Goal: Task Accomplishment & Management: Use online tool/utility

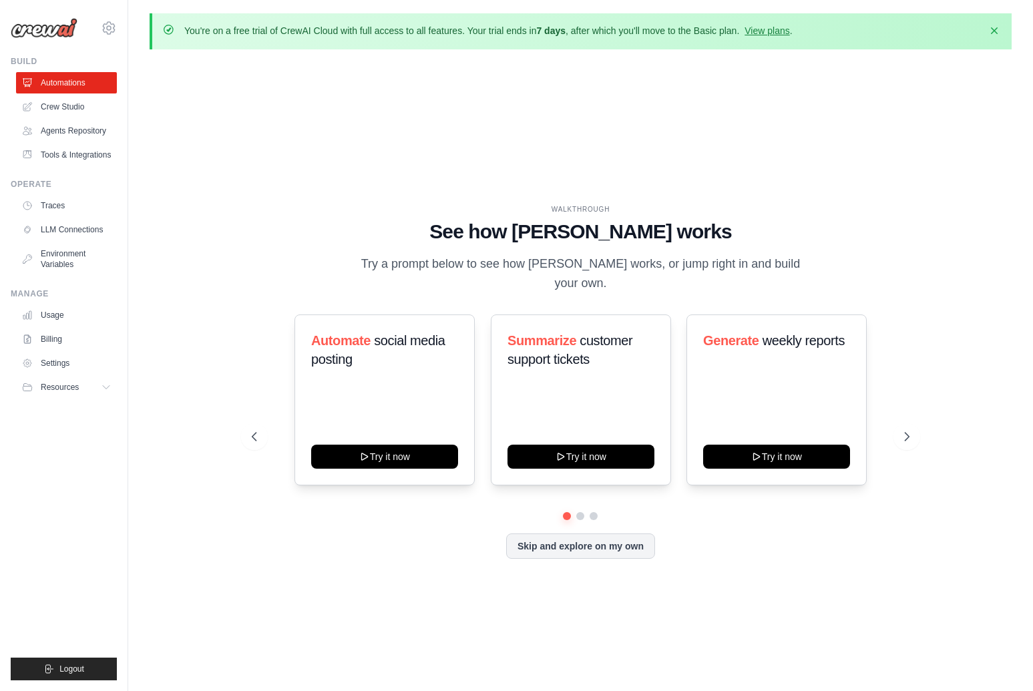
click at [70, 130] on link "Agents Repository" at bounding box center [66, 130] width 101 height 21
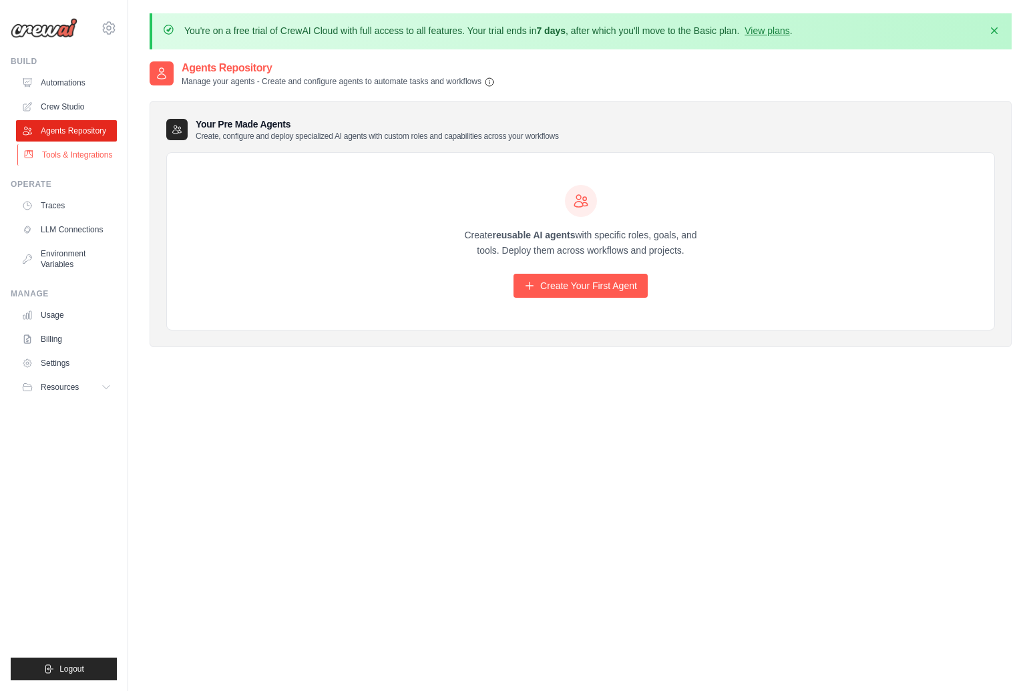
drag, startPoint x: 0, startPoint y: 0, endPoint x: 76, endPoint y: 158, distance: 175.6
click at [76, 158] on link "Tools & Integrations" at bounding box center [67, 154] width 101 height 21
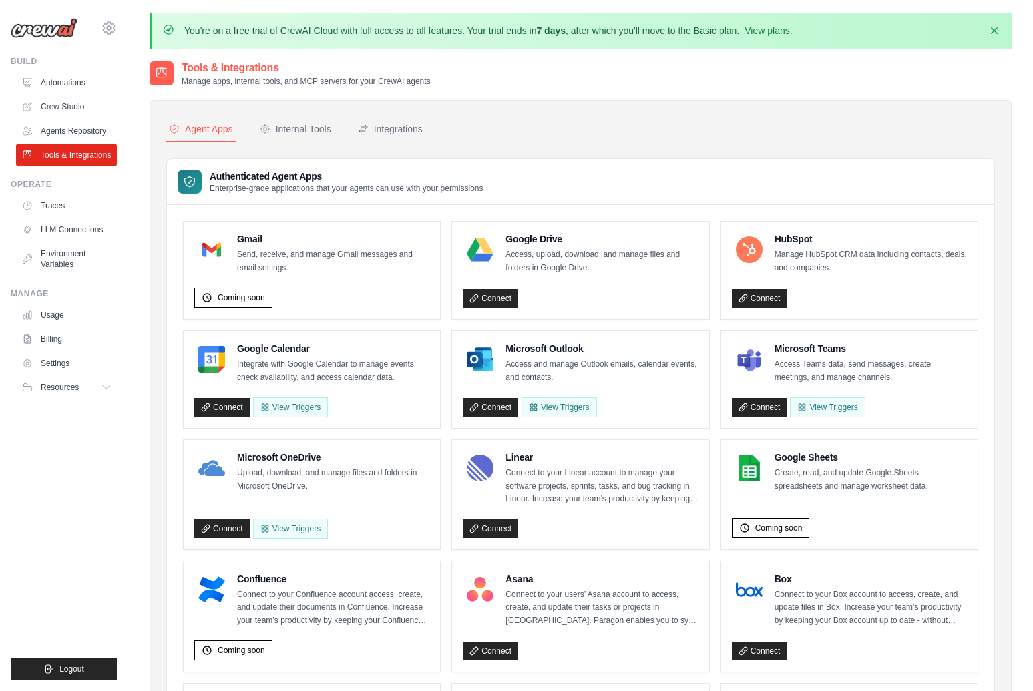
click at [76, 130] on link "Agents Repository" at bounding box center [66, 130] width 101 height 21
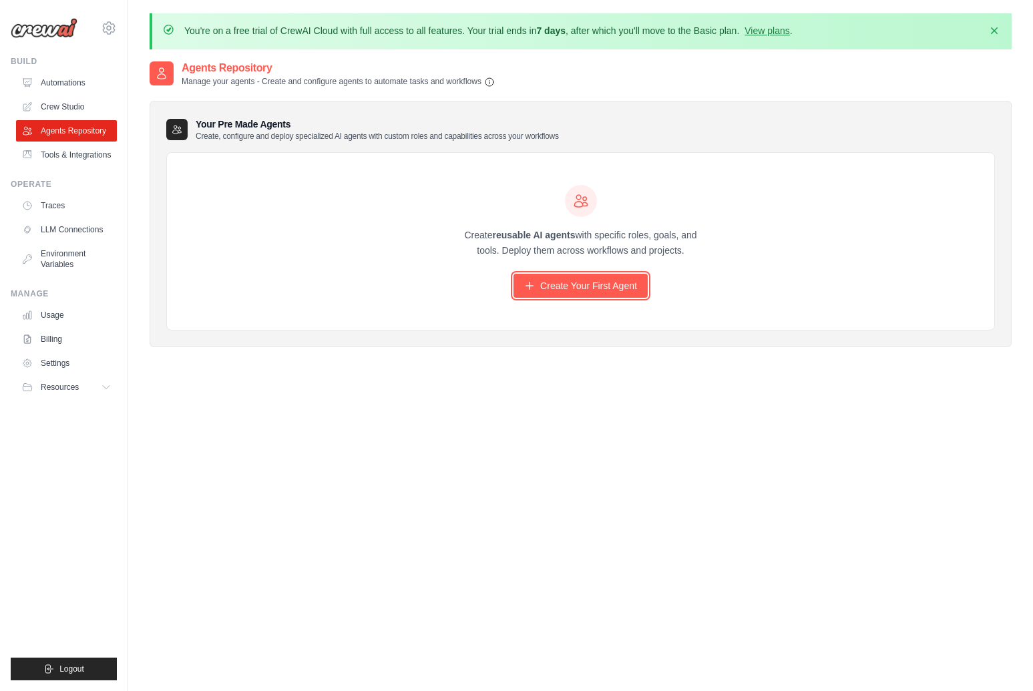
click at [528, 281] on icon at bounding box center [529, 285] width 11 height 11
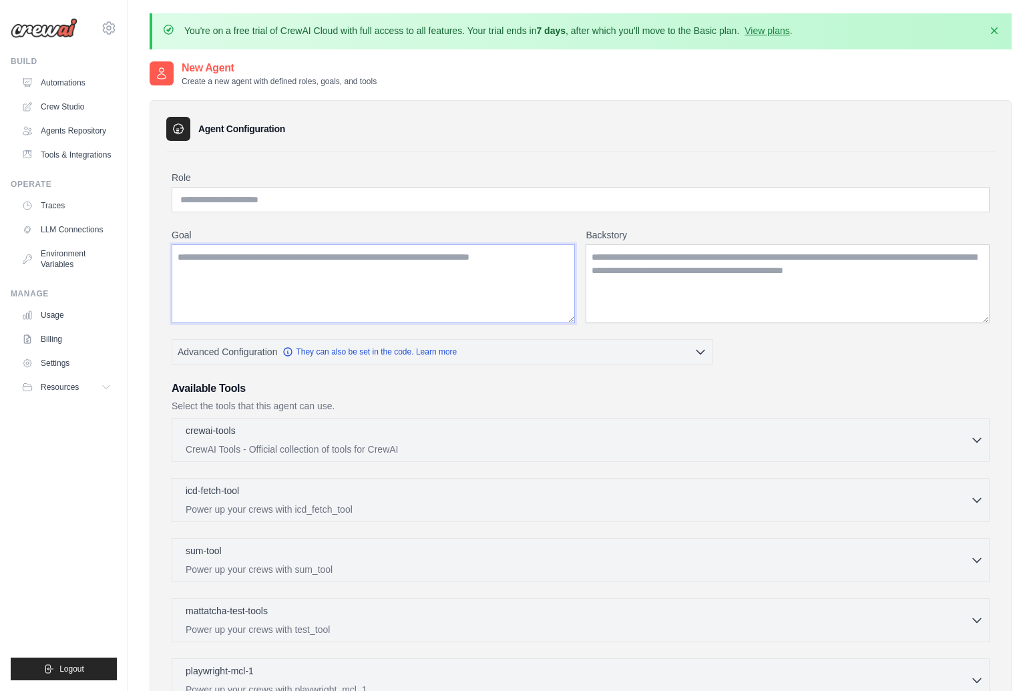
click at [282, 275] on textarea "Goal" at bounding box center [373, 283] width 403 height 79
click at [251, 202] on input "Role" at bounding box center [581, 199] width 818 height 25
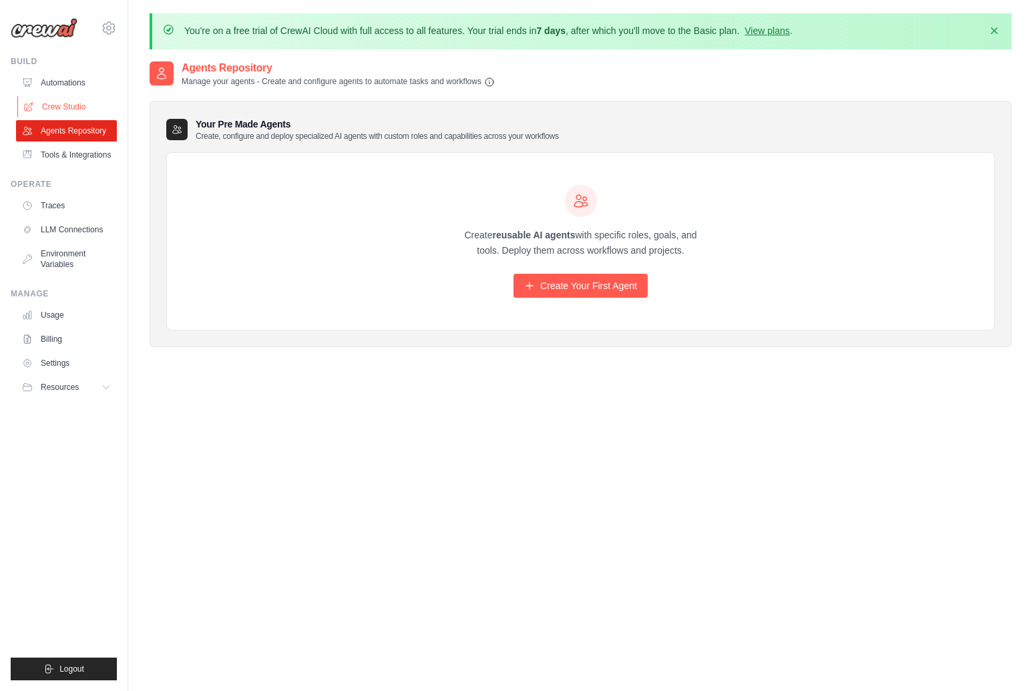
click at [66, 106] on link "Crew Studio" at bounding box center [67, 106] width 101 height 21
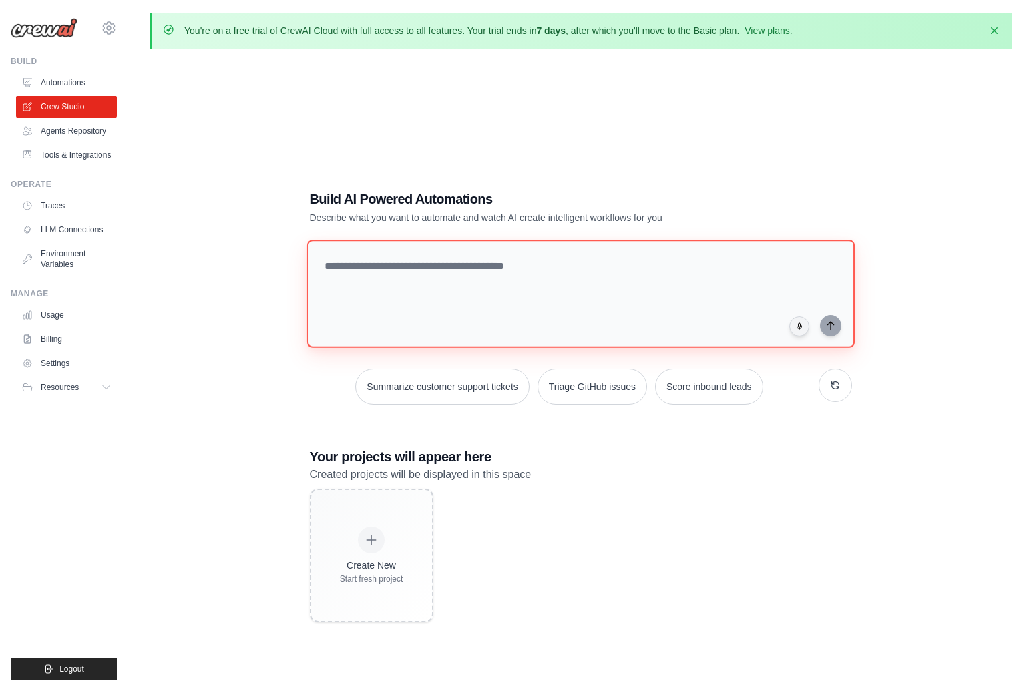
click at [411, 264] on textarea at bounding box center [580, 294] width 548 height 108
click at [84, 134] on link "Agents Repository" at bounding box center [67, 130] width 101 height 21
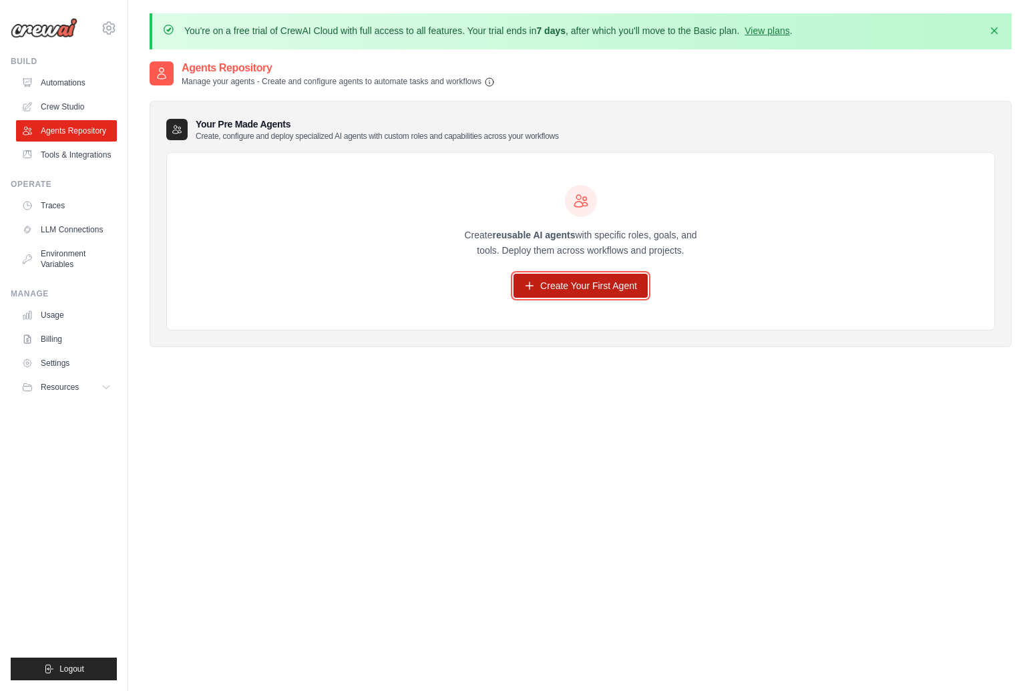
click at [554, 284] on link "Create Your First Agent" at bounding box center [580, 286] width 134 height 24
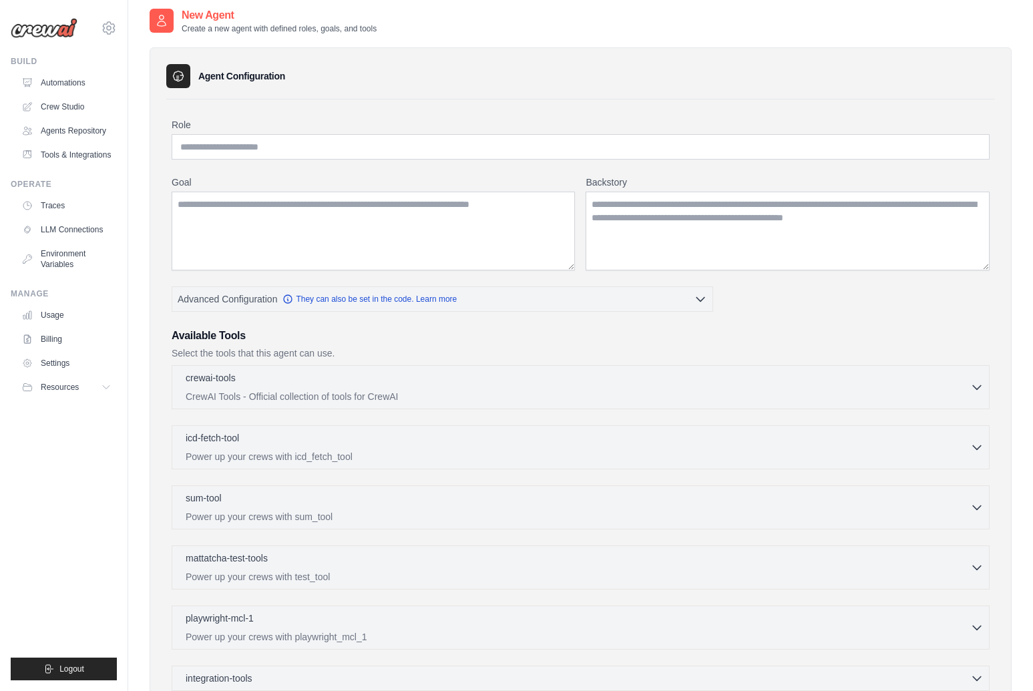
scroll to position [222, 0]
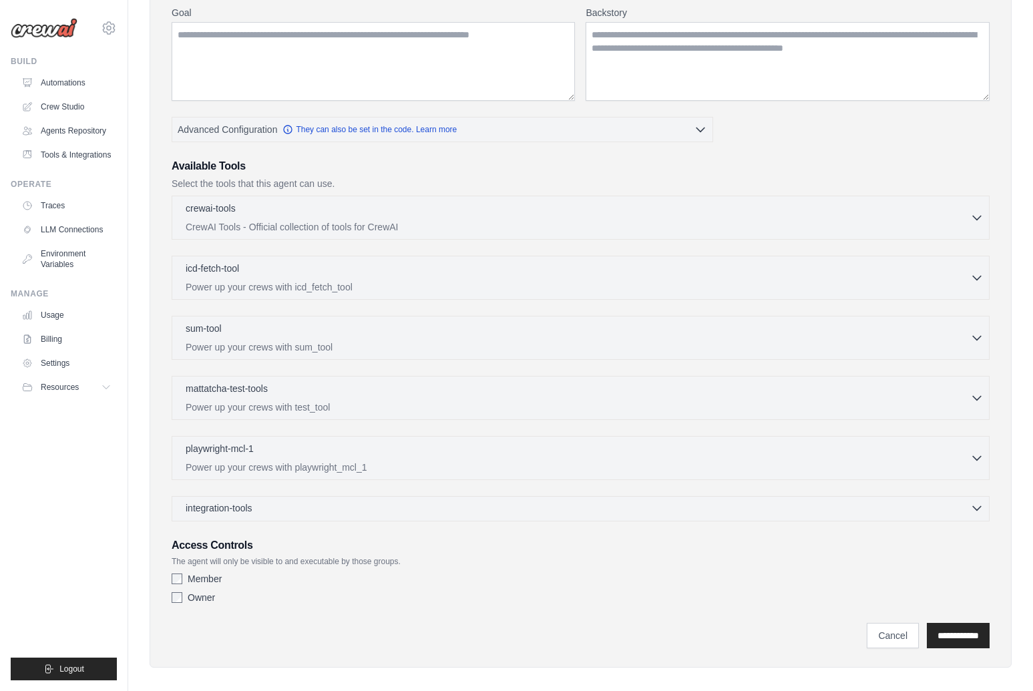
click at [245, 505] on span "integration-tools" at bounding box center [219, 507] width 67 height 13
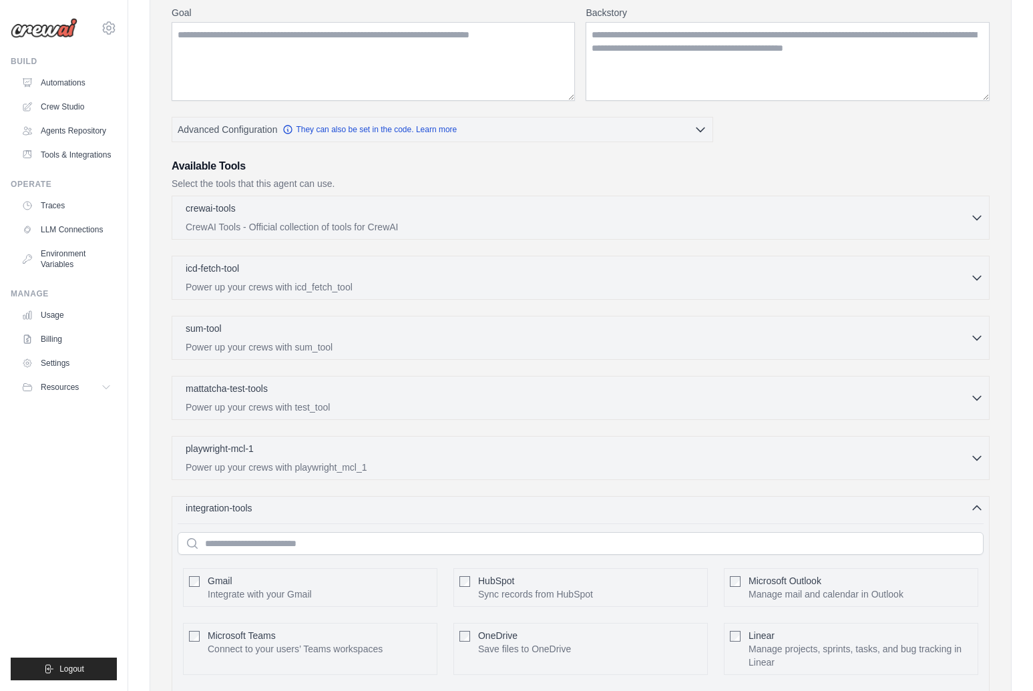
click at [266, 502] on div "integration-tools 0 selected" at bounding box center [585, 507] width 798 height 13
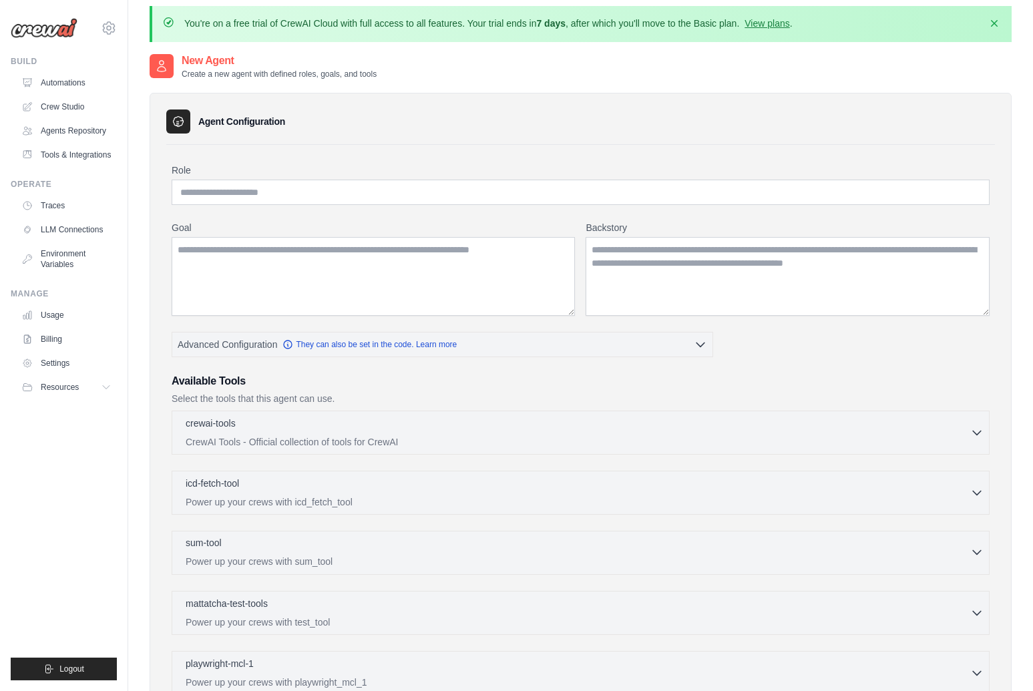
scroll to position [0, 0]
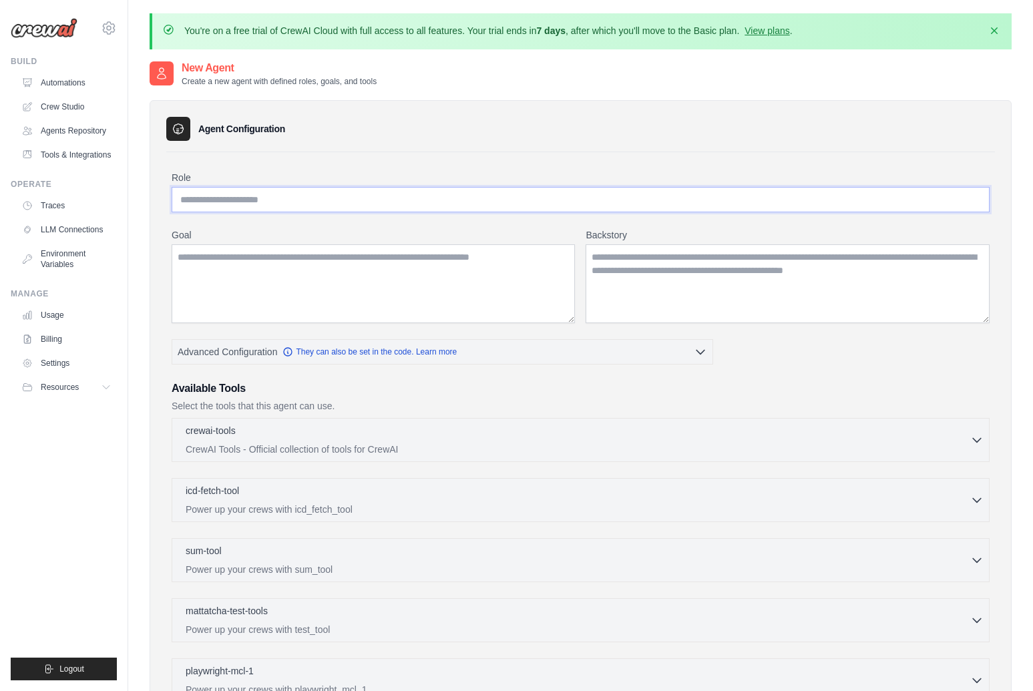
click at [264, 197] on input "Role" at bounding box center [581, 199] width 818 height 25
click at [471, 152] on div "Role Goal Backstory Advanced Configuration They can also be set in the code. Le…" at bounding box center [580, 512] width 829 height 721
click at [59, 208] on link "Traces" at bounding box center [67, 205] width 101 height 21
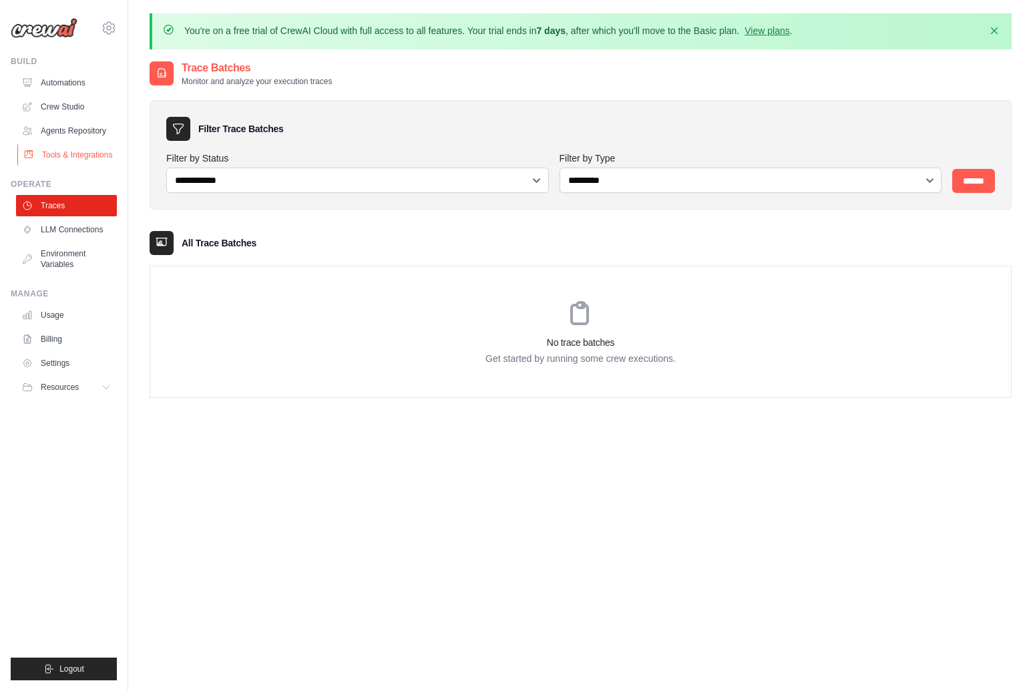
click at [57, 154] on link "Tools & Integrations" at bounding box center [67, 154] width 101 height 21
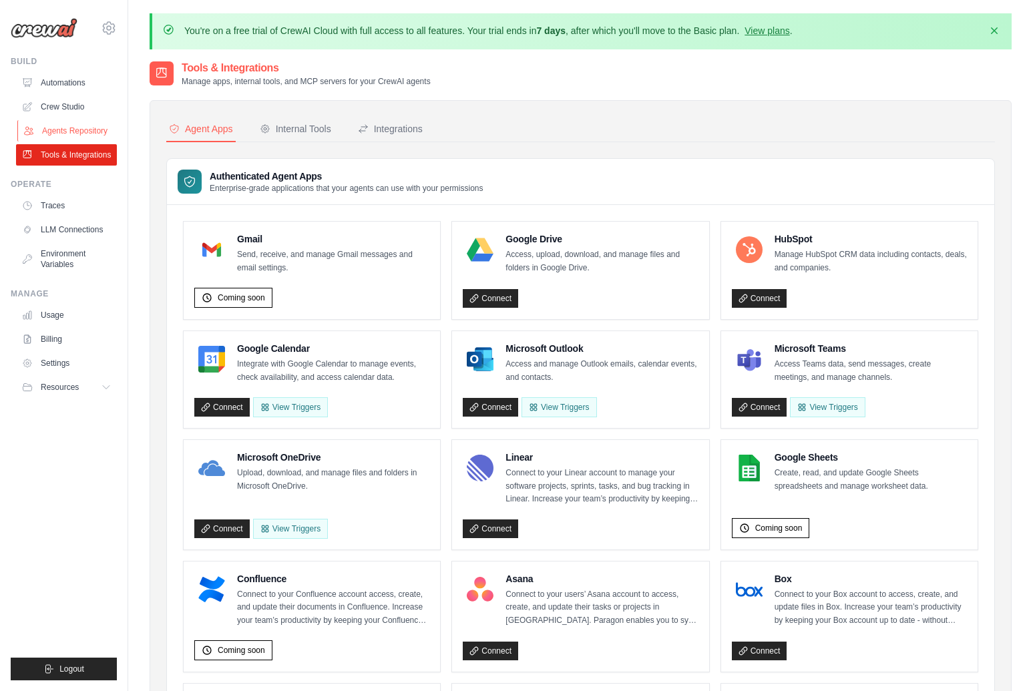
click at [73, 126] on link "Agents Repository" at bounding box center [67, 130] width 101 height 21
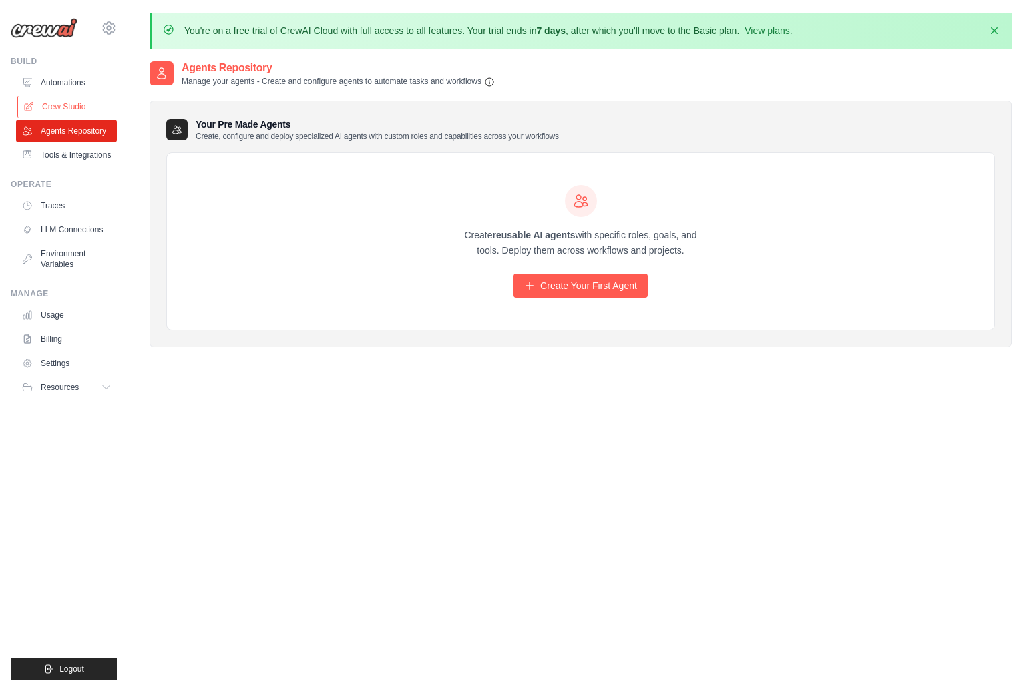
click at [62, 106] on link "Crew Studio" at bounding box center [67, 106] width 101 height 21
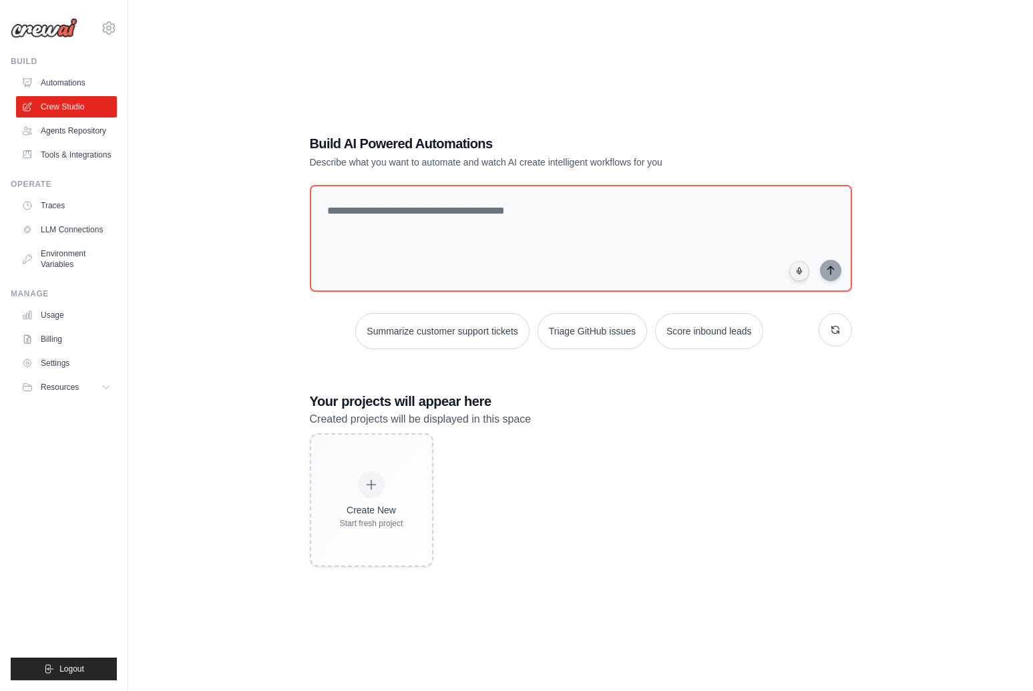
scroll to position [73, 0]
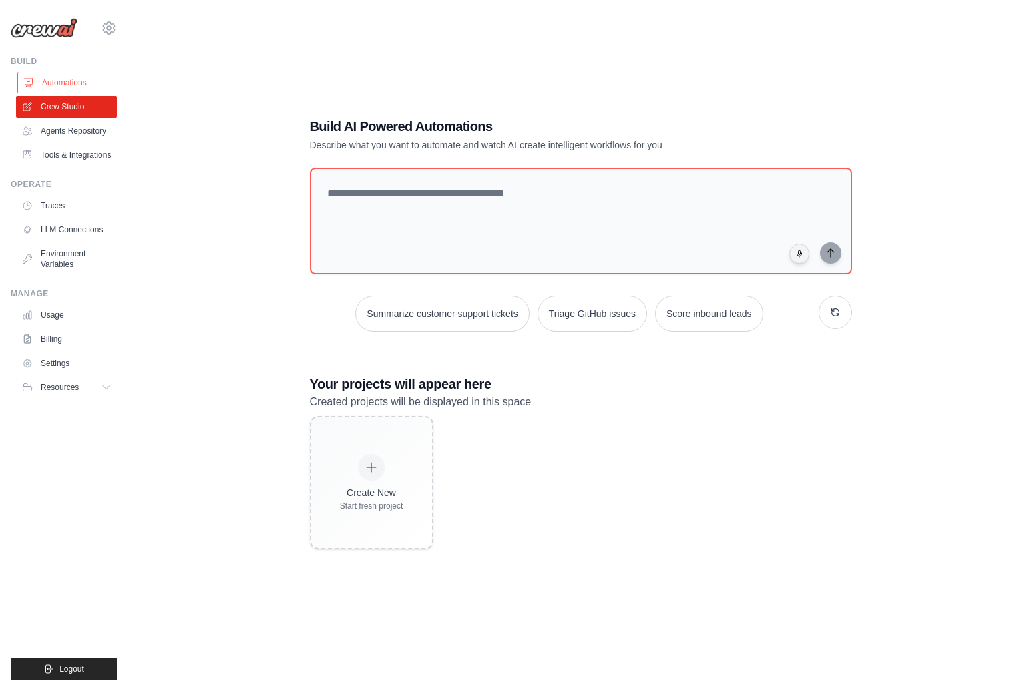
click at [48, 77] on link "Automations" at bounding box center [67, 82] width 101 height 21
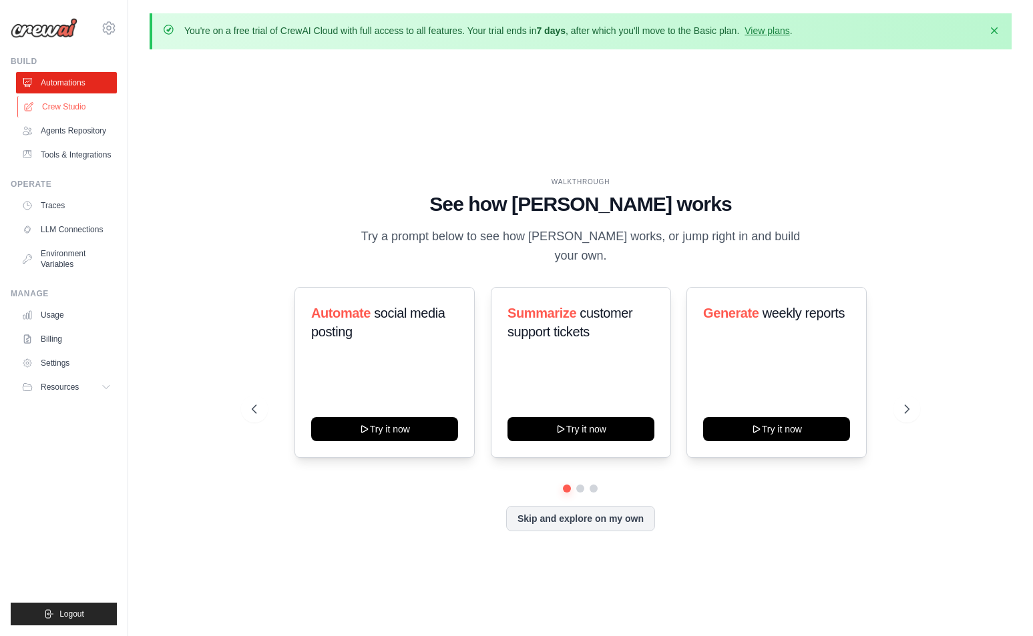
click at [67, 112] on link "Crew Studio" at bounding box center [67, 106] width 101 height 21
click at [69, 136] on link "Agents Repository" at bounding box center [67, 130] width 101 height 21
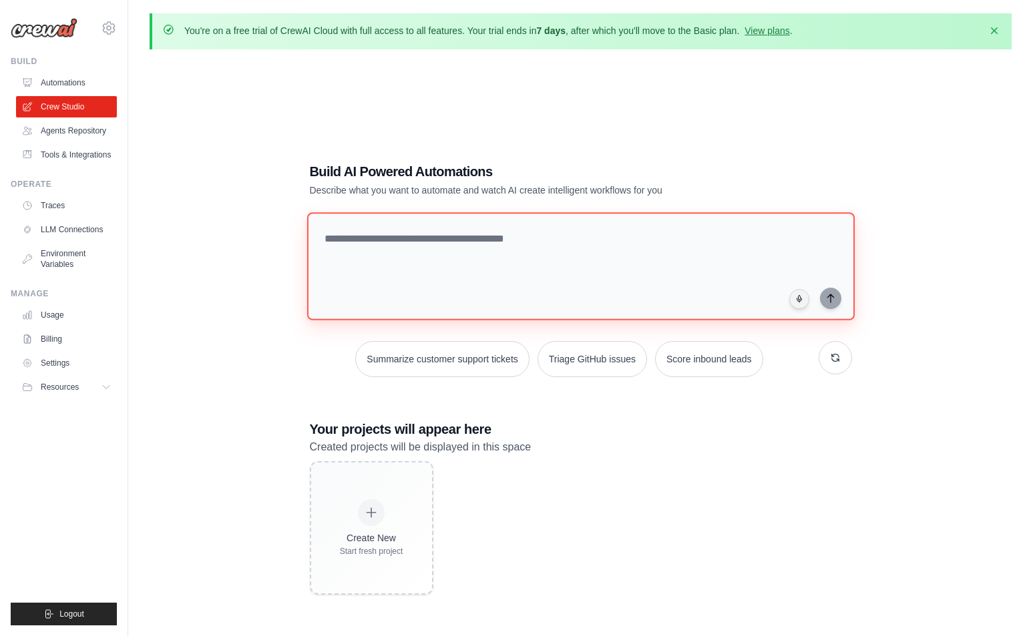
click at [421, 251] on textarea at bounding box center [580, 266] width 548 height 108
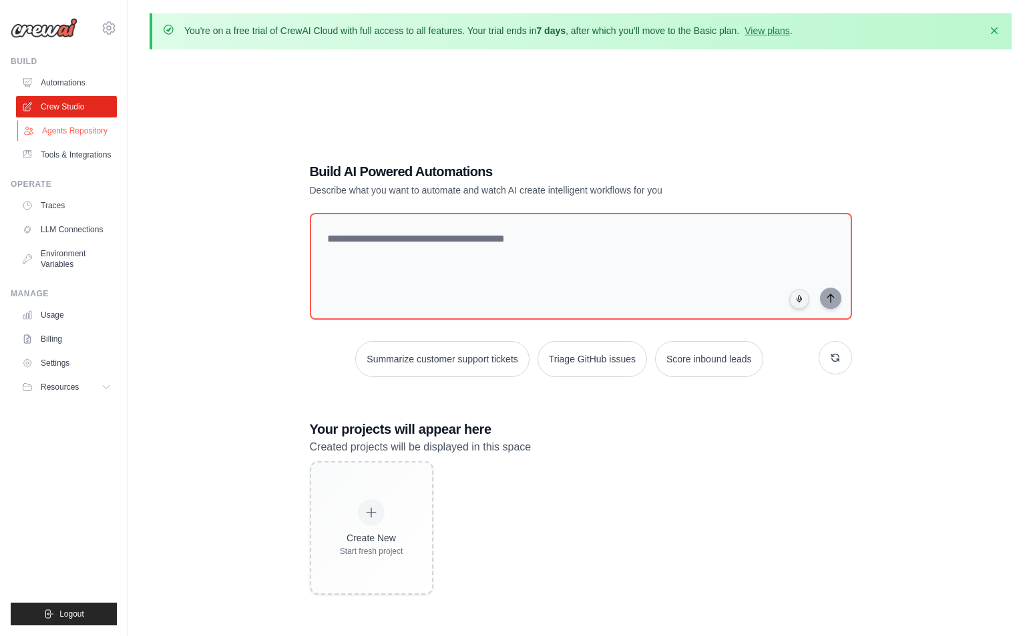
click at [67, 132] on link "Agents Repository" at bounding box center [67, 130] width 101 height 21
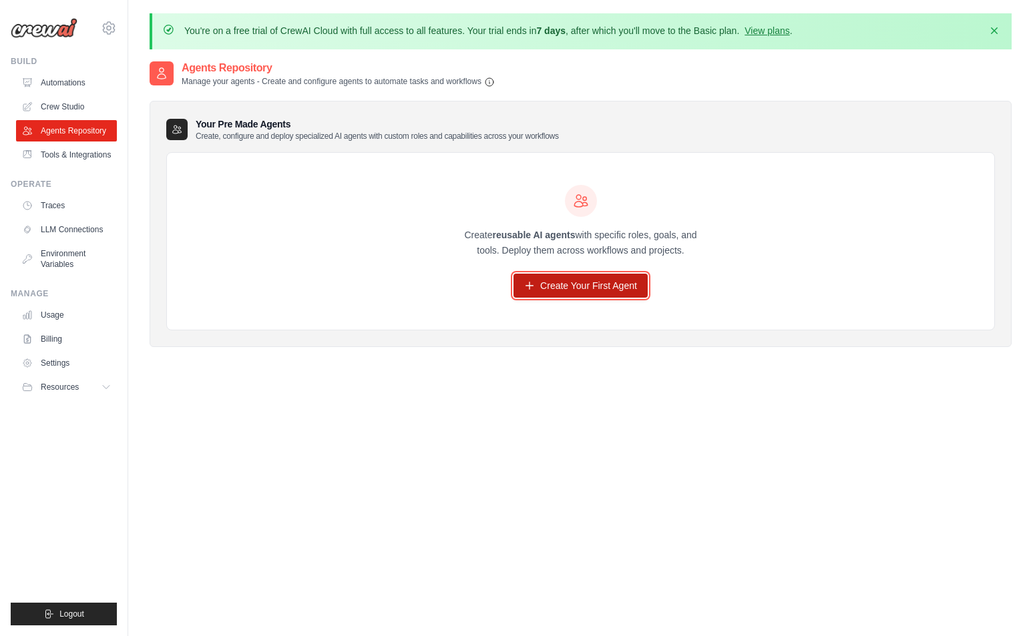
click at [598, 292] on link "Create Your First Agent" at bounding box center [580, 286] width 134 height 24
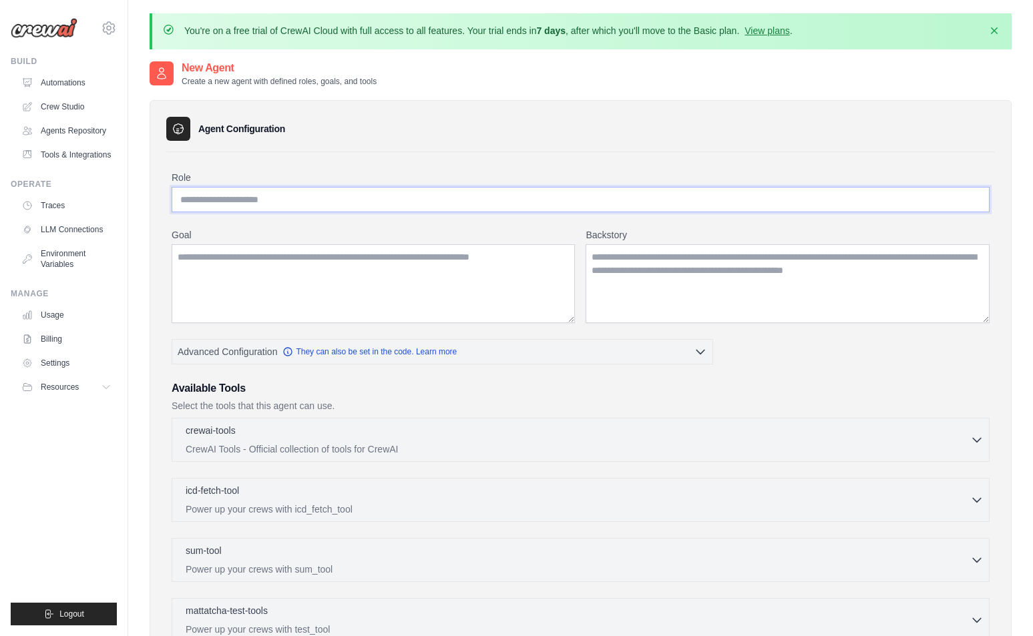
click at [263, 197] on input "Role" at bounding box center [581, 199] width 818 height 25
type input "******"
type input "**********"
type textarea "*"
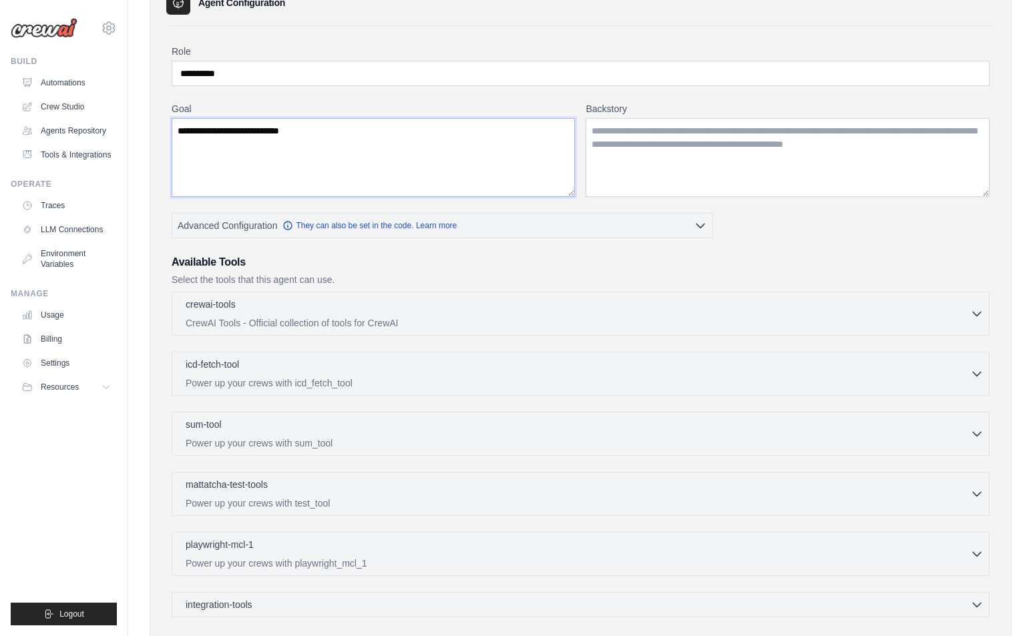
scroll to position [288, 0]
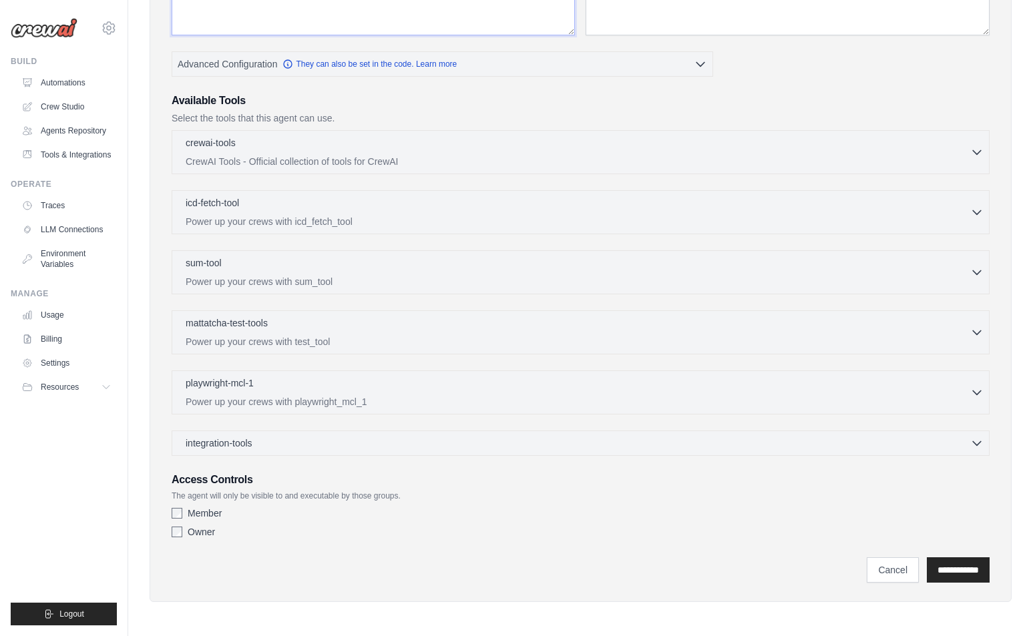
type textarea "**********"
click at [198, 517] on label "Member" at bounding box center [205, 513] width 34 height 13
click at [972, 568] on input "**********" at bounding box center [958, 570] width 63 height 25
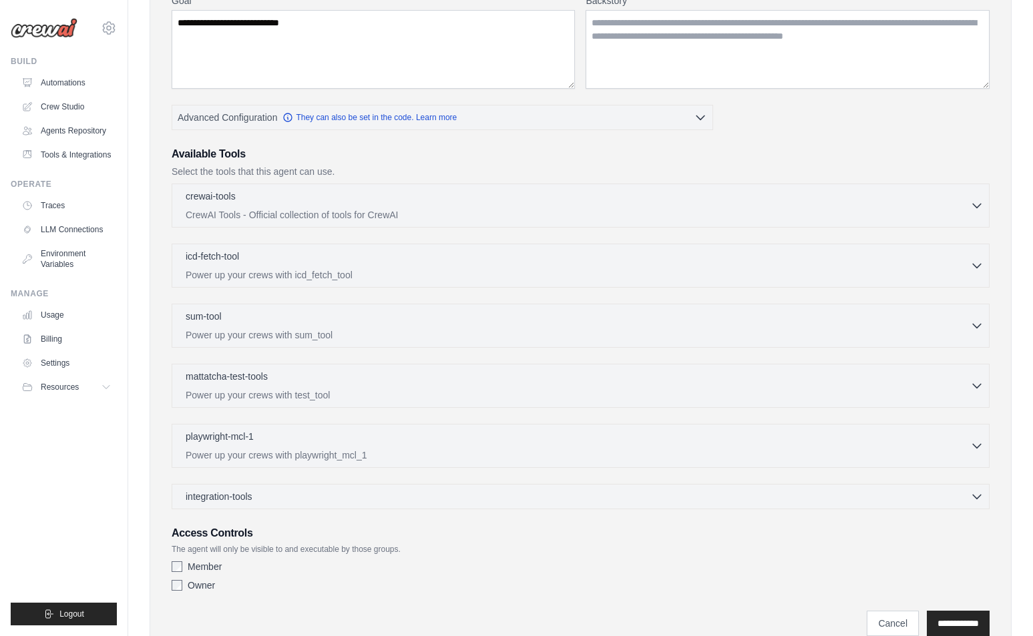
scroll to position [0, 0]
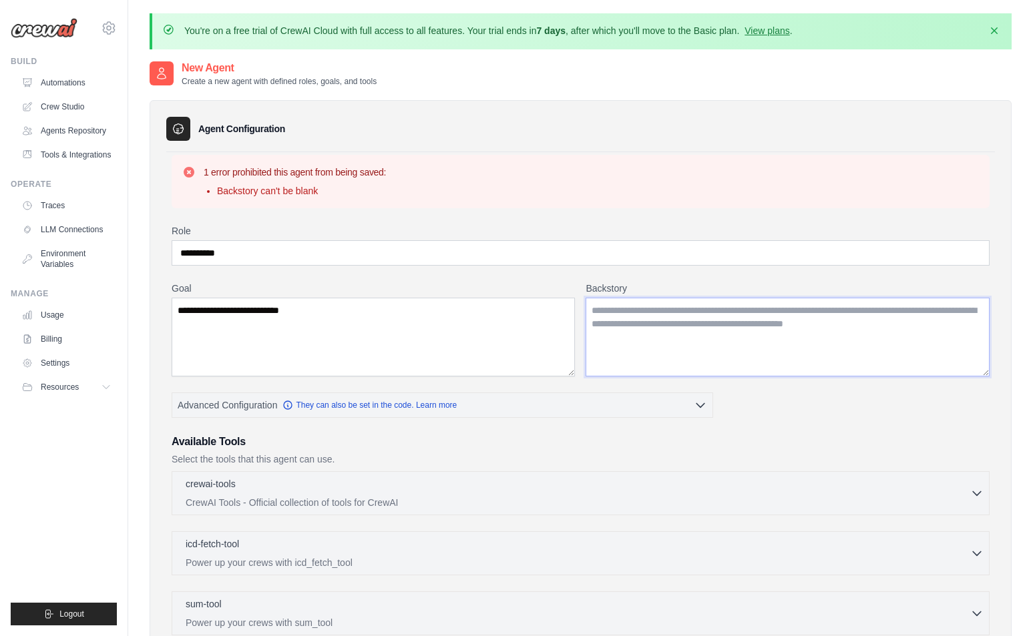
click at [647, 333] on textarea "Backstory" at bounding box center [788, 337] width 404 height 79
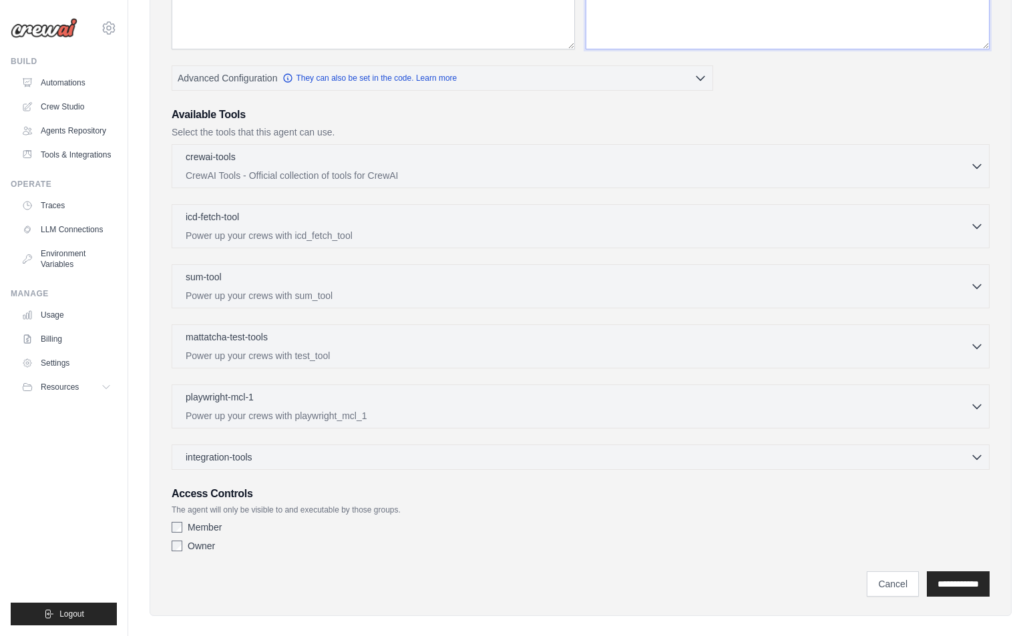
scroll to position [341, 0]
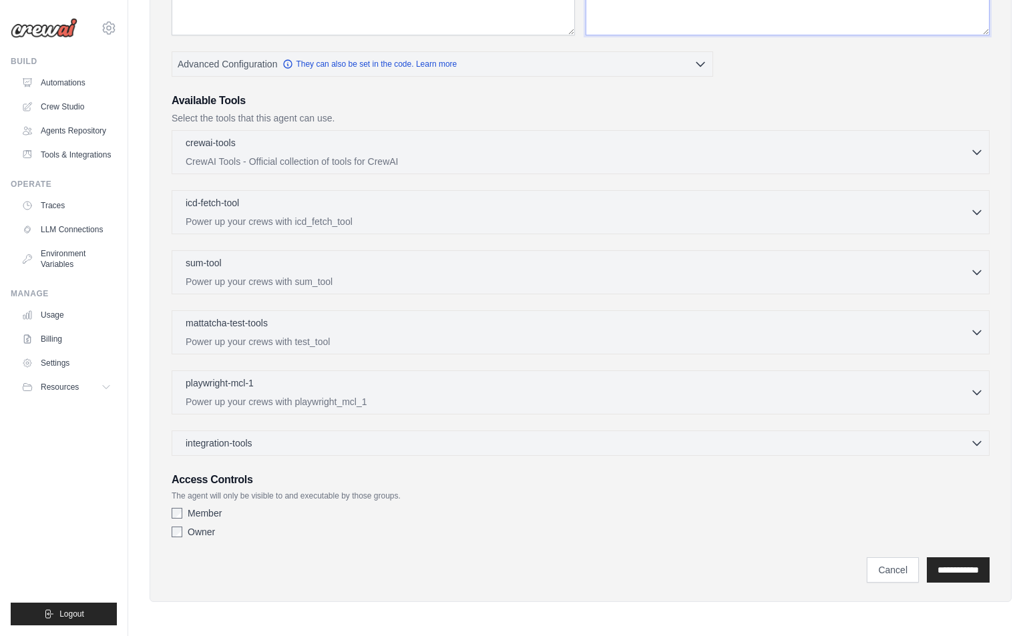
type textarea "**********"
drag, startPoint x: 963, startPoint y: 589, endPoint x: 962, endPoint y: 577, distance: 12.1
click at [963, 589] on div "**********" at bounding box center [581, 180] width 862 height 843
click at [960, 572] on input "**********" at bounding box center [958, 570] width 63 height 25
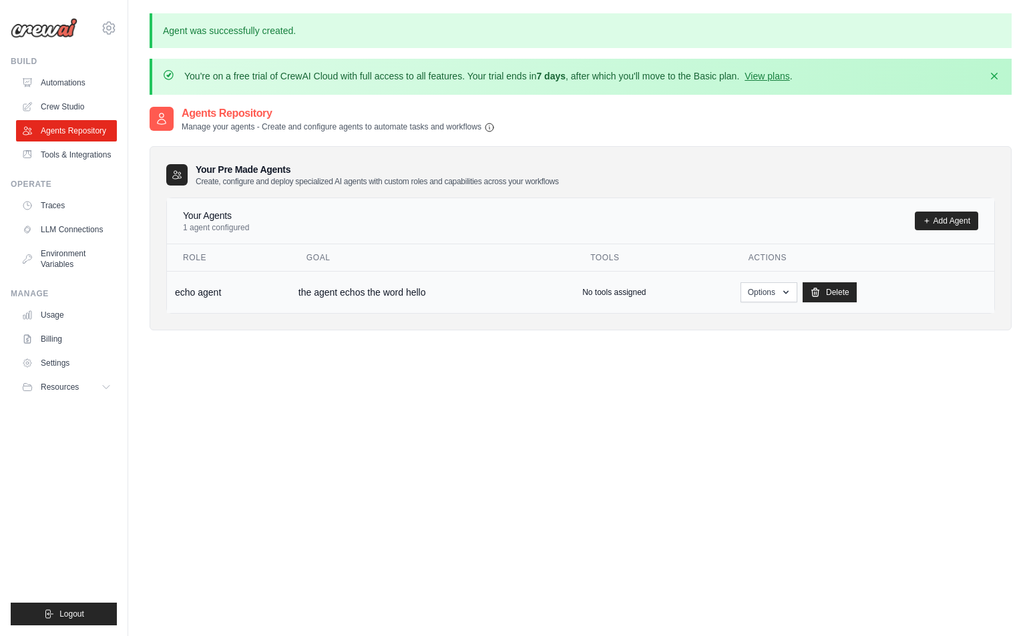
click at [204, 290] on td "echo agent" at bounding box center [229, 292] width 124 height 42
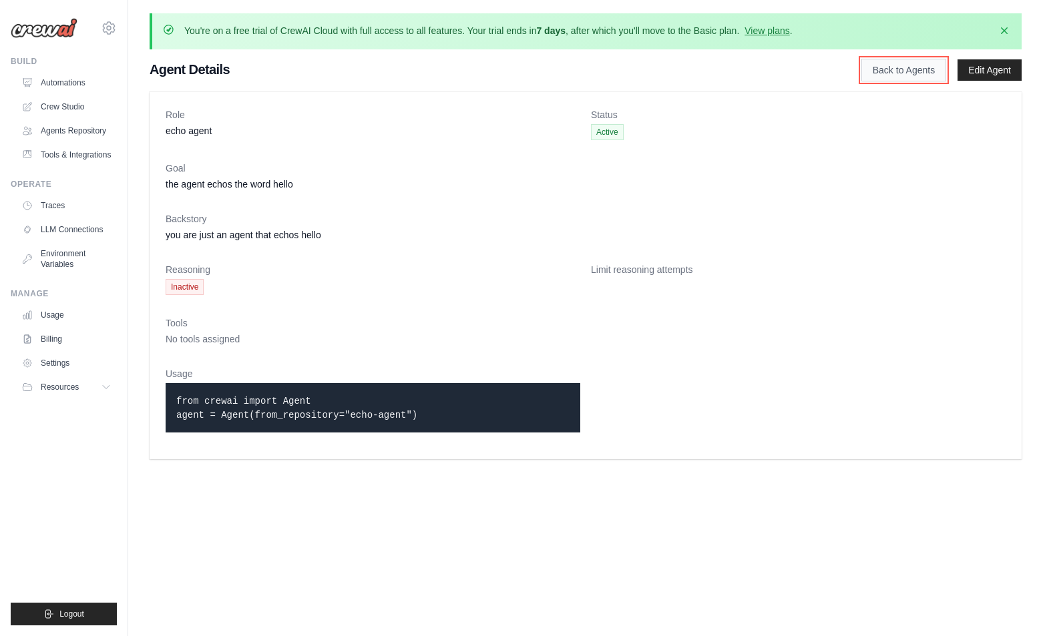
click at [885, 71] on link "Back to Agents" at bounding box center [903, 70] width 85 height 23
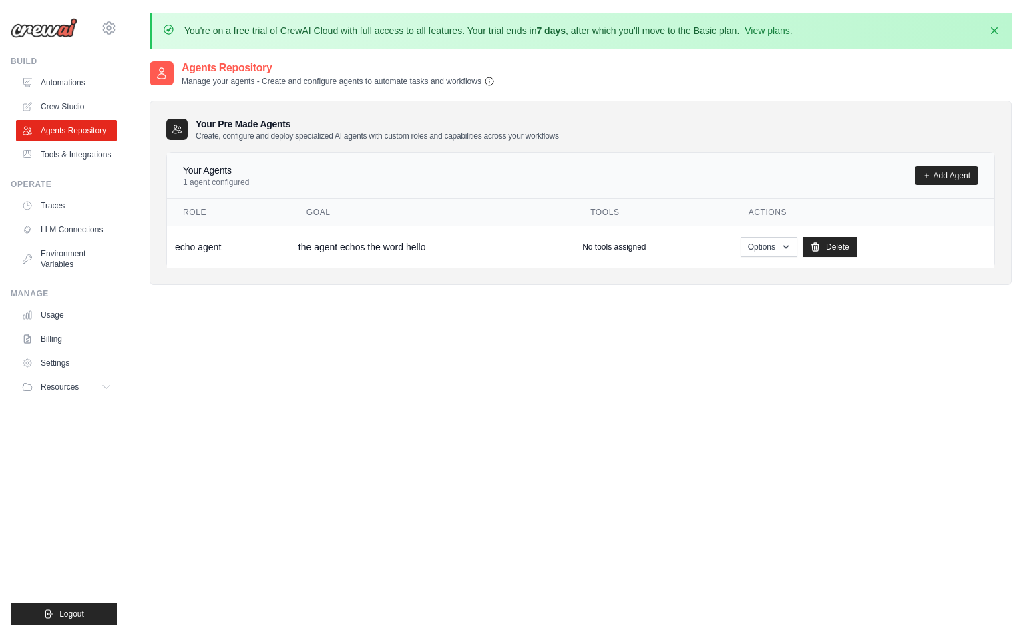
click at [492, 83] on icon "button" at bounding box center [489, 81] width 11 height 11
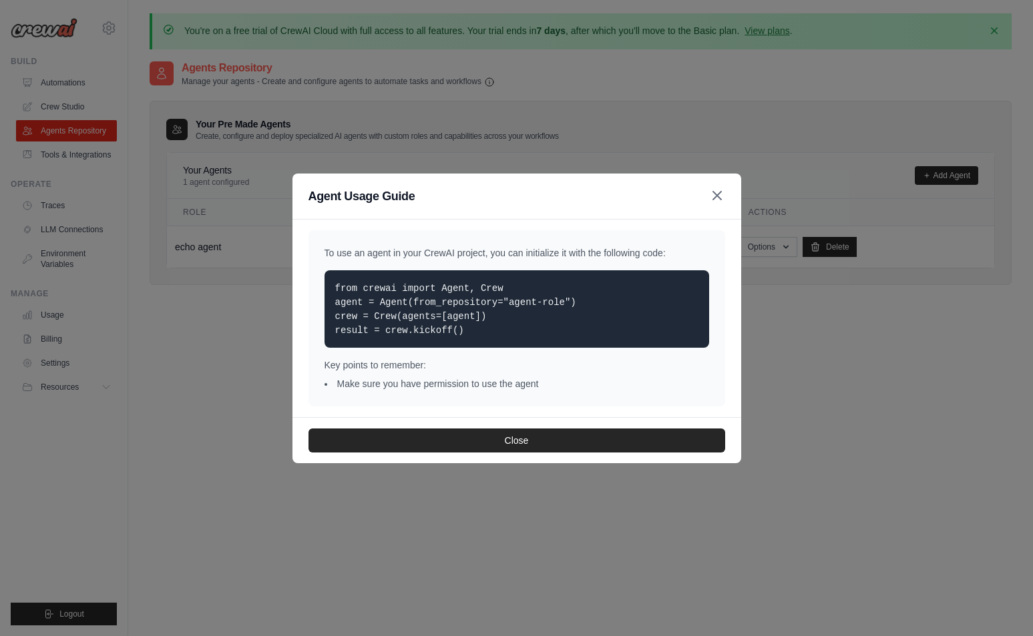
click at [716, 196] on icon "button" at bounding box center [717, 196] width 8 height 8
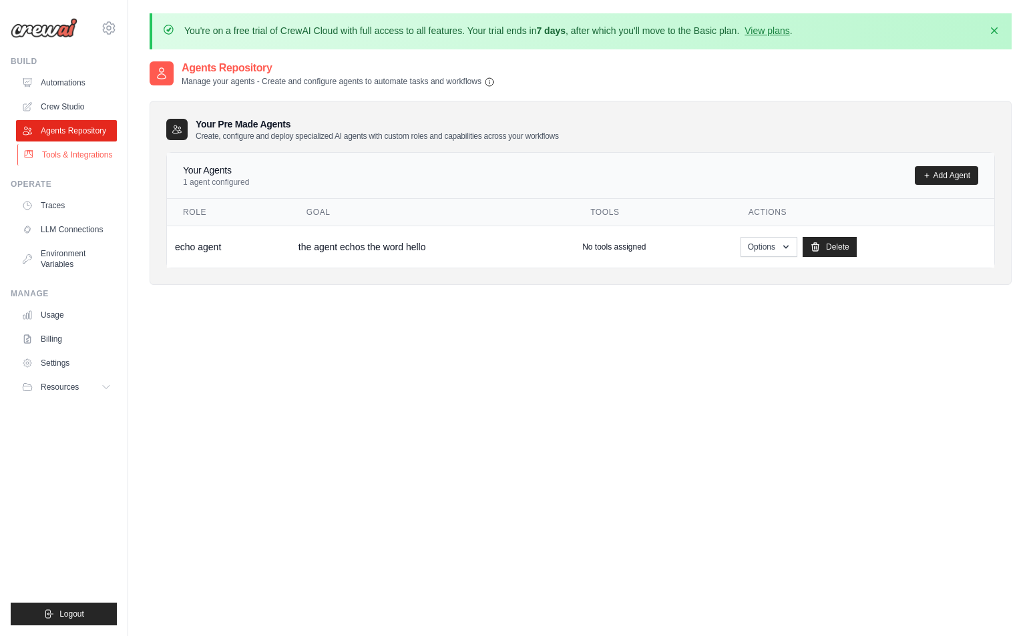
click at [65, 155] on link "Tools & Integrations" at bounding box center [67, 154] width 101 height 21
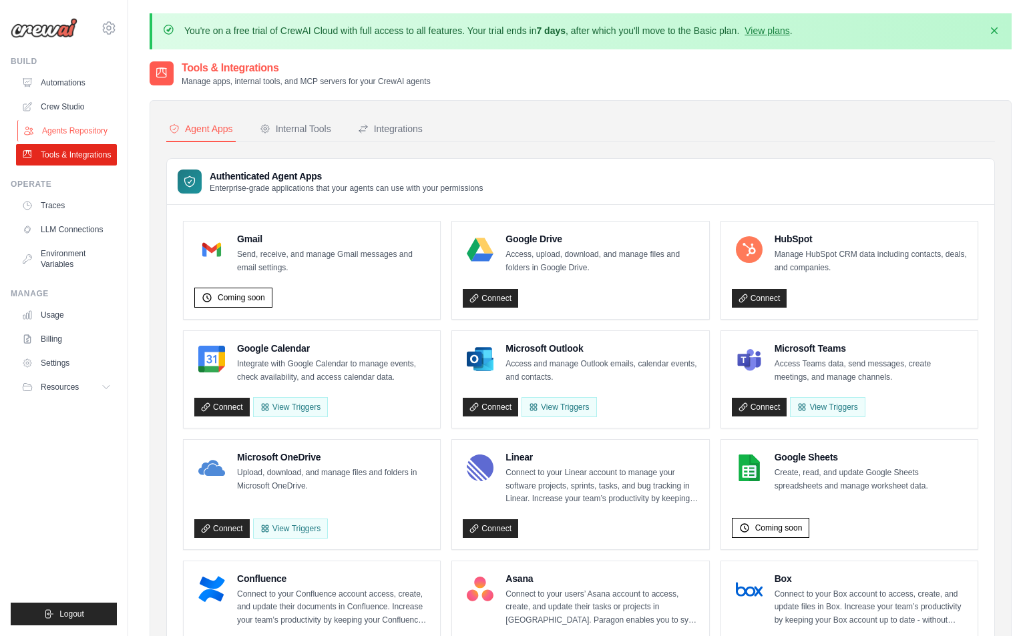
click at [64, 130] on link "Agents Repository" at bounding box center [67, 130] width 101 height 21
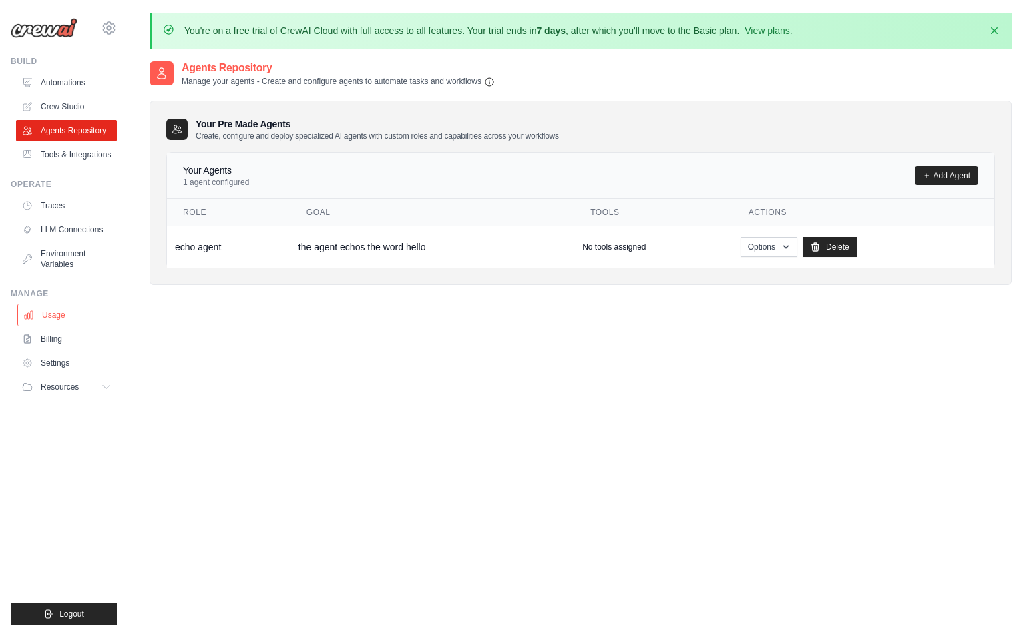
click at [77, 315] on link "Usage" at bounding box center [67, 314] width 101 height 21
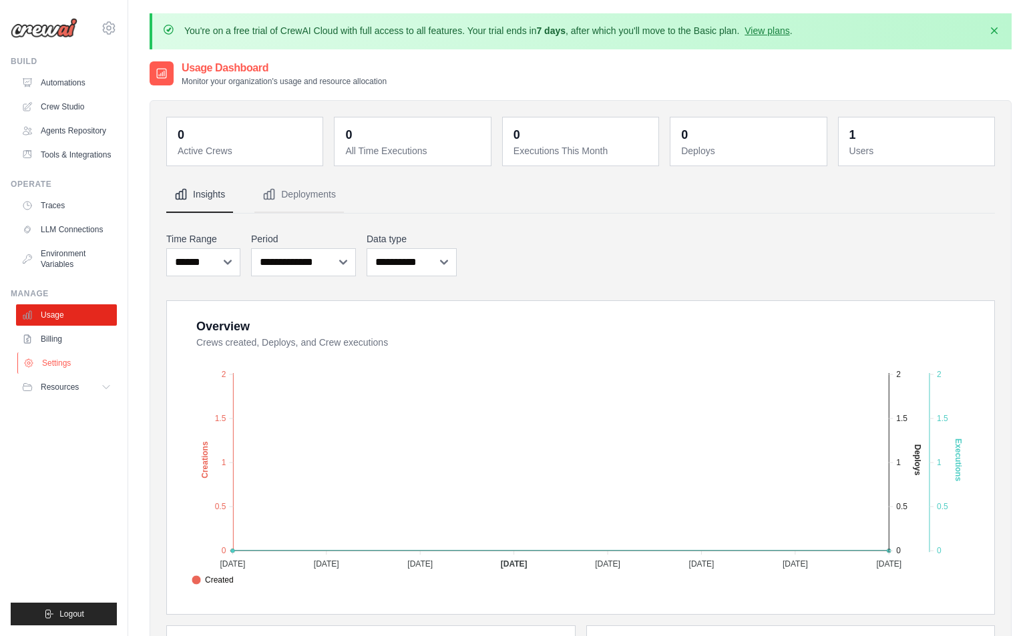
click at [63, 366] on link "Settings" at bounding box center [67, 363] width 101 height 21
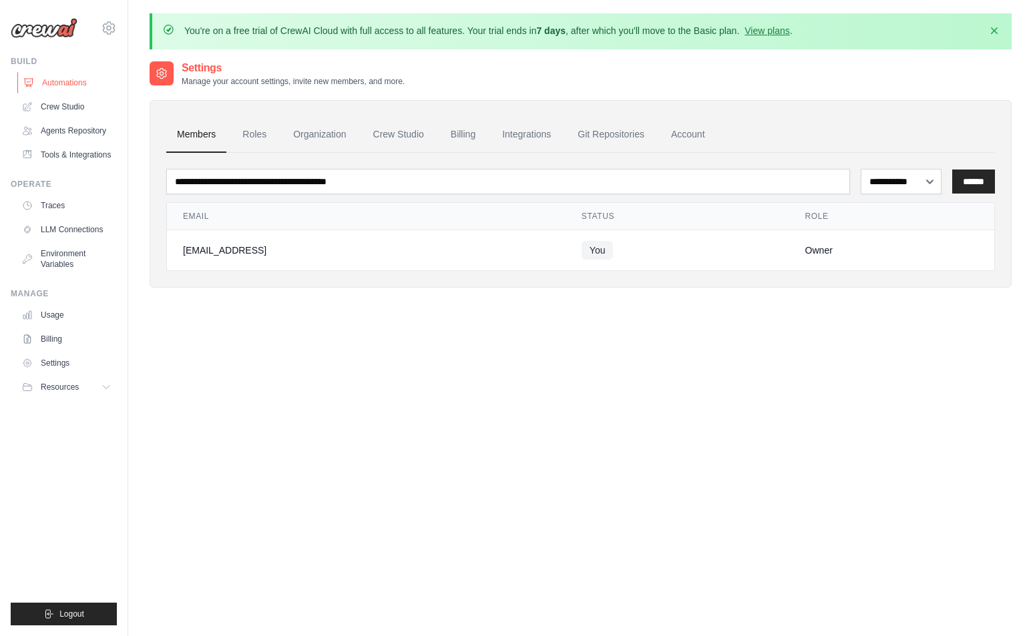
click at [60, 77] on link "Automations" at bounding box center [67, 82] width 101 height 21
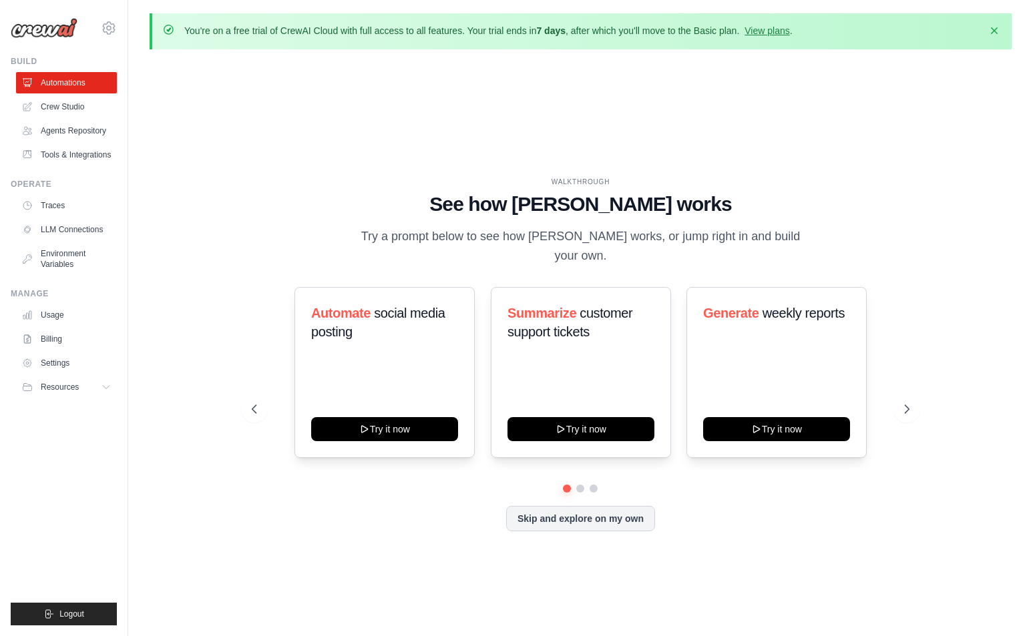
click at [65, 106] on link "Crew Studio" at bounding box center [66, 106] width 101 height 21
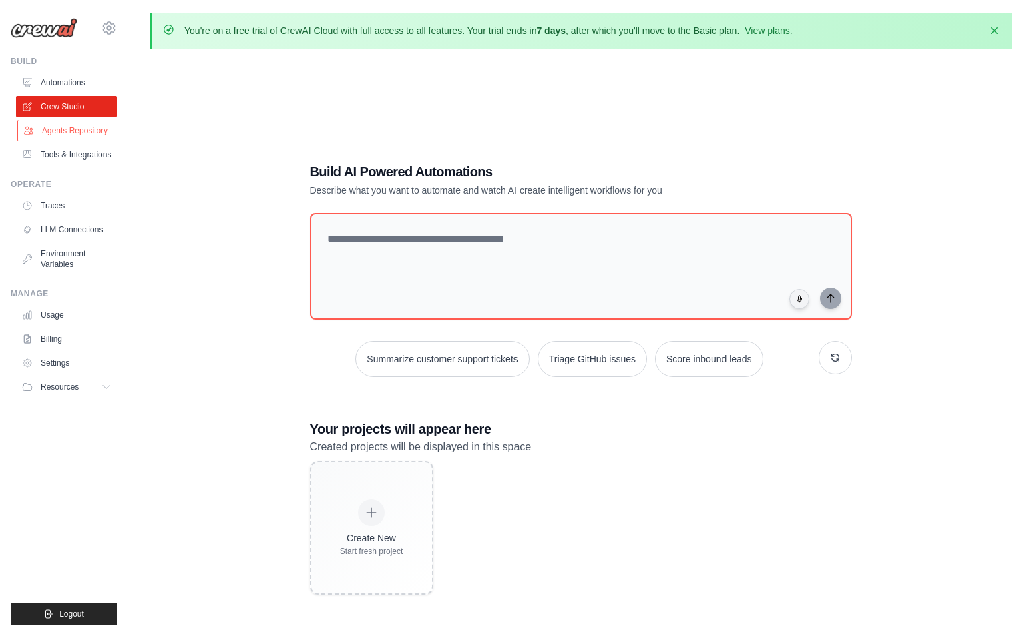
click at [59, 122] on link "Agents Repository" at bounding box center [67, 130] width 101 height 21
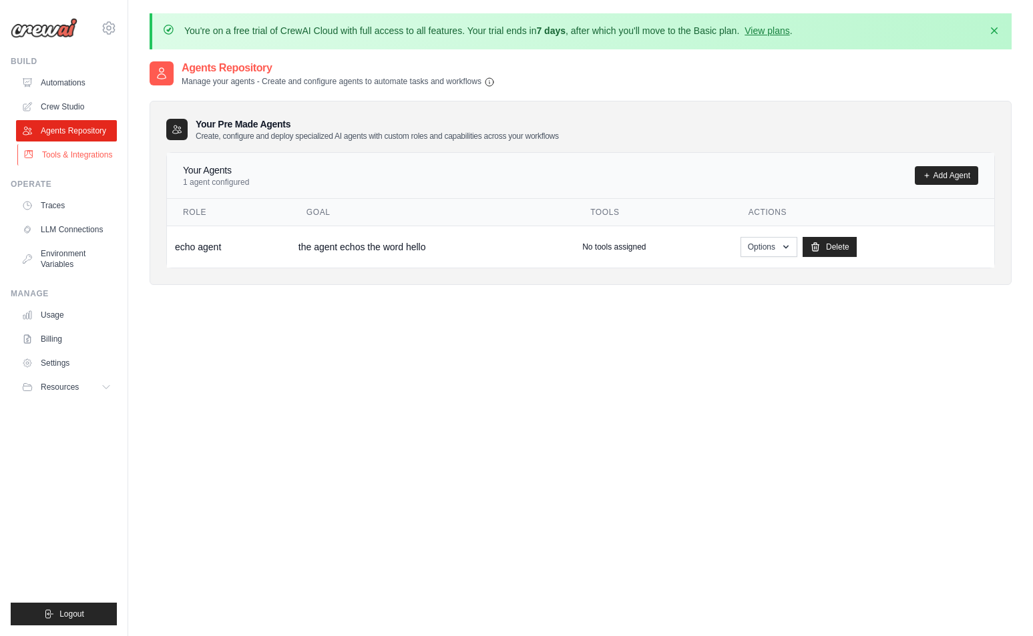
click at [88, 157] on link "Tools & Integrations" at bounding box center [67, 154] width 101 height 21
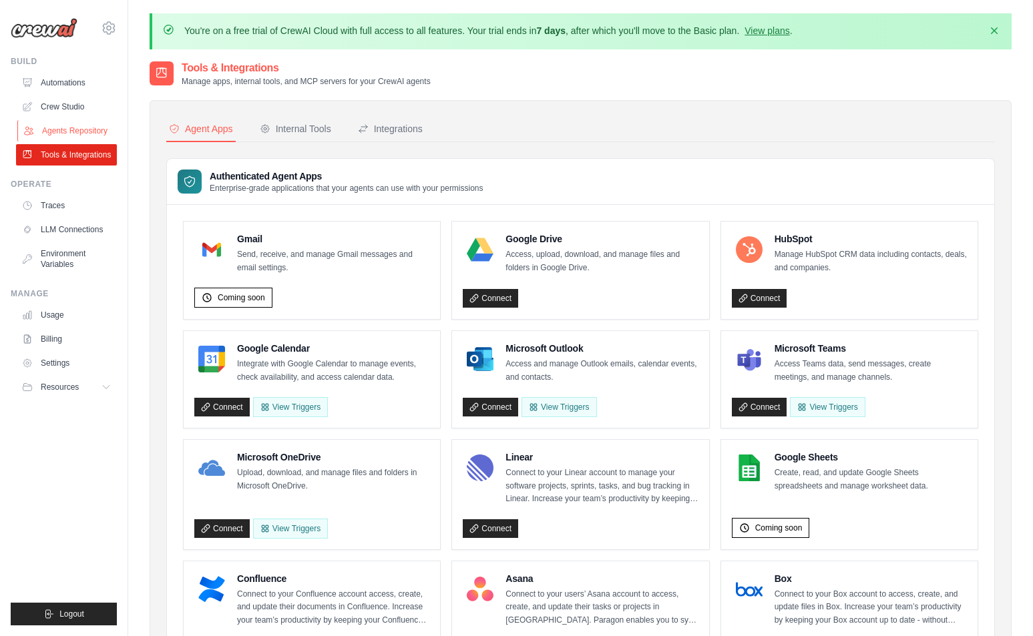
click at [83, 134] on link "Agents Repository" at bounding box center [67, 130] width 101 height 21
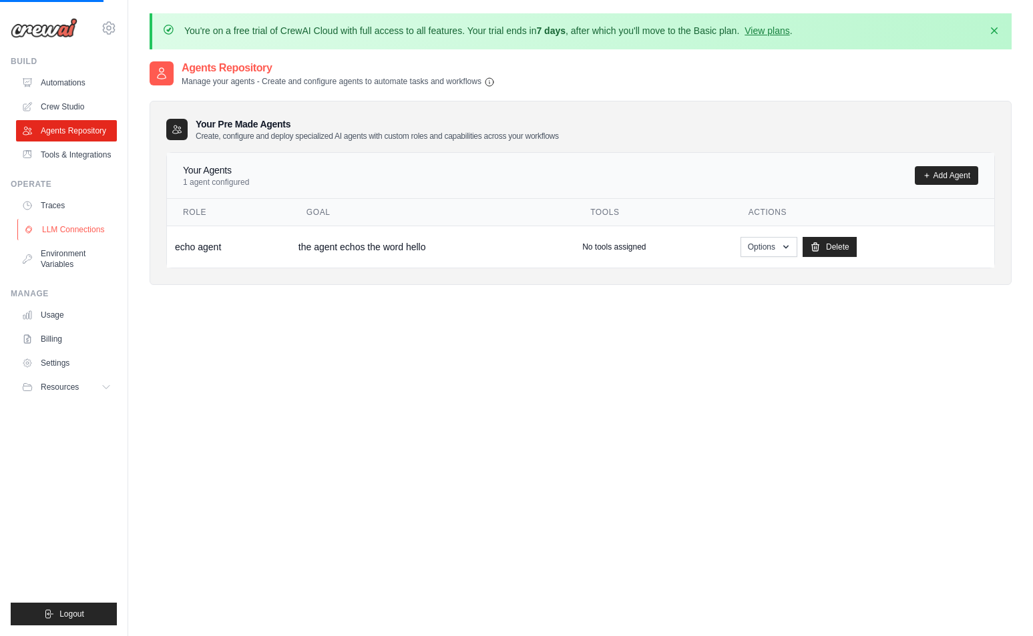
click at [89, 219] on link "LLM Connections" at bounding box center [67, 229] width 101 height 21
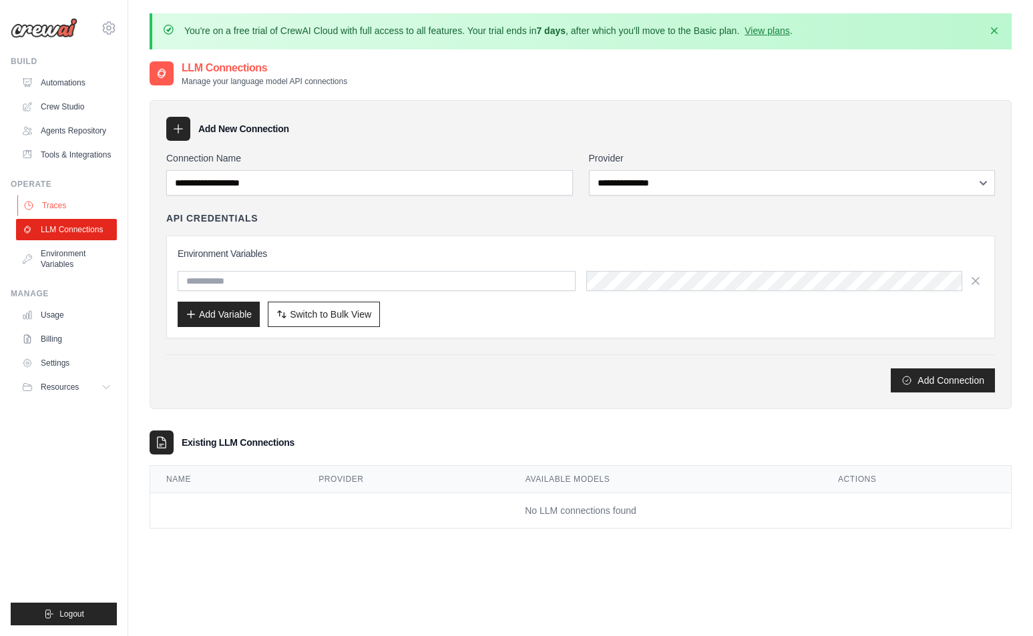
click at [85, 210] on link "Traces" at bounding box center [67, 205] width 101 height 21
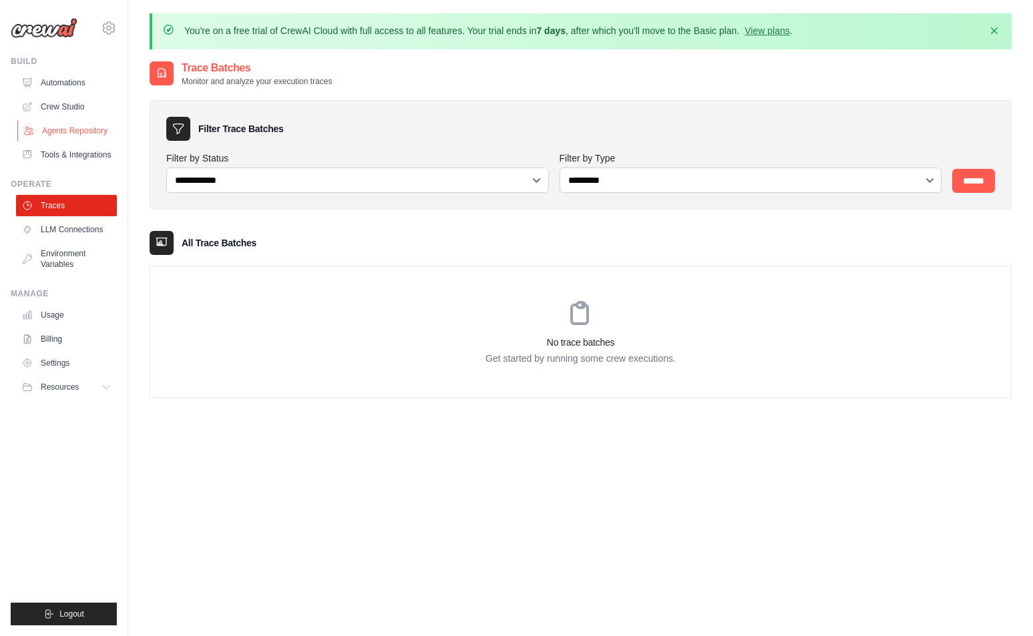
click at [77, 130] on link "Agents Repository" at bounding box center [67, 130] width 101 height 21
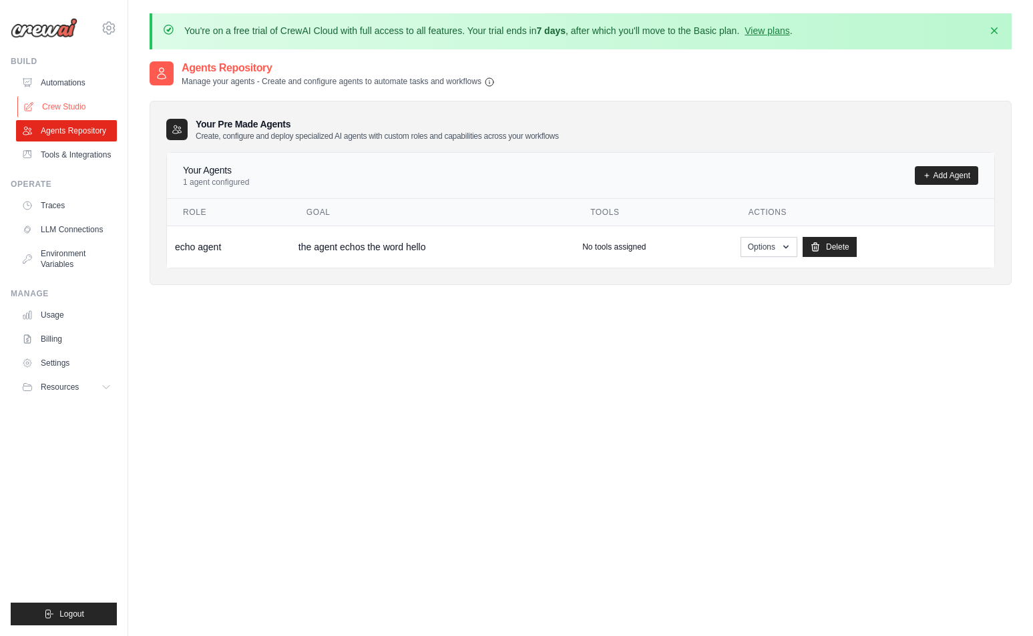
click at [77, 106] on link "Crew Studio" at bounding box center [67, 106] width 101 height 21
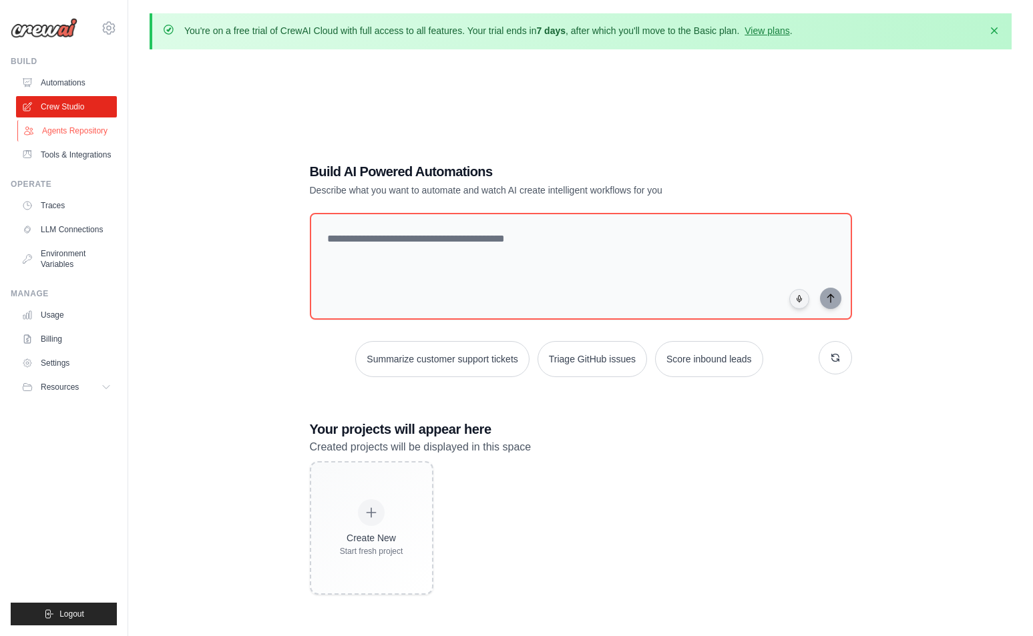
click at [83, 131] on link "Agents Repository" at bounding box center [67, 130] width 101 height 21
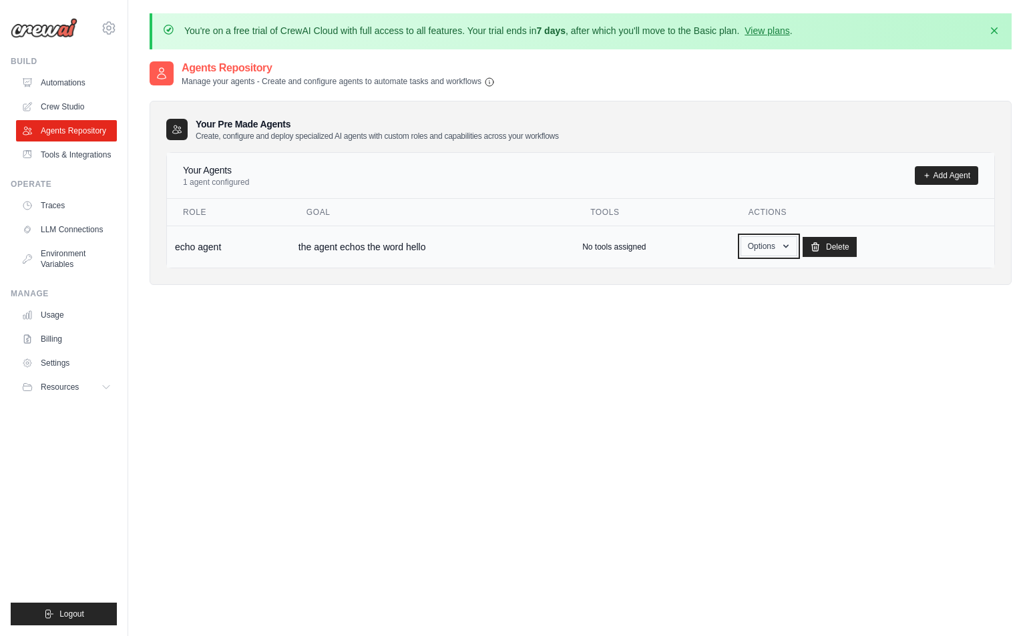
click at [751, 242] on button "Options" at bounding box center [769, 246] width 57 height 20
click at [543, 308] on div "Agents Repository Manage your agents - Create and configure agents to automate …" at bounding box center [581, 378] width 862 height 636
click at [288, 249] on td "echo agent" at bounding box center [229, 247] width 124 height 42
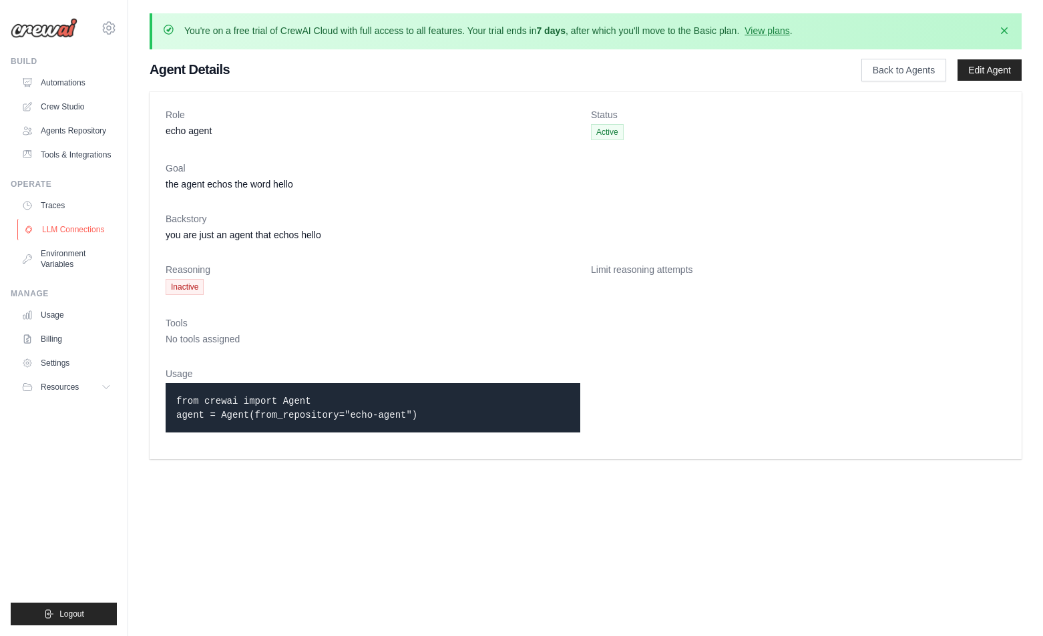
click at [61, 230] on link "LLM Connections" at bounding box center [67, 229] width 101 height 21
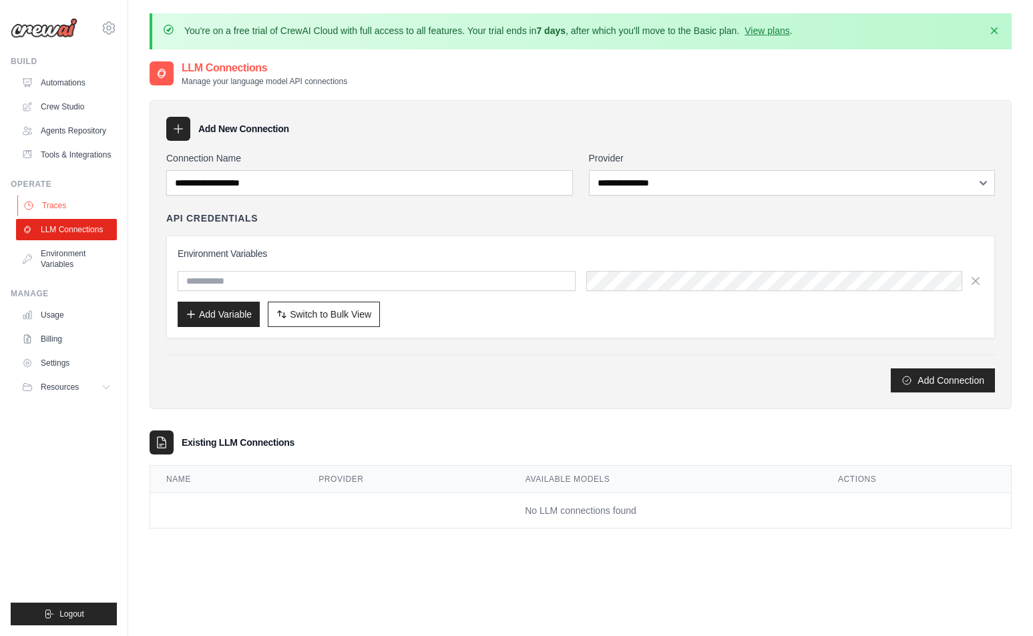
click at [61, 204] on link "Traces" at bounding box center [67, 205] width 101 height 21
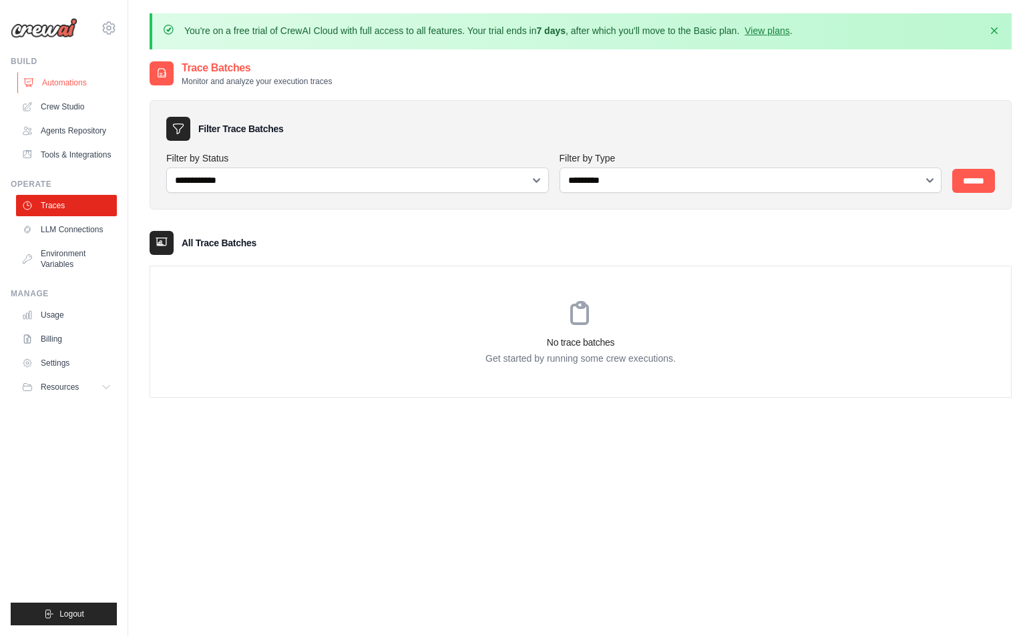
click at [62, 83] on link "Automations" at bounding box center [67, 82] width 101 height 21
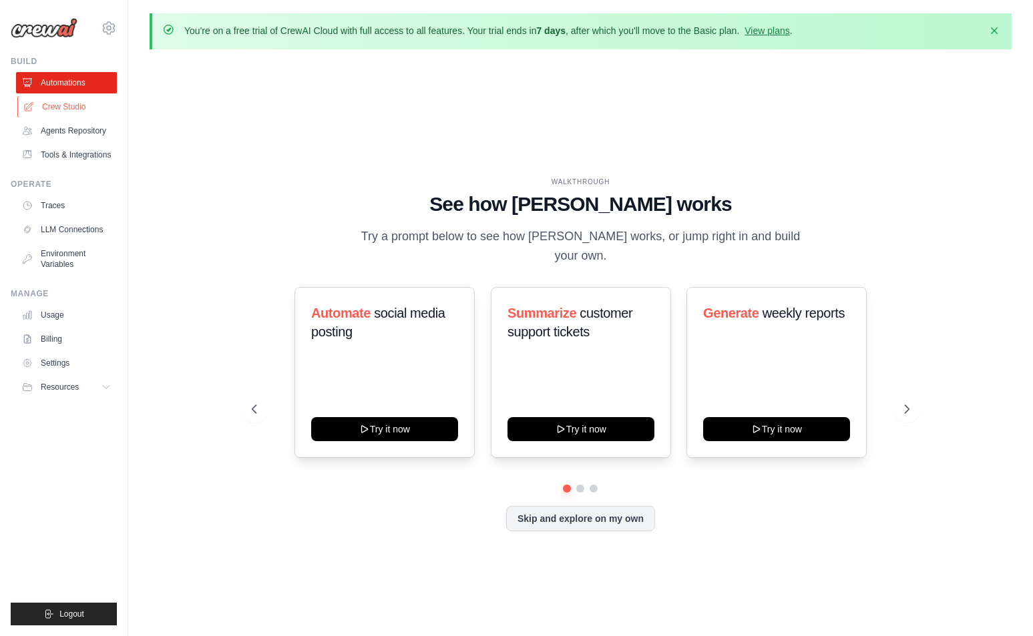
click at [59, 107] on link "Crew Studio" at bounding box center [67, 106] width 101 height 21
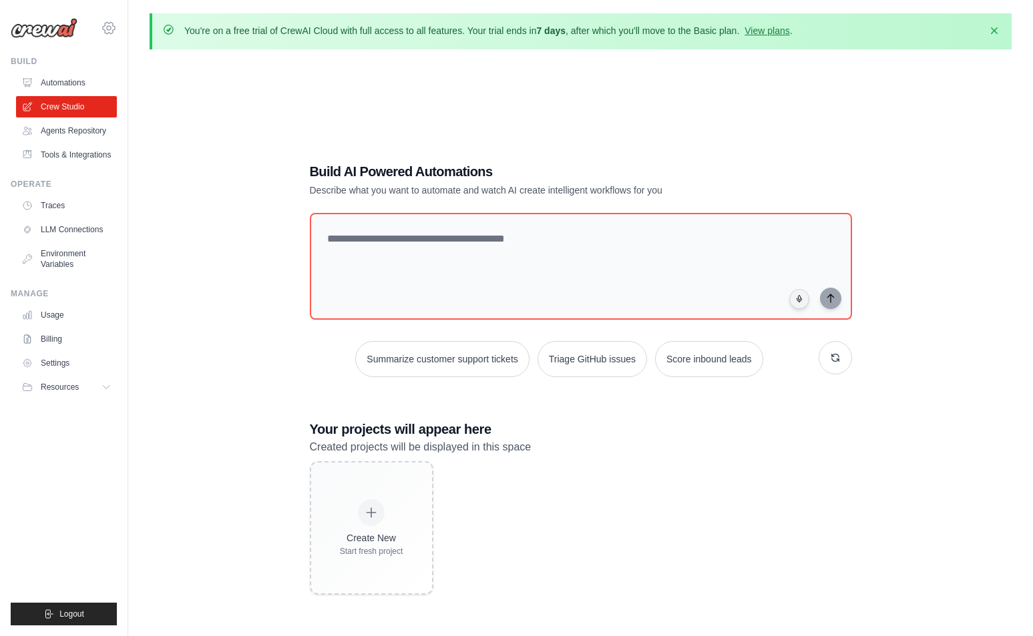
click at [112, 33] on icon at bounding box center [109, 28] width 16 height 16
click at [181, 164] on div "Build AI Powered Automations Describe what you want to automate and watch AI cr…" at bounding box center [581, 378] width 862 height 636
click at [71, 128] on link "Agents Repository" at bounding box center [67, 130] width 101 height 21
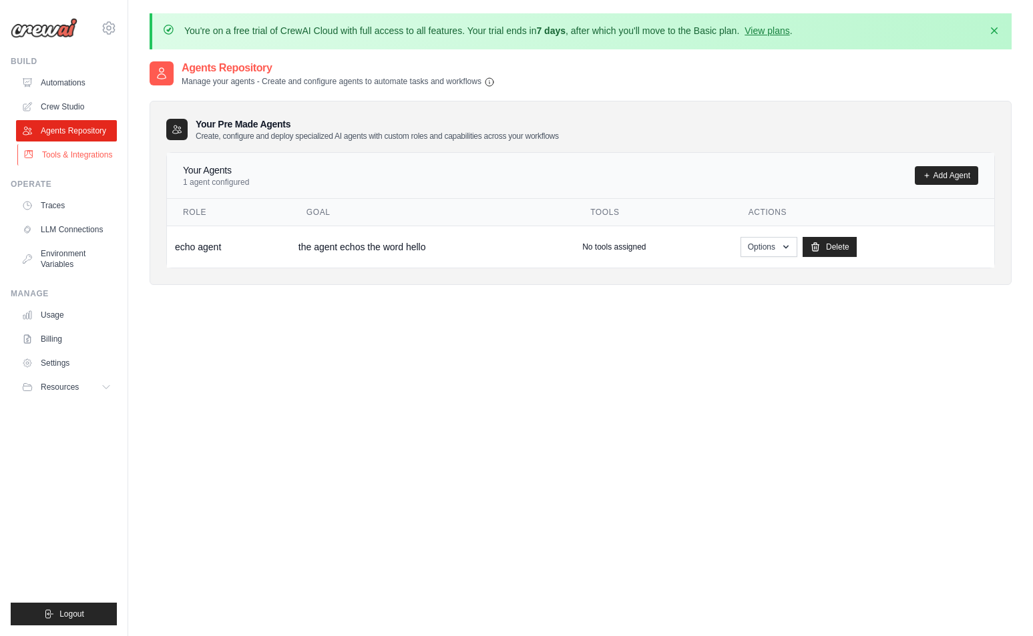
click at [69, 156] on link "Tools & Integrations" at bounding box center [67, 154] width 101 height 21
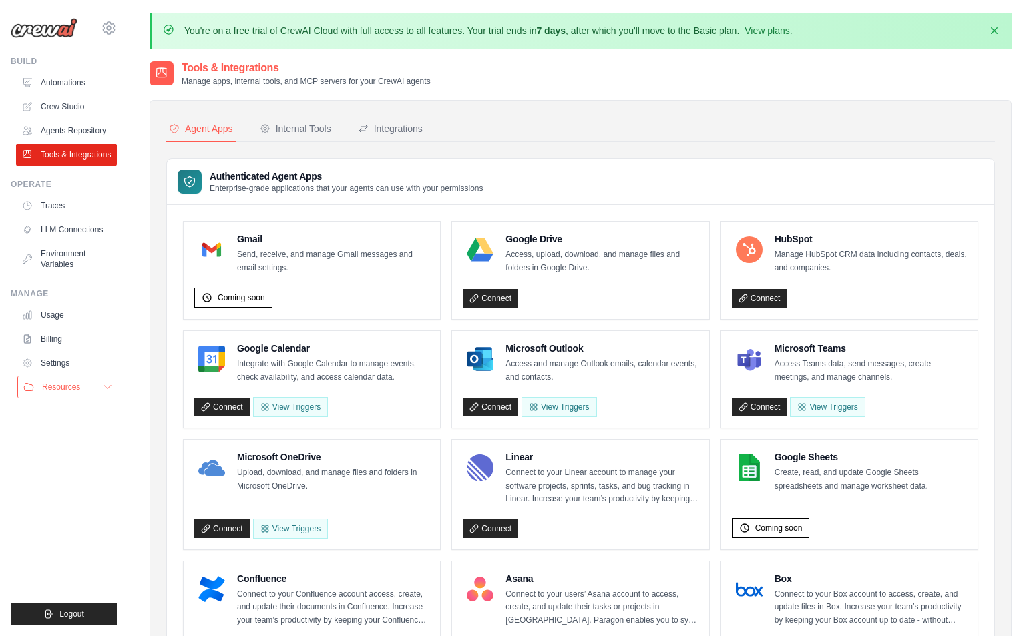
click at [69, 387] on span "Resources" at bounding box center [61, 387] width 38 height 11
click at [49, 87] on link "Automations" at bounding box center [67, 82] width 101 height 21
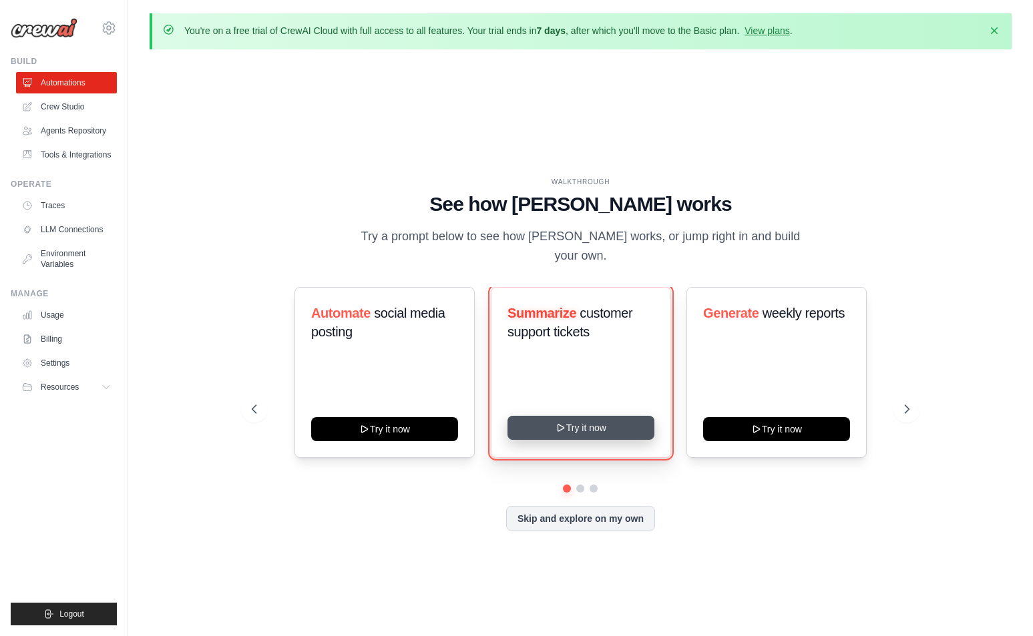
click at [578, 416] on button "Try it now" at bounding box center [580, 428] width 147 height 24
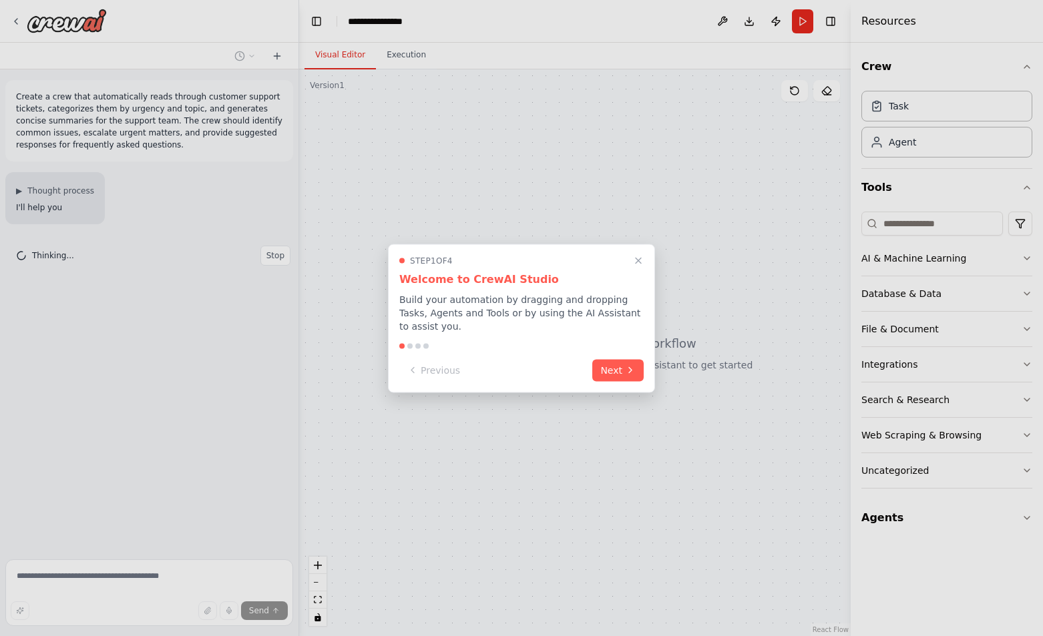
click at [605, 369] on button "Next" at bounding box center [617, 370] width 51 height 22
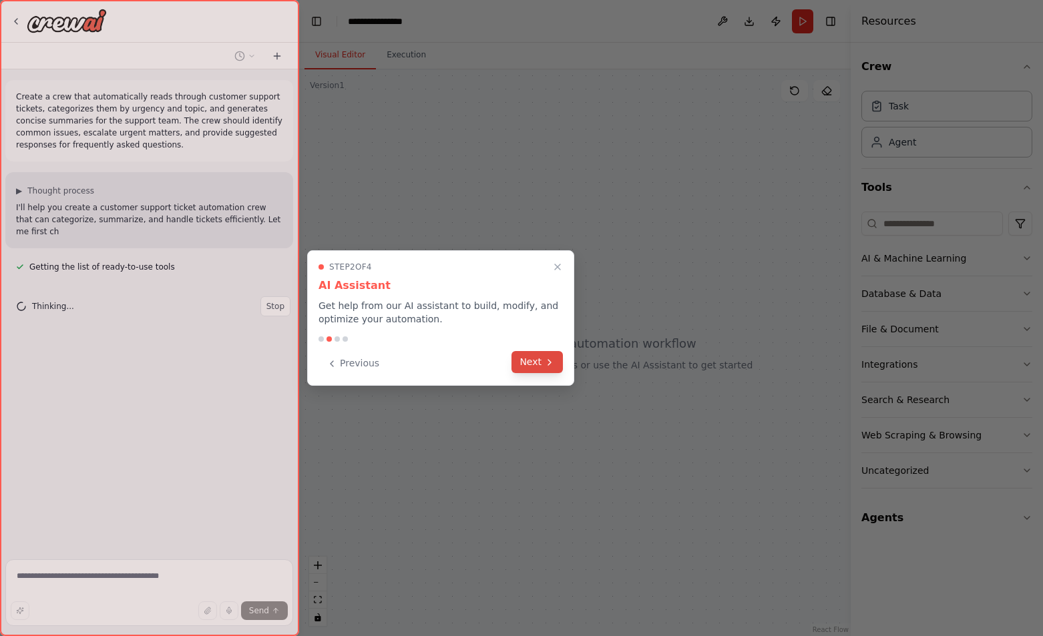
click at [531, 360] on button "Next" at bounding box center [536, 362] width 51 height 22
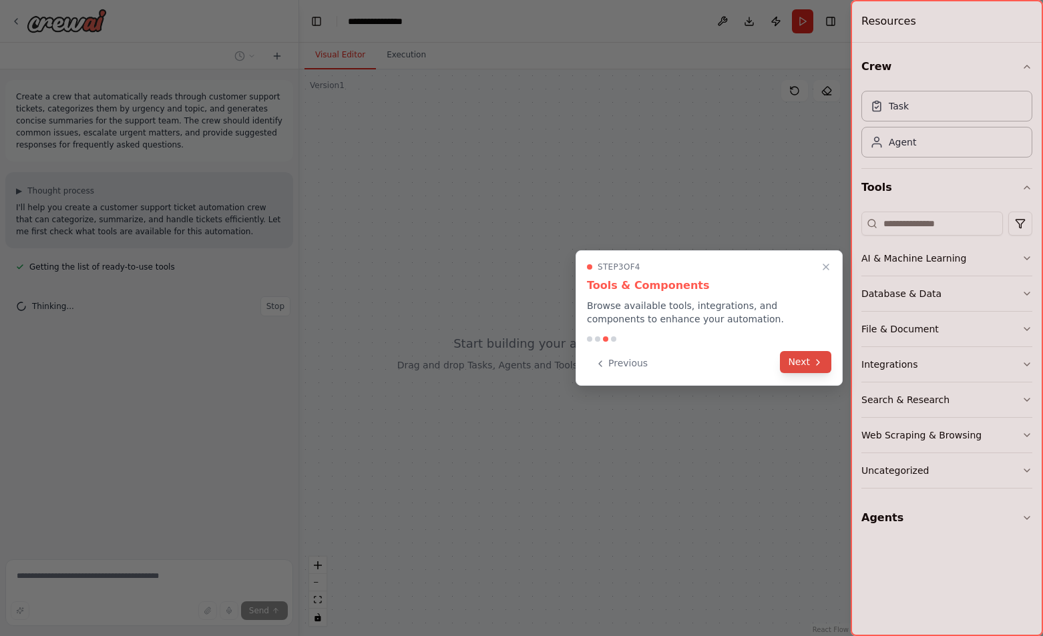
click at [790, 370] on button "Next" at bounding box center [805, 362] width 51 height 22
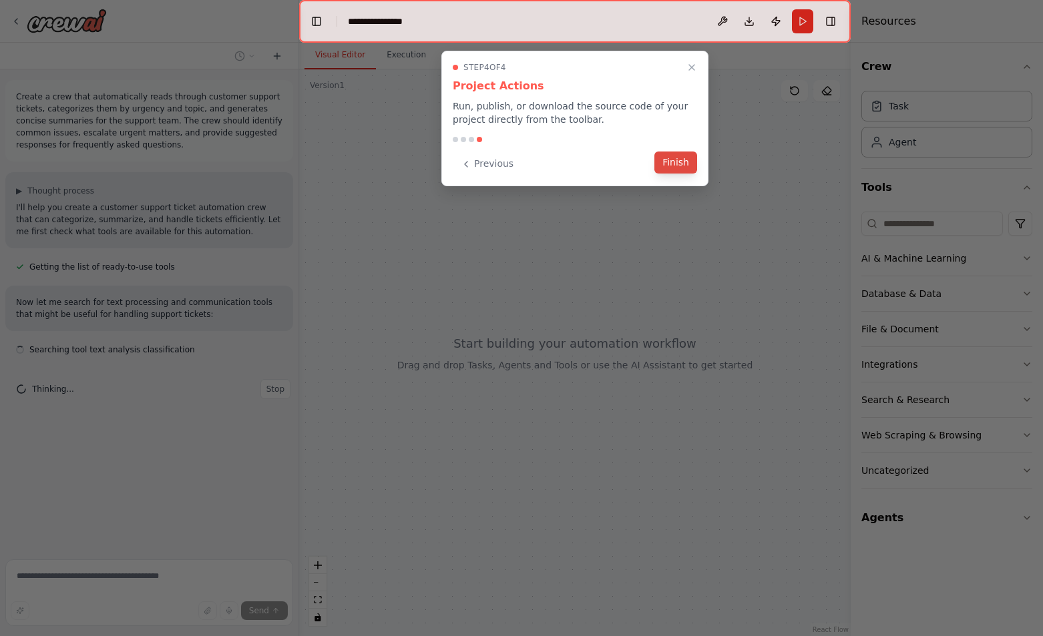
click at [679, 162] on button "Finish" at bounding box center [675, 163] width 43 height 22
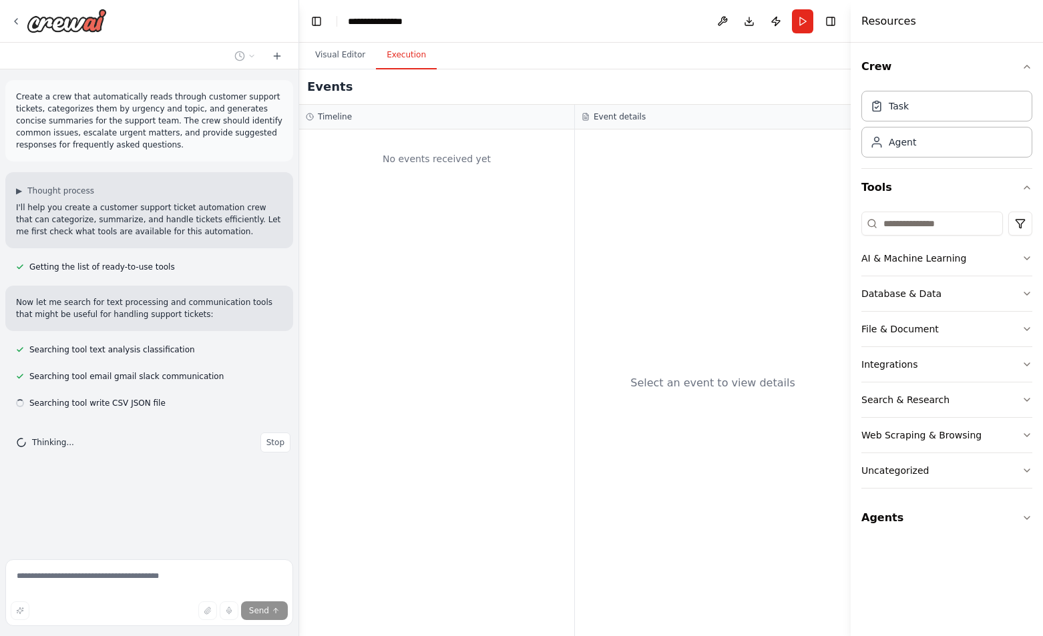
click at [407, 57] on button "Execution" at bounding box center [406, 55] width 61 height 28
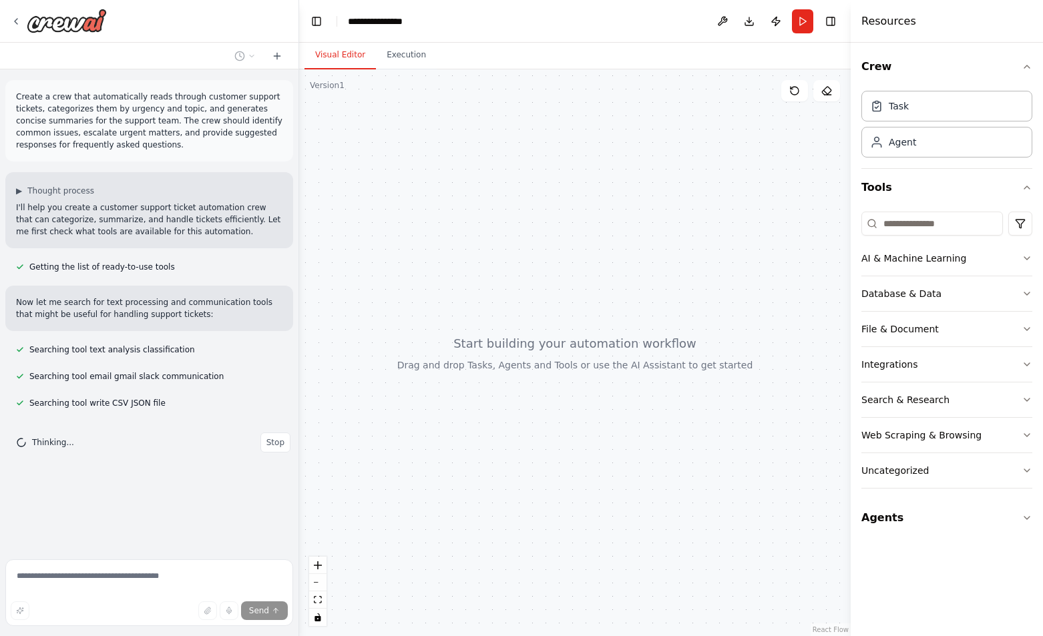
click at [328, 49] on button "Visual Editor" at bounding box center [339, 55] width 71 height 28
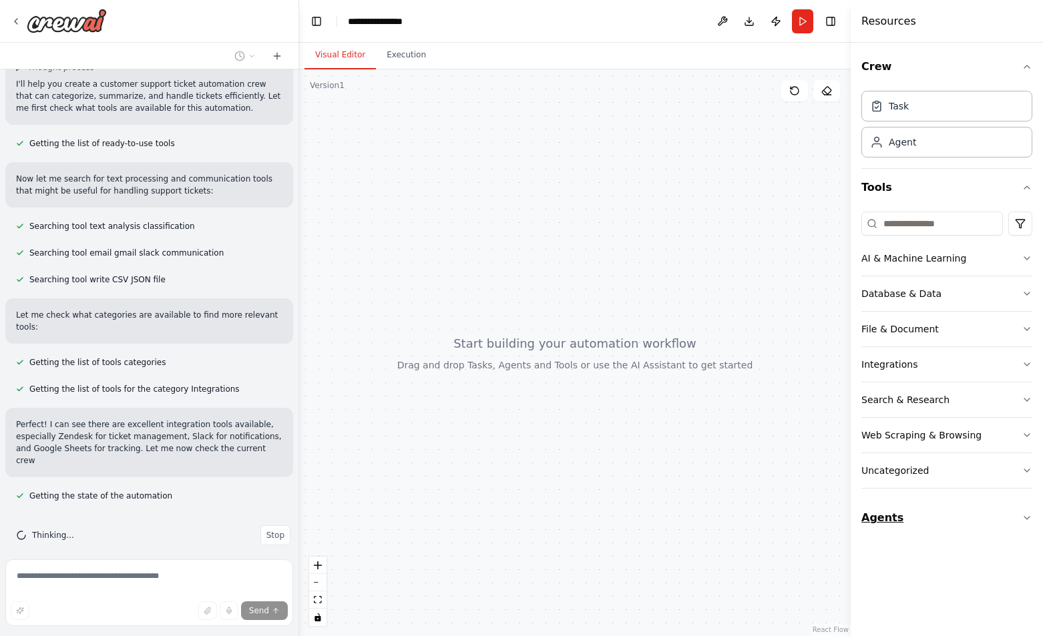
scroll to position [136, 0]
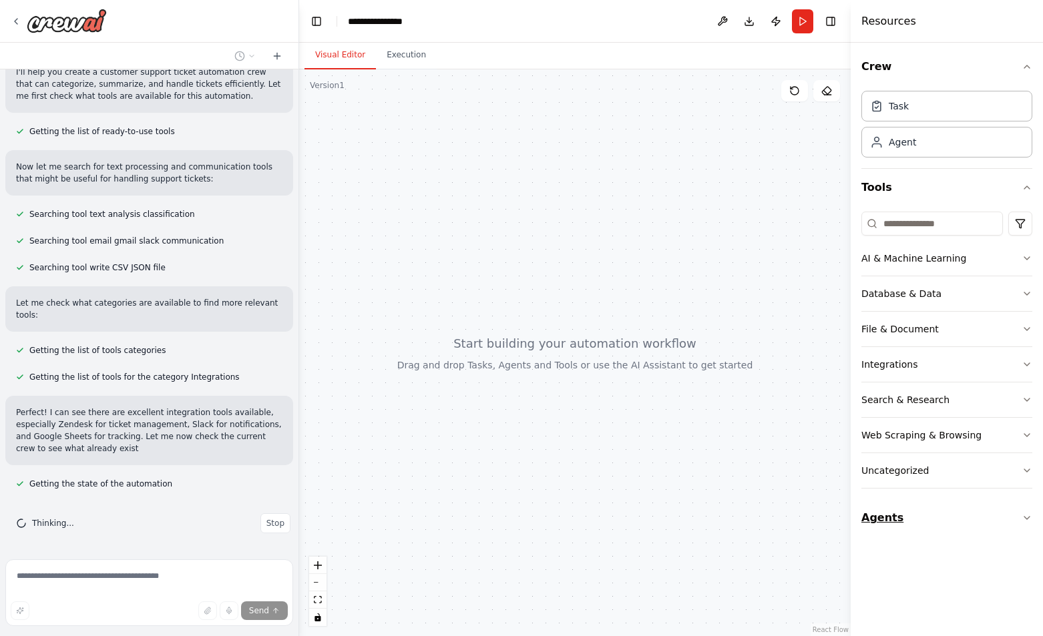
click at [1028, 513] on icon "button" at bounding box center [1027, 518] width 11 height 11
click at [1028, 517] on div "Crew Task Agent Tools AI & Machine Learning Database & Data File & Document Int…" at bounding box center [947, 340] width 192 height 594
click at [940, 592] on div "echo agent" at bounding box center [951, 591] width 125 height 13
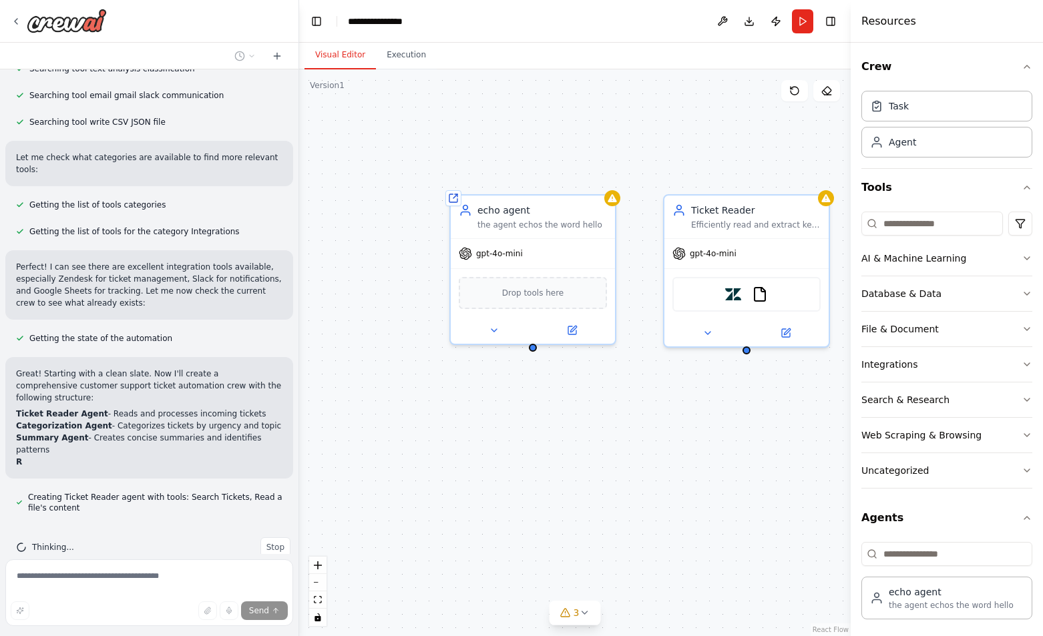
drag, startPoint x: 750, startPoint y: 345, endPoint x: 634, endPoint y: 404, distance: 129.6
click at [634, 404] on div "Shared agent from repository echo agent the agent echos the word hello gpt-4o-m…" at bounding box center [575, 352] width 552 height 567
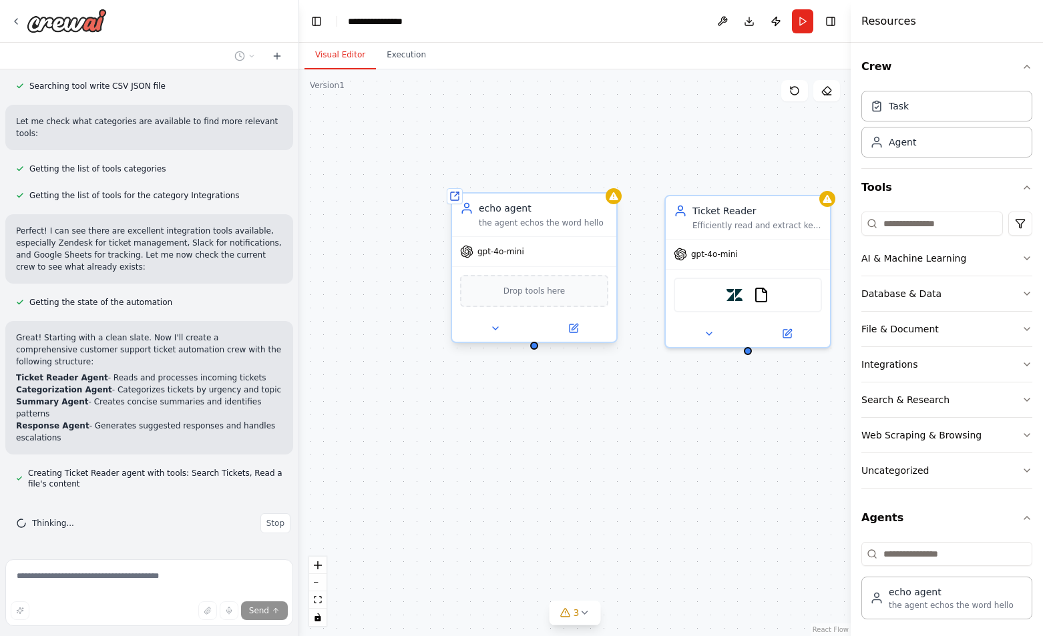
scroll to position [329, 0]
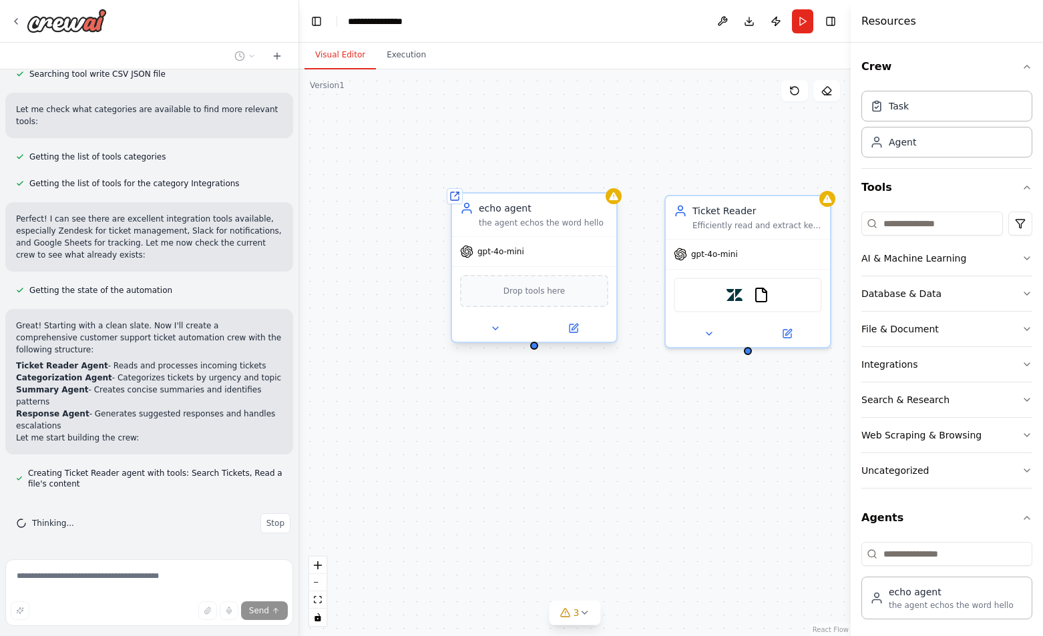
click at [532, 222] on div "the agent echos the word hello" at bounding box center [544, 223] width 130 height 11
click at [397, 63] on button "Execution" at bounding box center [406, 55] width 61 height 28
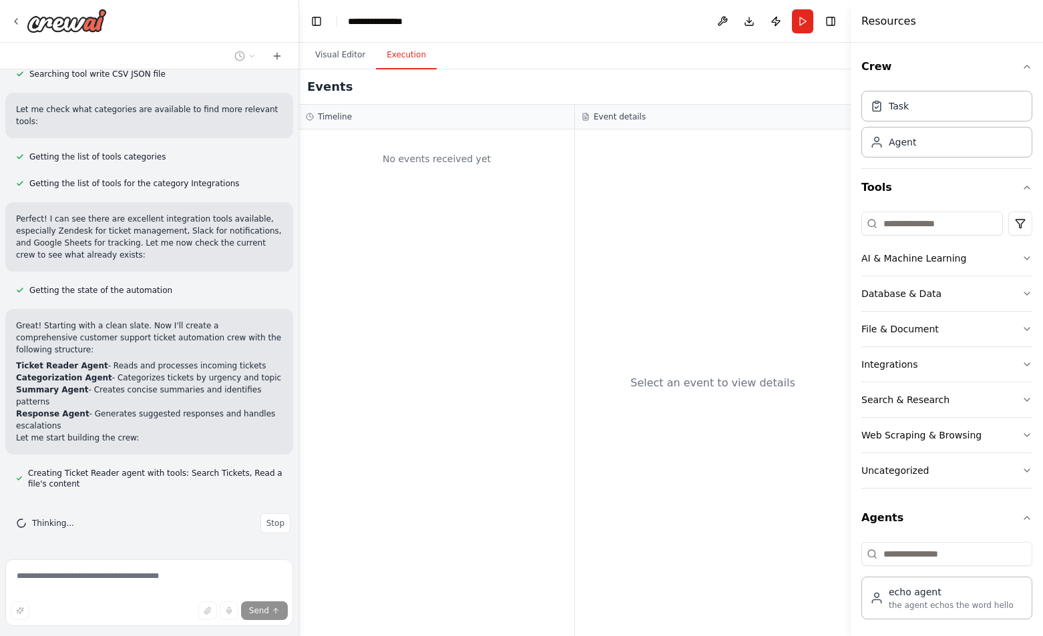
click at [364, 108] on div "Timeline" at bounding box center [436, 117] width 275 height 25
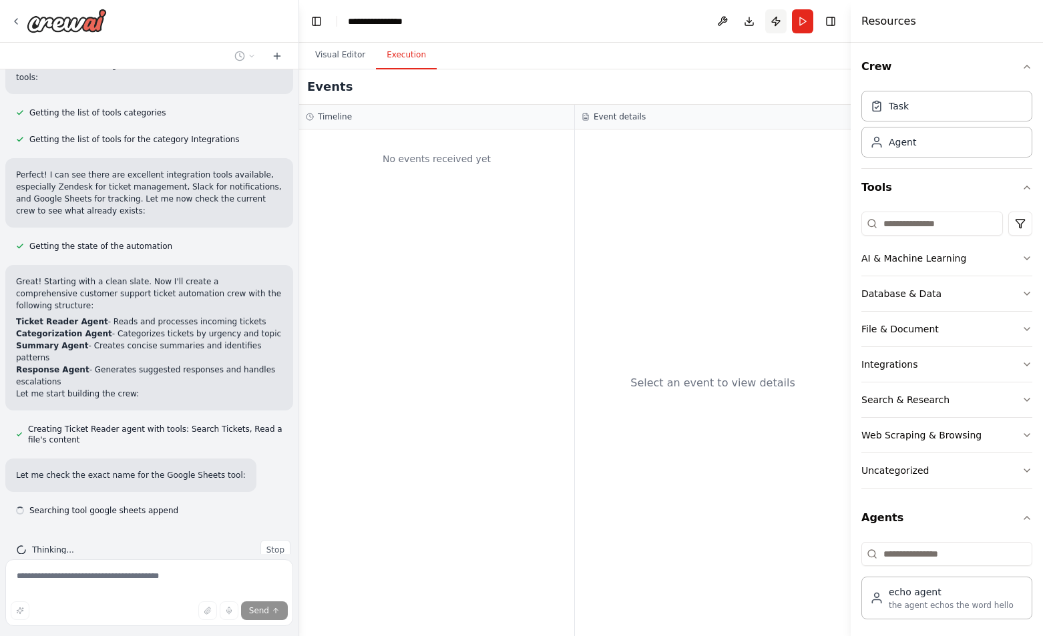
scroll to position [400, 0]
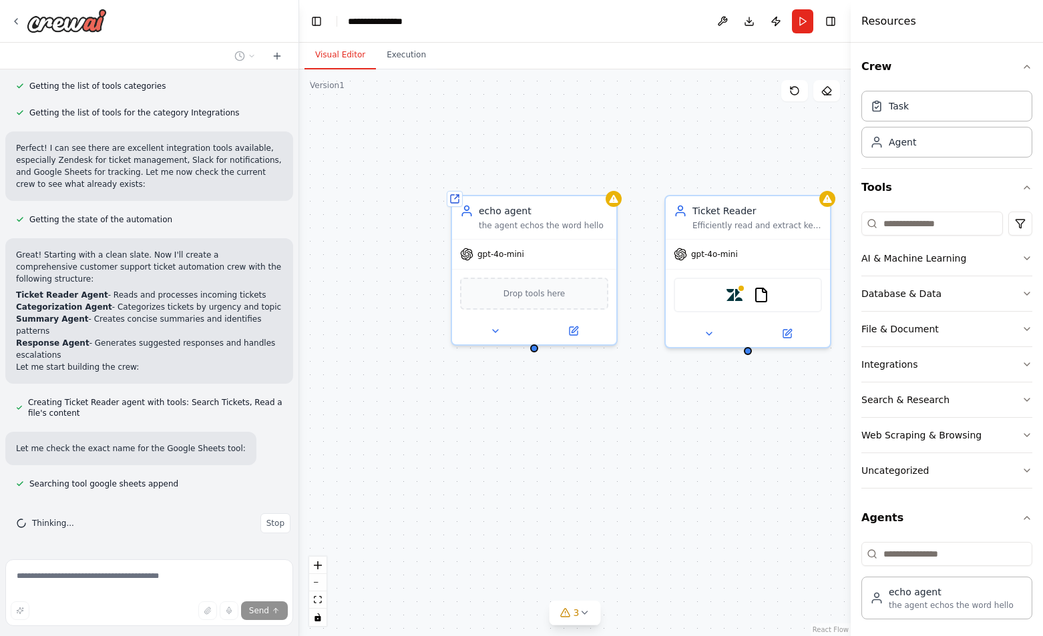
click at [359, 49] on button "Visual Editor" at bounding box center [339, 55] width 71 height 28
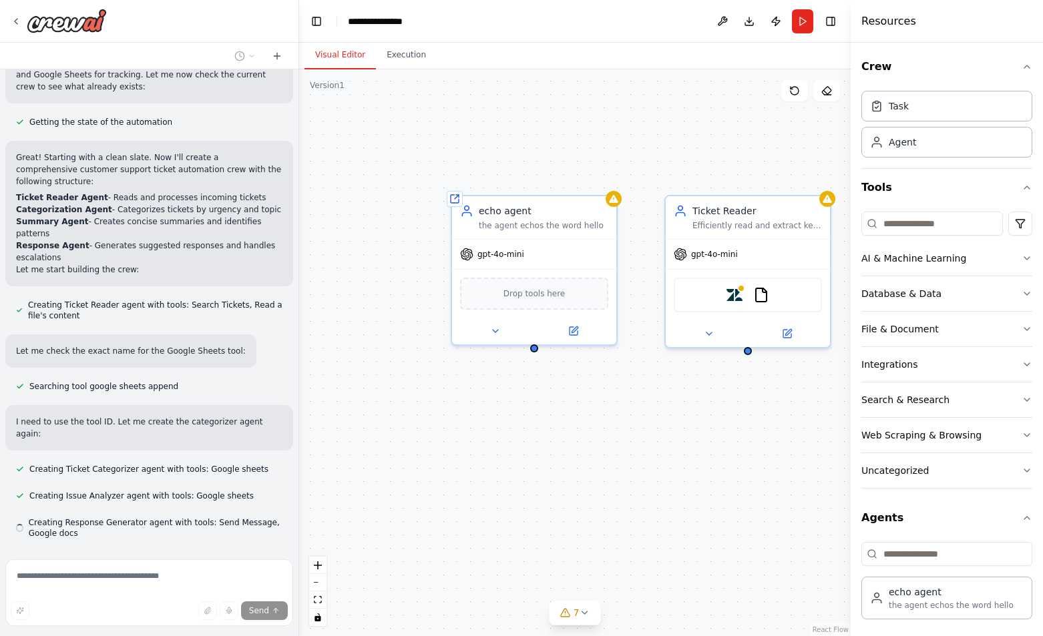
scroll to position [535, 0]
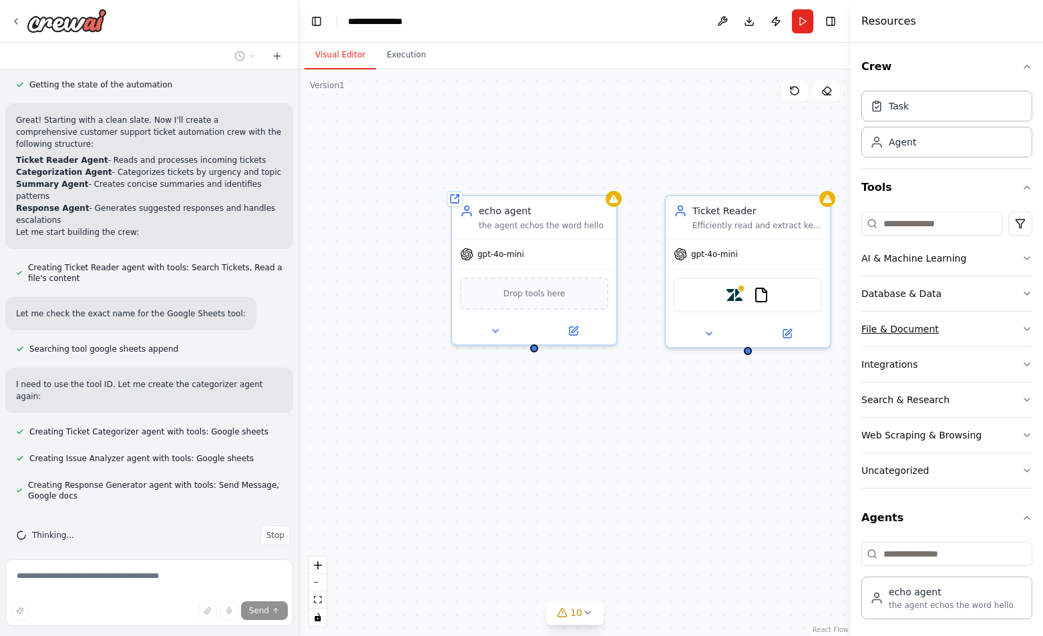
click at [975, 332] on button "File & Document" at bounding box center [946, 329] width 171 height 35
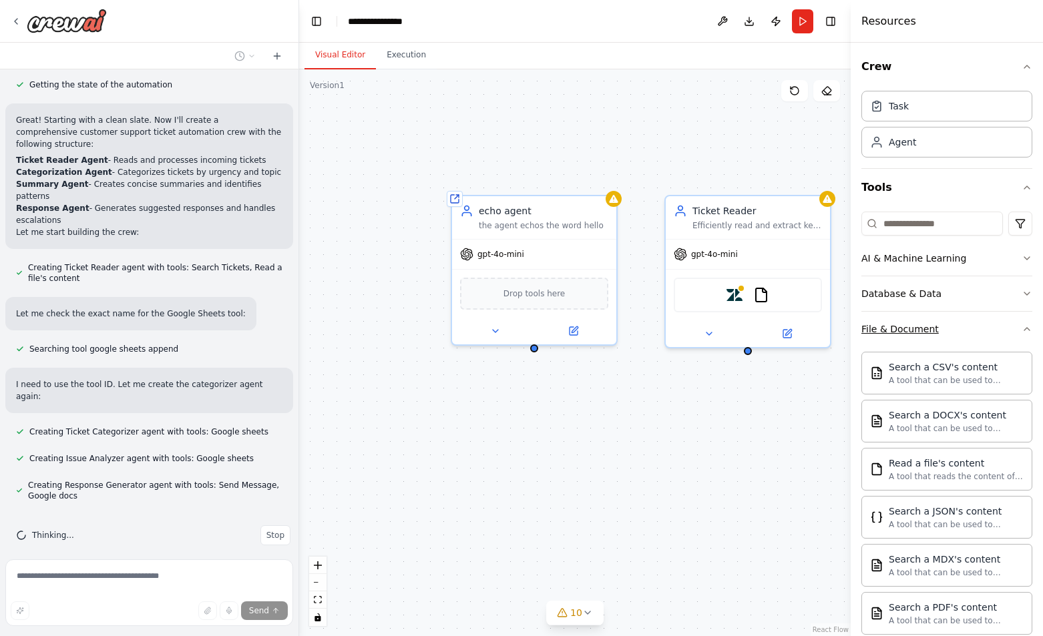
click at [974, 329] on button "File & Document" at bounding box center [946, 329] width 171 height 35
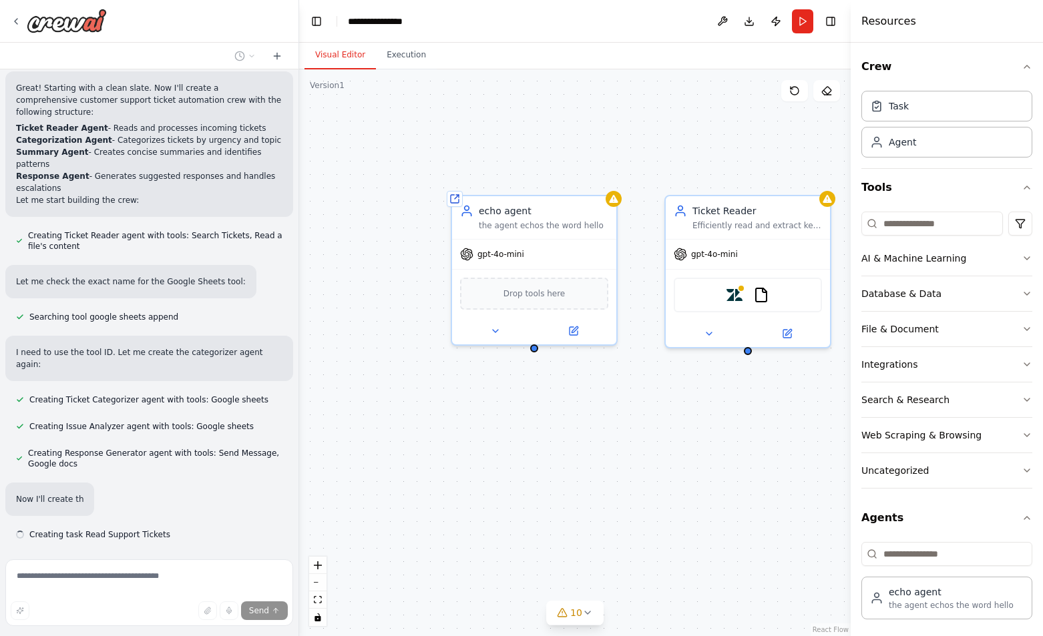
scroll to position [606, 0]
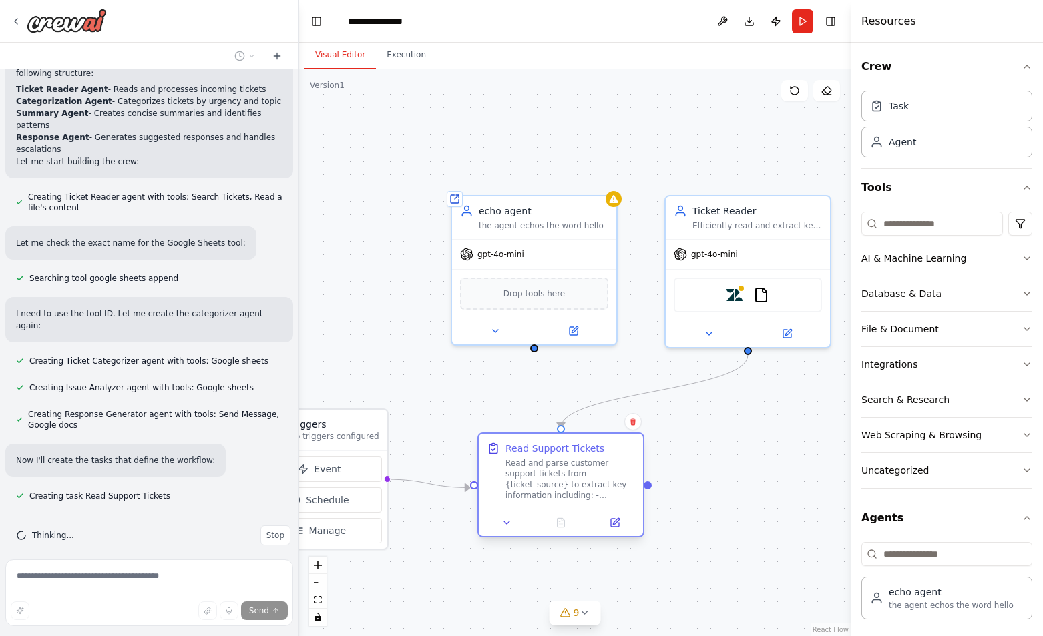
drag, startPoint x: 604, startPoint y: 464, endPoint x: 630, endPoint y: 434, distance: 40.2
click at [630, 434] on div "Read Support Tickets Read and parse customer support tickets from {ticket_sourc…" at bounding box center [561, 471] width 164 height 75
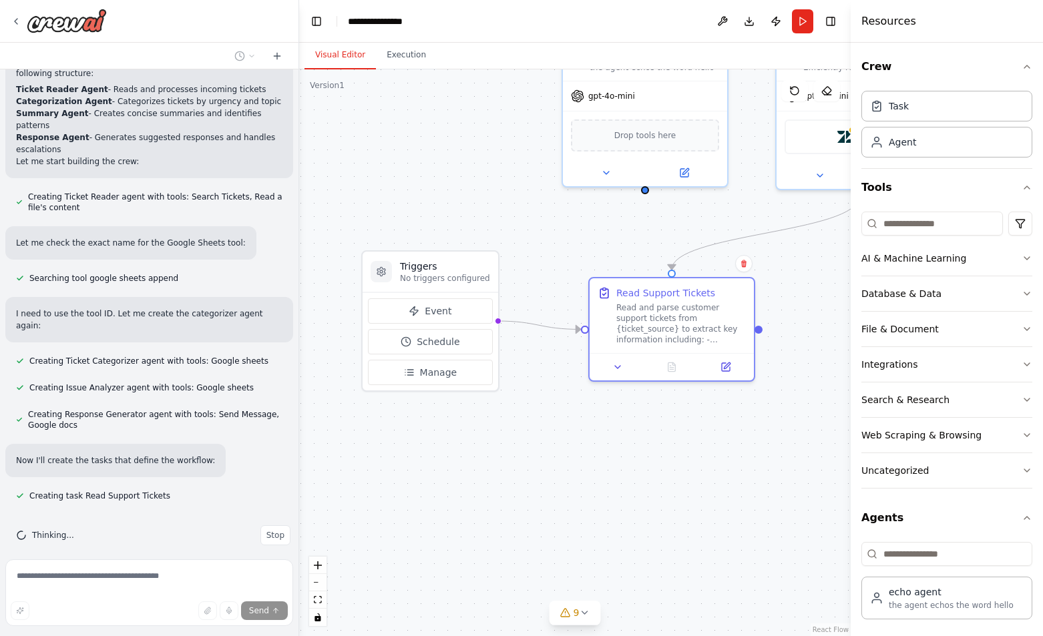
drag, startPoint x: 397, startPoint y: 576, endPoint x: 508, endPoint y: 416, distance: 195.2
click at [508, 416] on div ".deletable-edge-delete-btn { width: 20px; height: 20px; border: 0px solid #ffff…" at bounding box center [575, 352] width 552 height 567
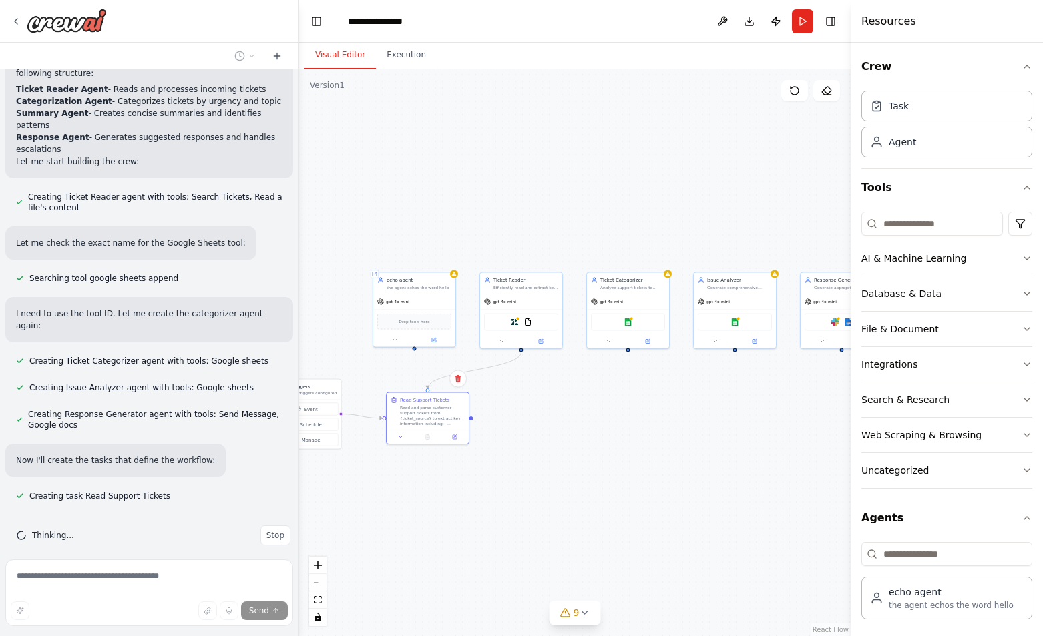
drag, startPoint x: 668, startPoint y: 417, endPoint x: 517, endPoint y: 429, distance: 150.7
click at [517, 429] on div ".deletable-edge-delete-btn { width: 20px; height: 20px; border: 0px solid #ffff…" at bounding box center [575, 352] width 552 height 567
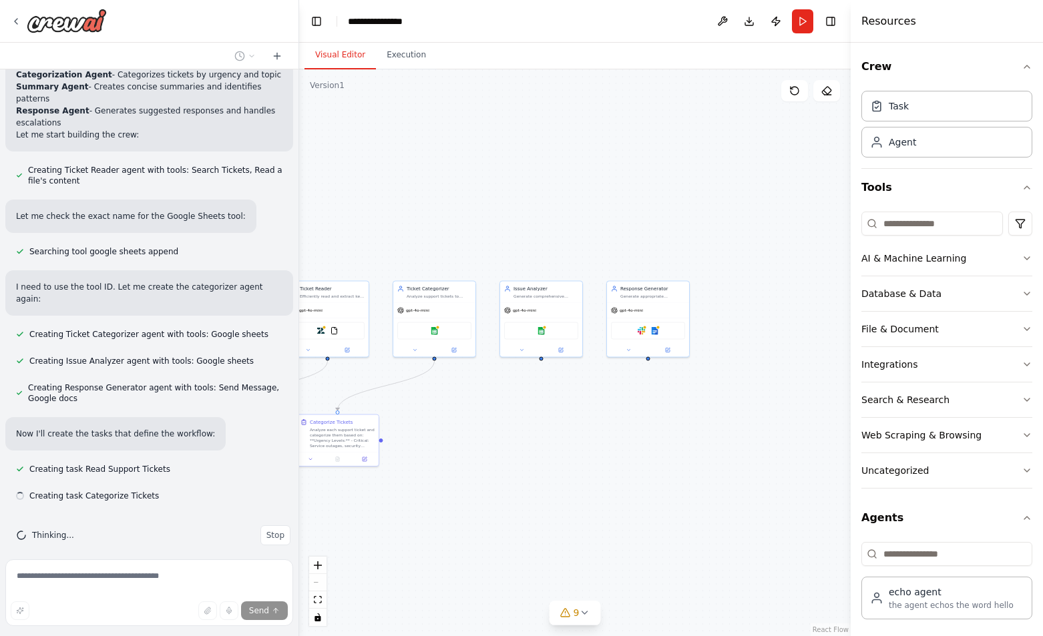
drag, startPoint x: 733, startPoint y: 387, endPoint x: 539, endPoint y: 395, distance: 193.8
click at [539, 395] on div ".deletable-edge-delete-btn { width: 20px; height: 20px; border: 0px solid #ffff…" at bounding box center [575, 352] width 552 height 567
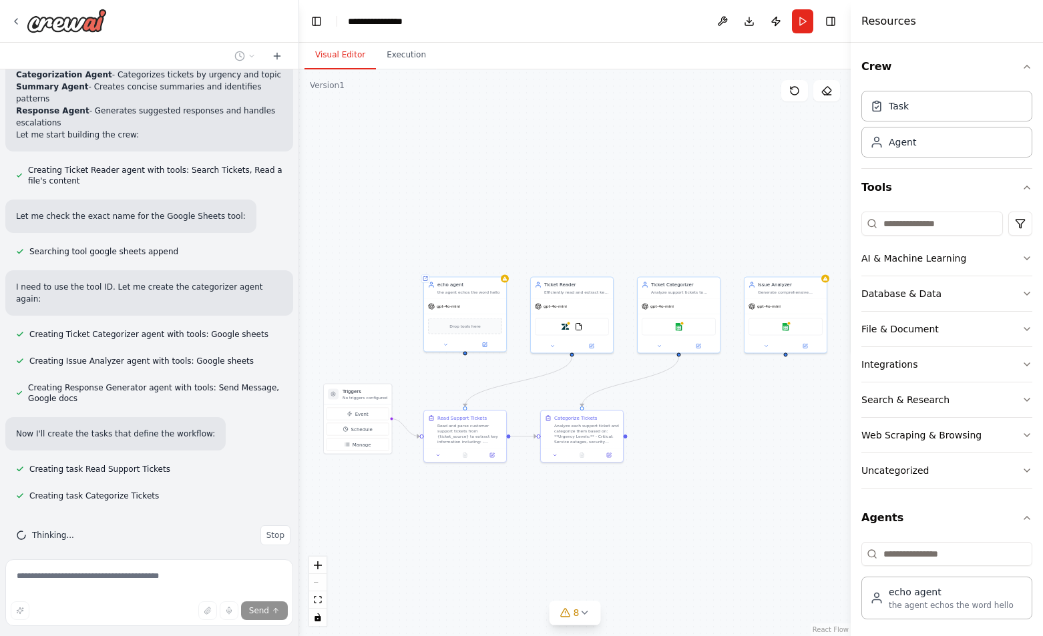
drag, startPoint x: 413, startPoint y: 437, endPoint x: 658, endPoint y: 433, distance: 244.4
click at [658, 433] on div ".deletable-edge-delete-btn { width: 20px; height: 20px; border: 0px solid #ffff…" at bounding box center [575, 352] width 552 height 567
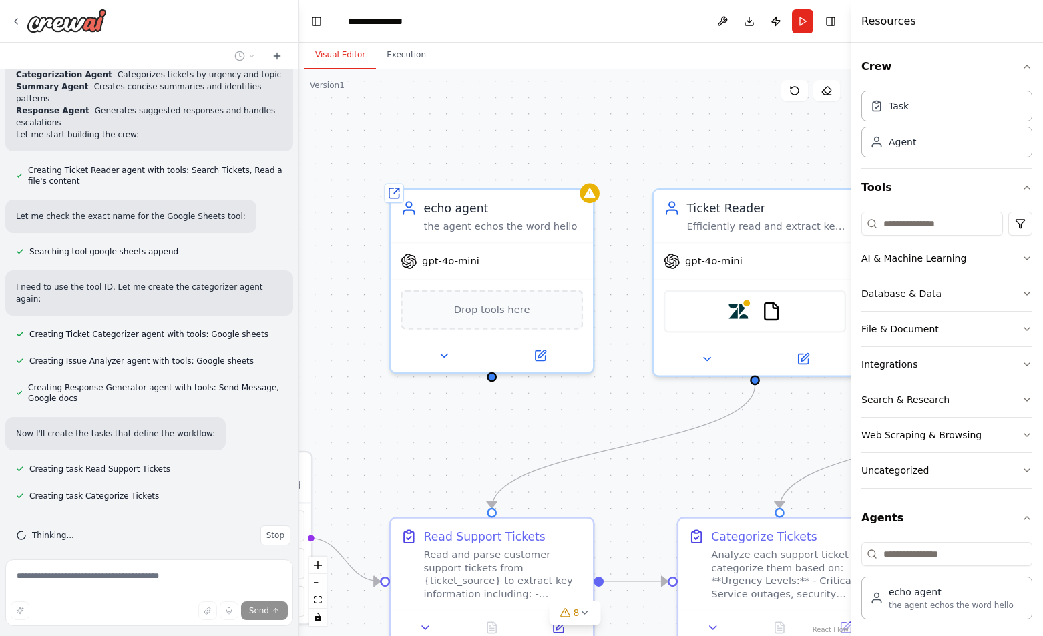
drag, startPoint x: 361, startPoint y: 357, endPoint x: 564, endPoint y: 400, distance: 206.9
click at [564, 400] on div ".deletable-edge-delete-btn { width: 20px; height: 20px; border: 0px solid #ffff…" at bounding box center [575, 352] width 552 height 567
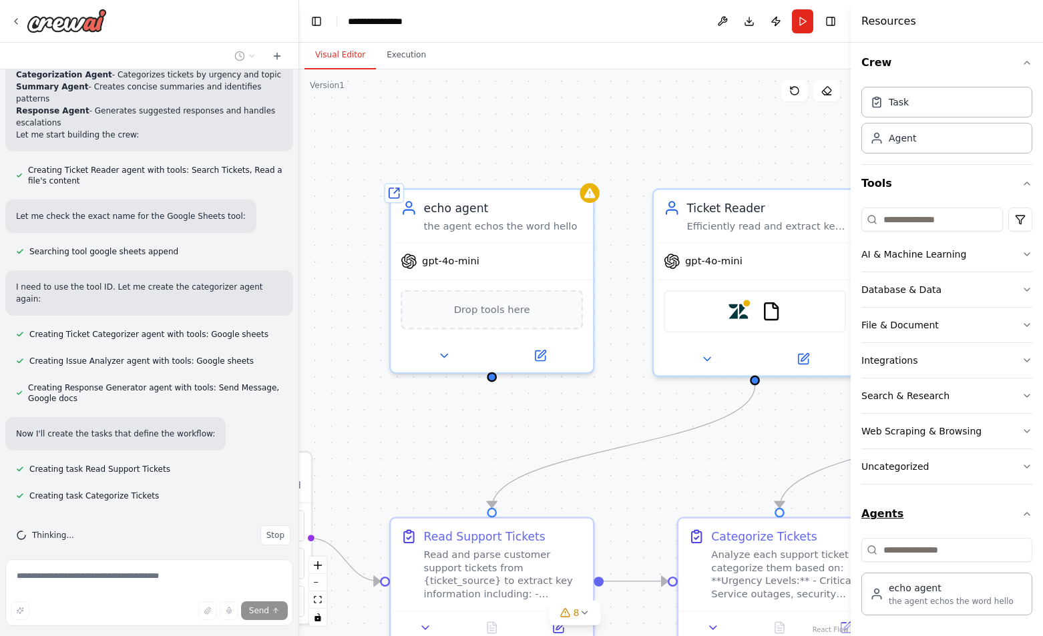
scroll to position [5, 0]
click at [733, 232] on div "Ticket Reader Efficiently read and extract key information from customer suppor…" at bounding box center [755, 213] width 202 height 53
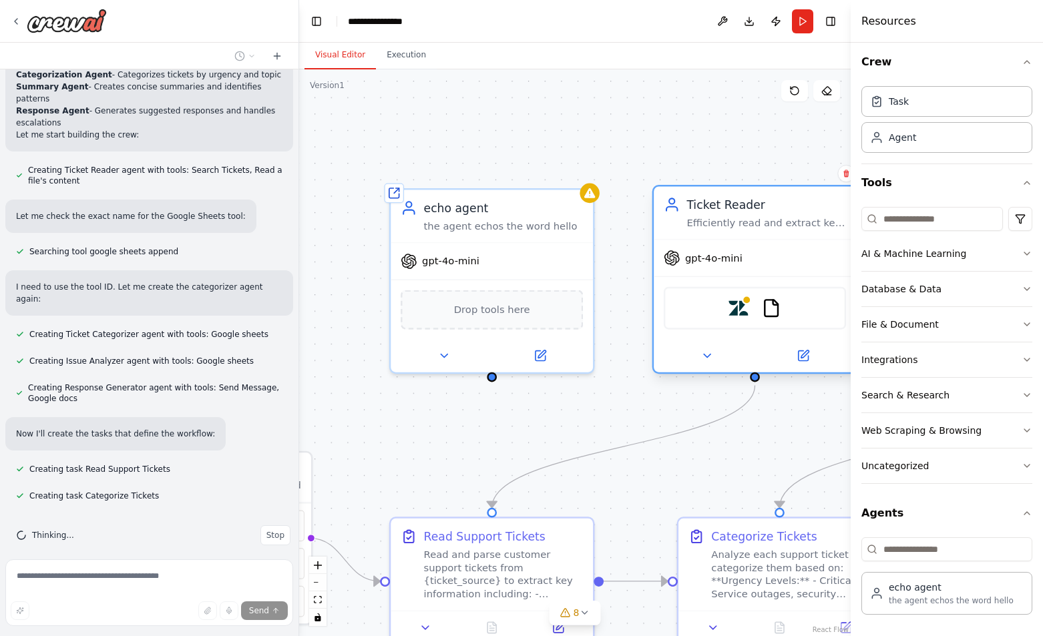
click at [732, 226] on div "Efficiently read and extract key information from customer support tickets incl…" at bounding box center [766, 222] width 160 height 13
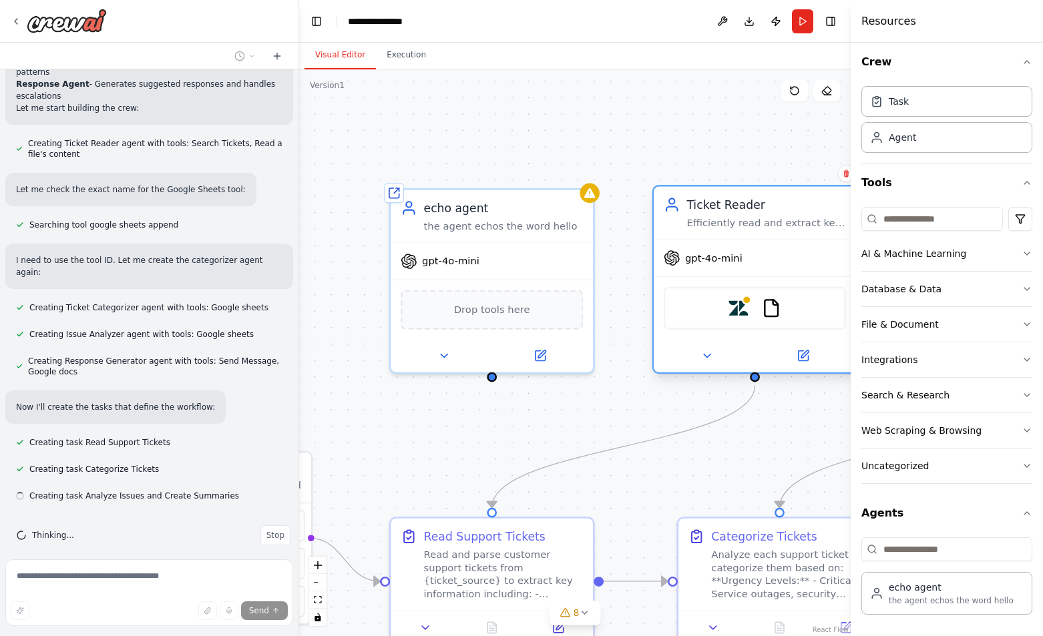
click at [732, 226] on div "Efficiently read and extract key information from customer support tickets incl…" at bounding box center [766, 222] width 160 height 13
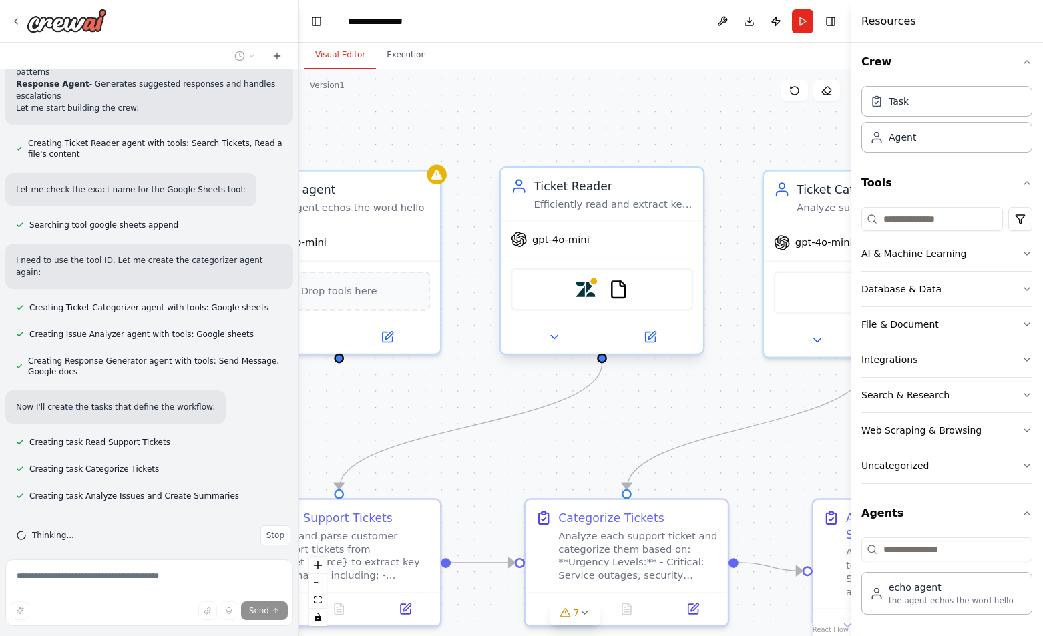
drag, startPoint x: 735, startPoint y: 131, endPoint x: 614, endPoint y: 183, distance: 131.6
click at [582, 112] on div ".deletable-edge-delete-btn { width: 20px; height: 20px; border: 0px solid #ffff…" at bounding box center [575, 352] width 552 height 567
click at [623, 196] on div "Ticket Reader Efficiently read and extract key information from customer suppor…" at bounding box center [614, 194] width 160 height 33
click at [552, 341] on icon at bounding box center [554, 337] width 13 height 13
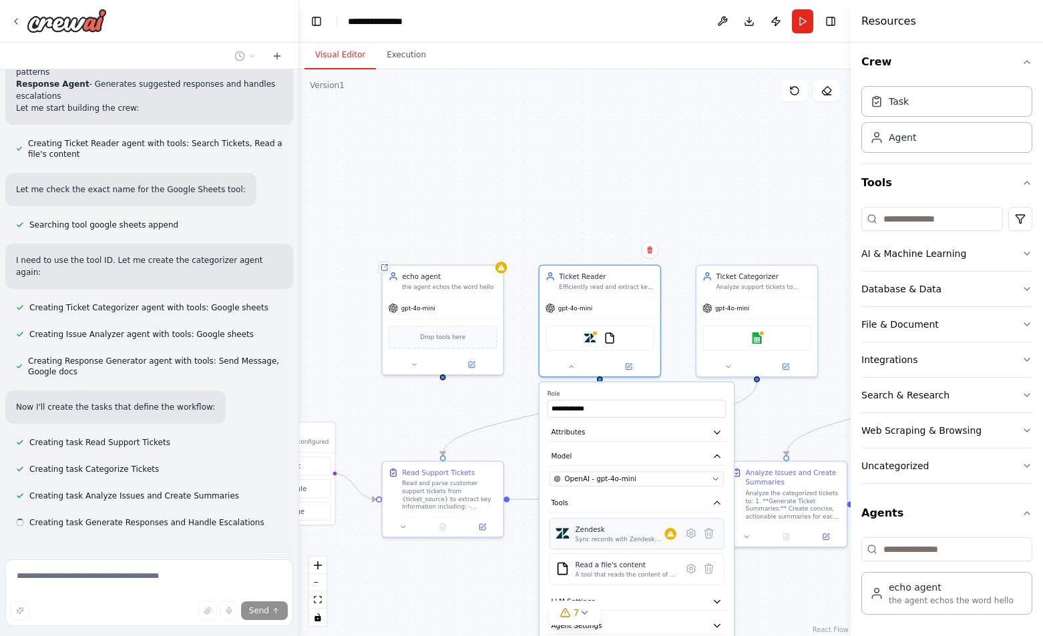
scroll to position [686, 0]
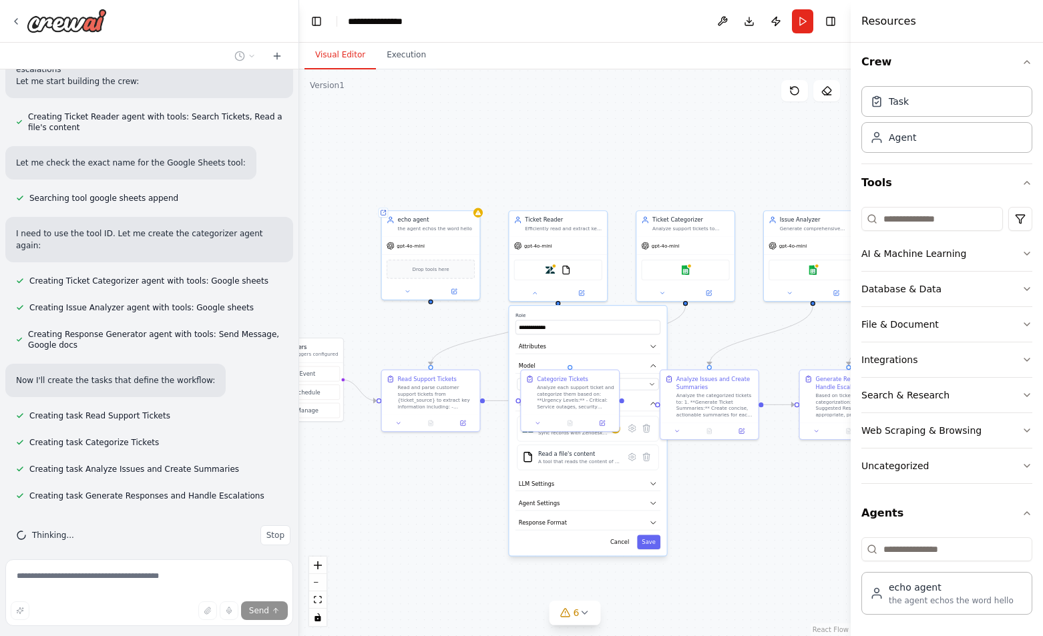
drag, startPoint x: 769, startPoint y: 425, endPoint x: 720, endPoint y: 321, distance: 115.0
click at [720, 321] on div ".deletable-edge-delete-btn { width: 20px; height: 20px; border: 0px solid #ffff…" at bounding box center [575, 352] width 552 height 567
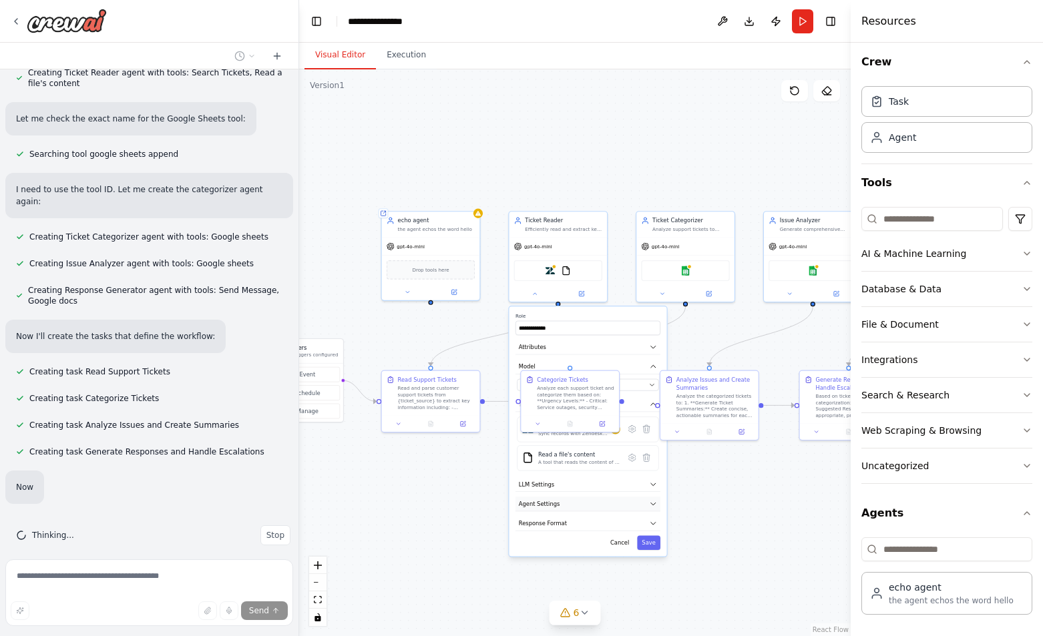
click at [560, 508] on button "Agent Settings" at bounding box center [587, 504] width 145 height 15
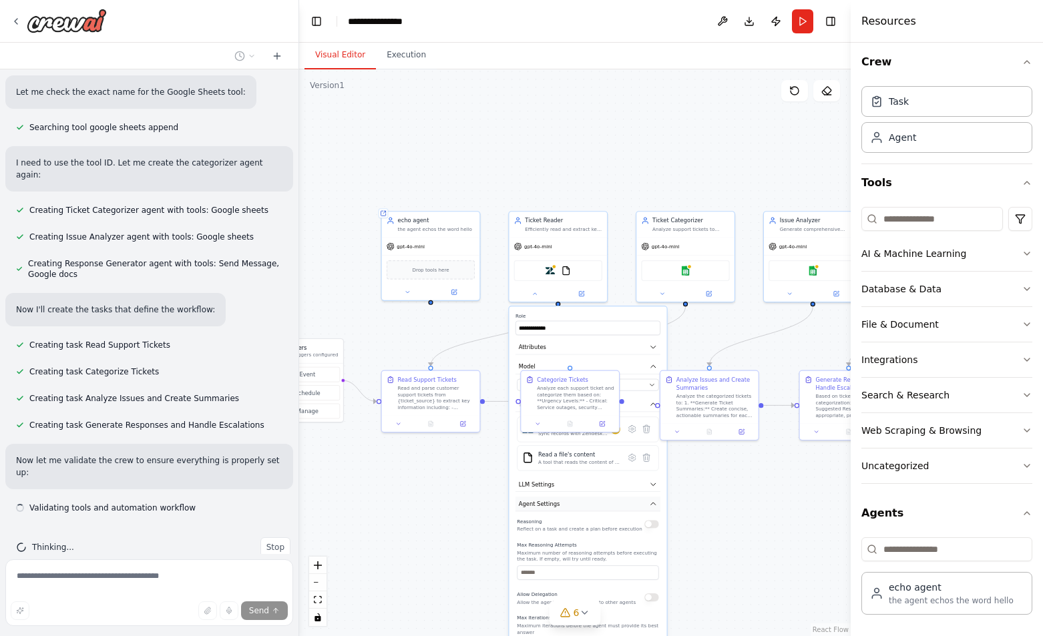
scroll to position [769, 0]
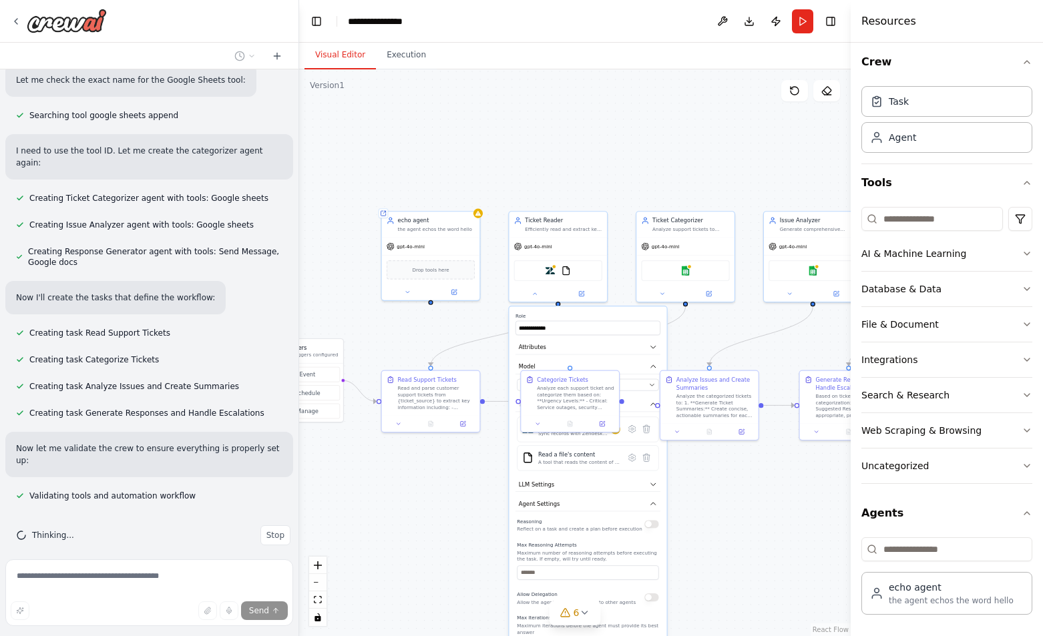
click at [625, 262] on div ".deletable-edge-delete-btn { width: 20px; height: 20px; border: 0px solid #ffff…" at bounding box center [575, 352] width 552 height 567
click at [710, 333] on div ".deletable-edge-delete-btn { width: 20px; height: 20px; border: 0px solid #ffff…" at bounding box center [575, 352] width 552 height 567
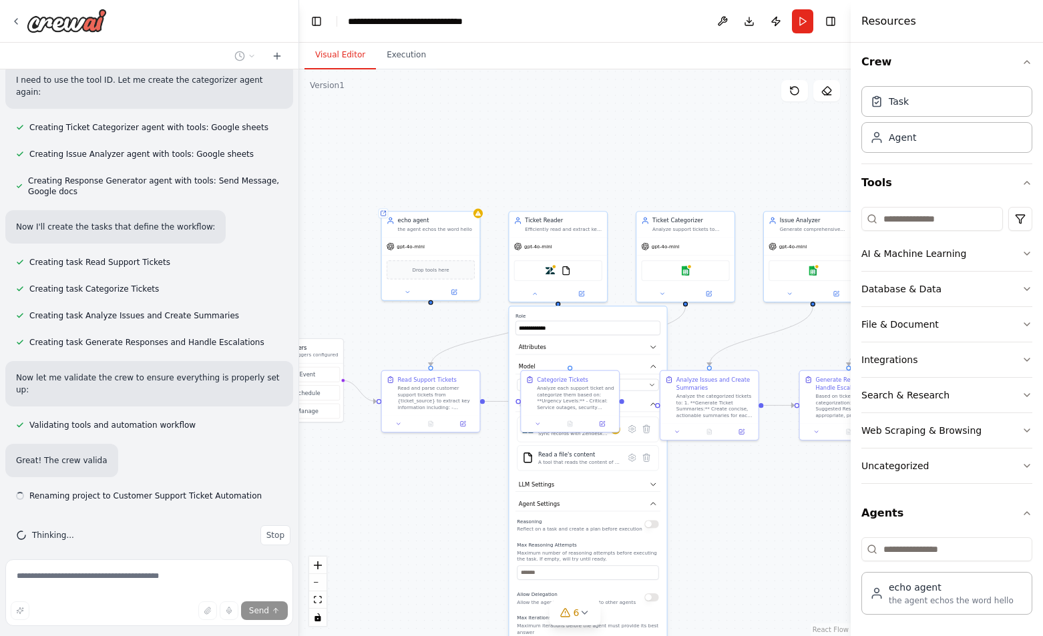
click at [687, 511] on div ".deletable-edge-delete-btn { width: 20px; height: 20px; border: 0px solid #ffff…" at bounding box center [575, 352] width 552 height 567
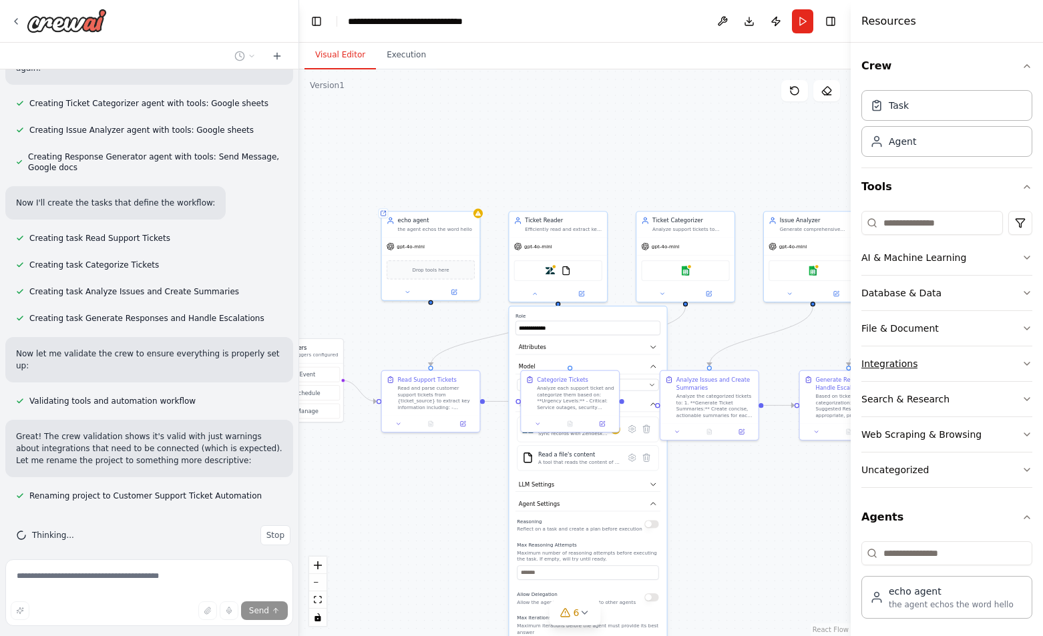
scroll to position [0, 0]
click at [722, 19] on button at bounding box center [722, 21] width 21 height 24
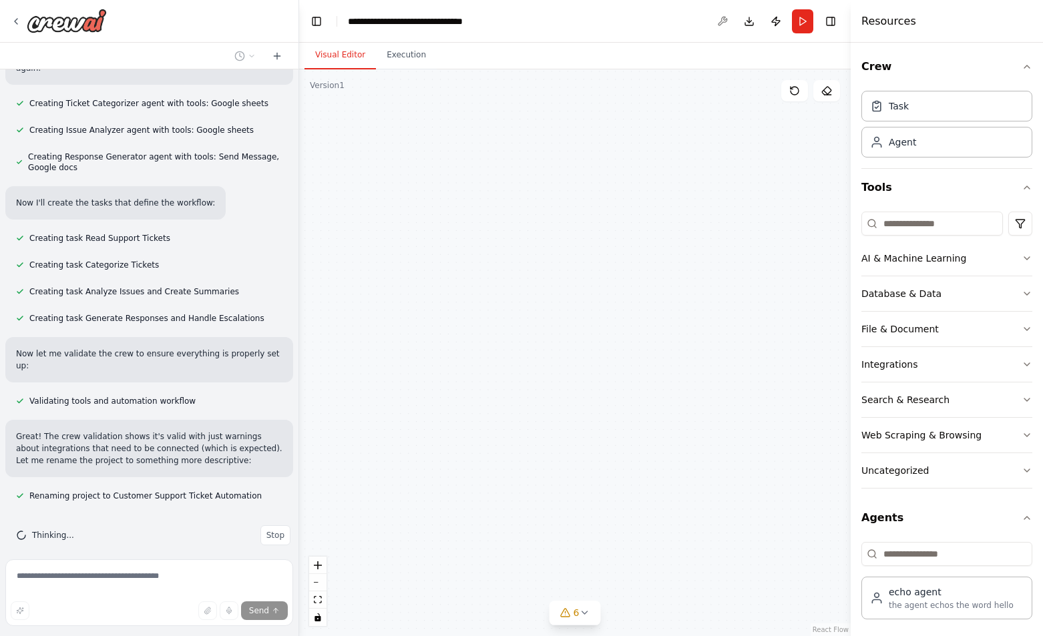
scroll to position [895, 0]
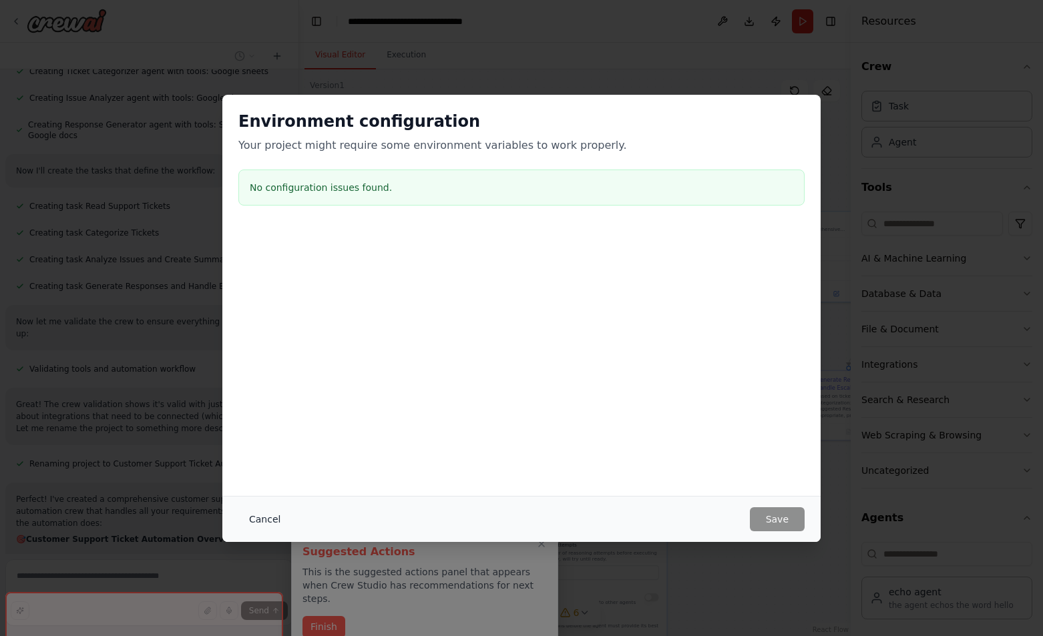
click at [250, 521] on button "Cancel" at bounding box center [264, 519] width 53 height 24
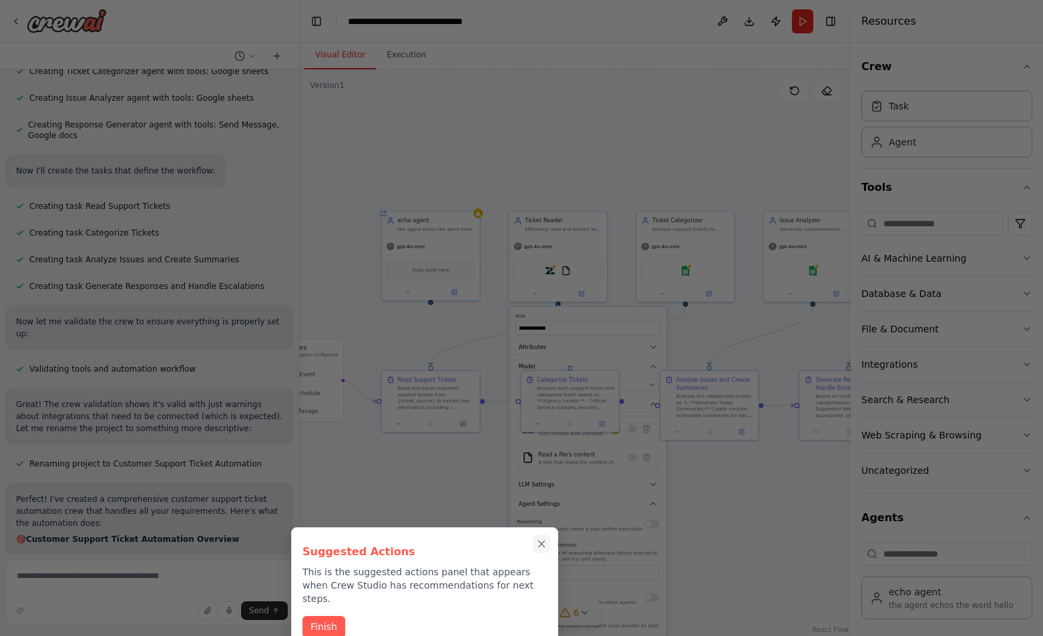
click at [548, 543] on button "Close walkthrough" at bounding box center [541, 544] width 17 height 17
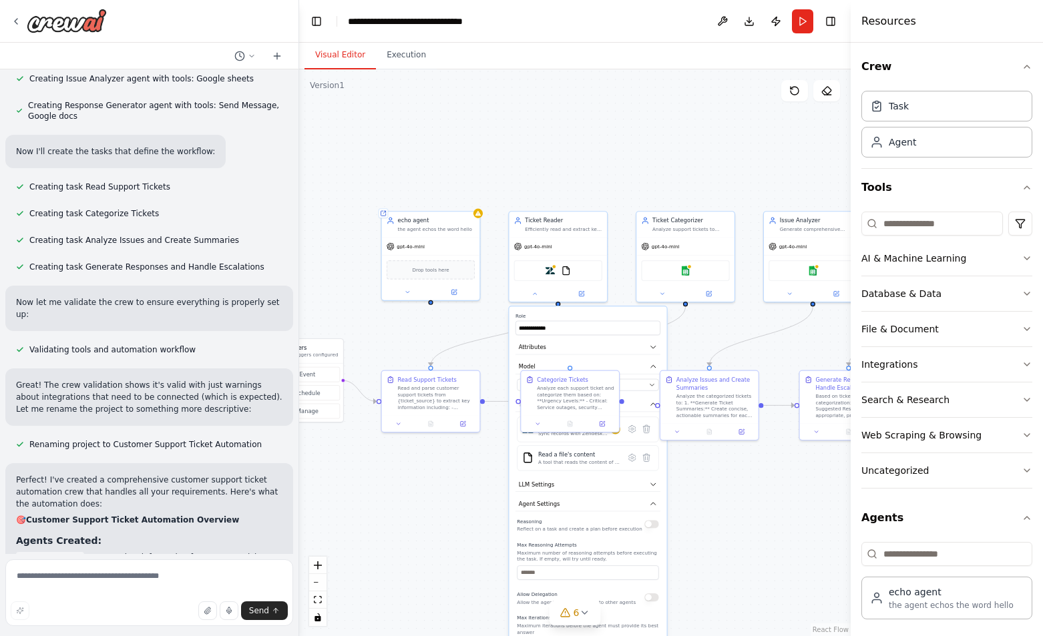
scroll to position [1079, 0]
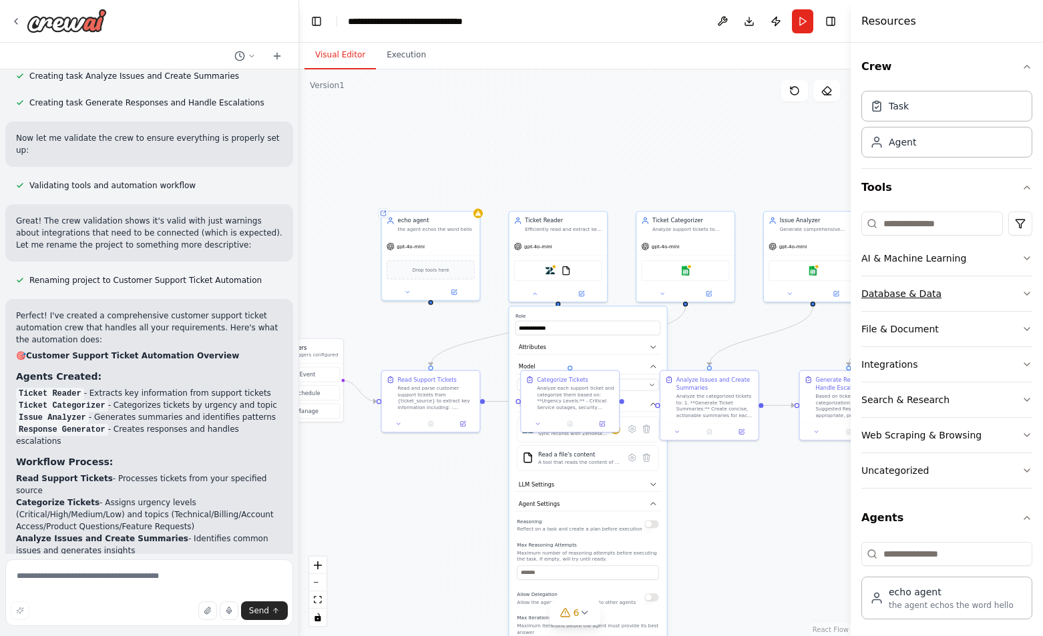
click at [1022, 290] on icon "button" at bounding box center [1027, 293] width 11 height 11
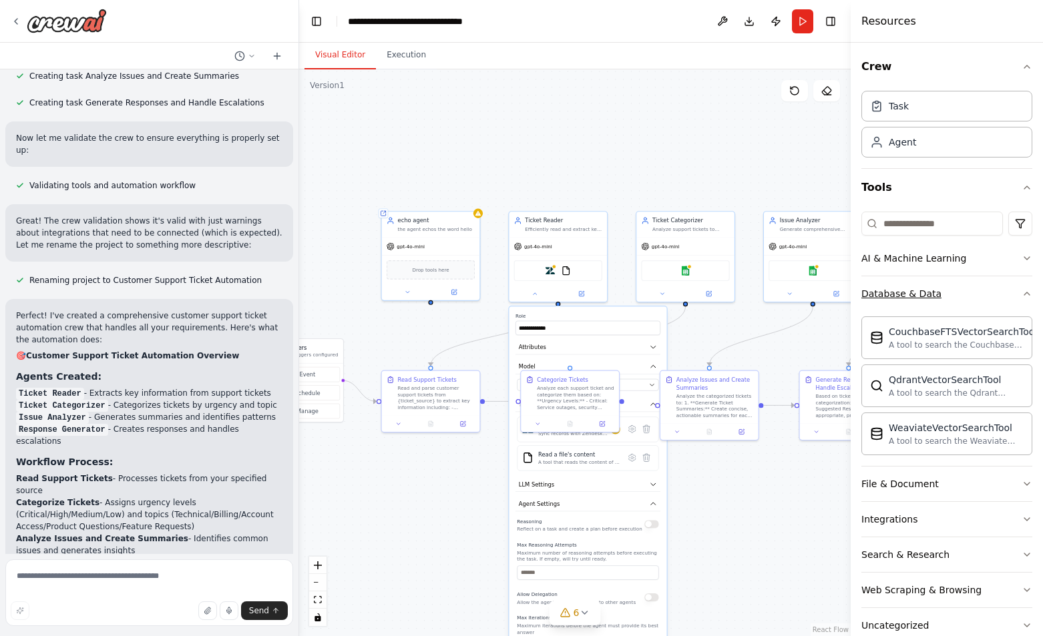
click at [1022, 292] on icon "button" at bounding box center [1027, 293] width 11 height 11
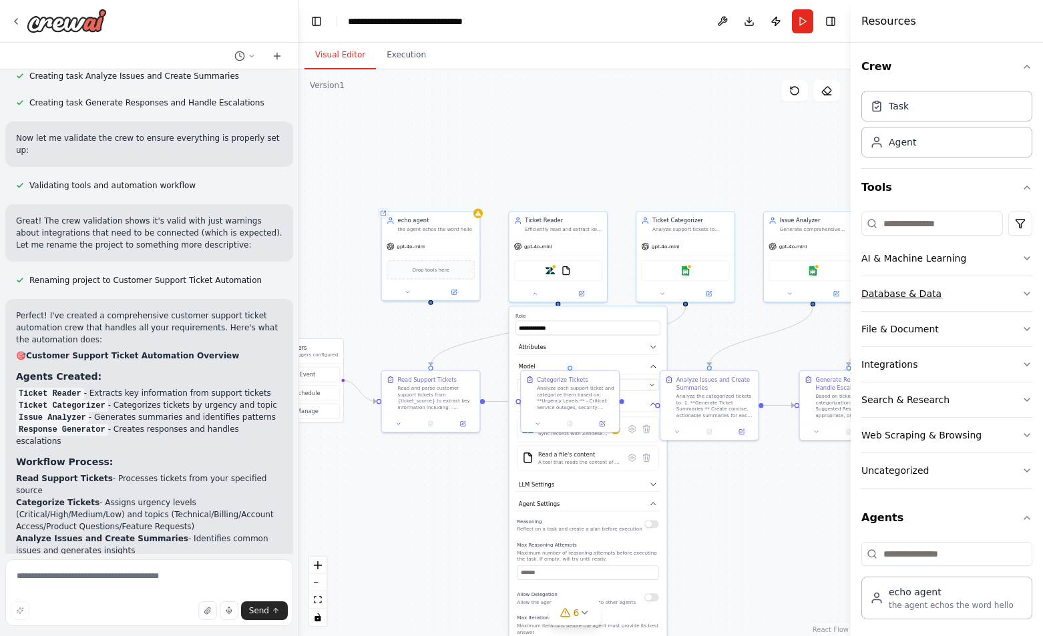
click at [1022, 292] on icon "button" at bounding box center [1027, 293] width 11 height 11
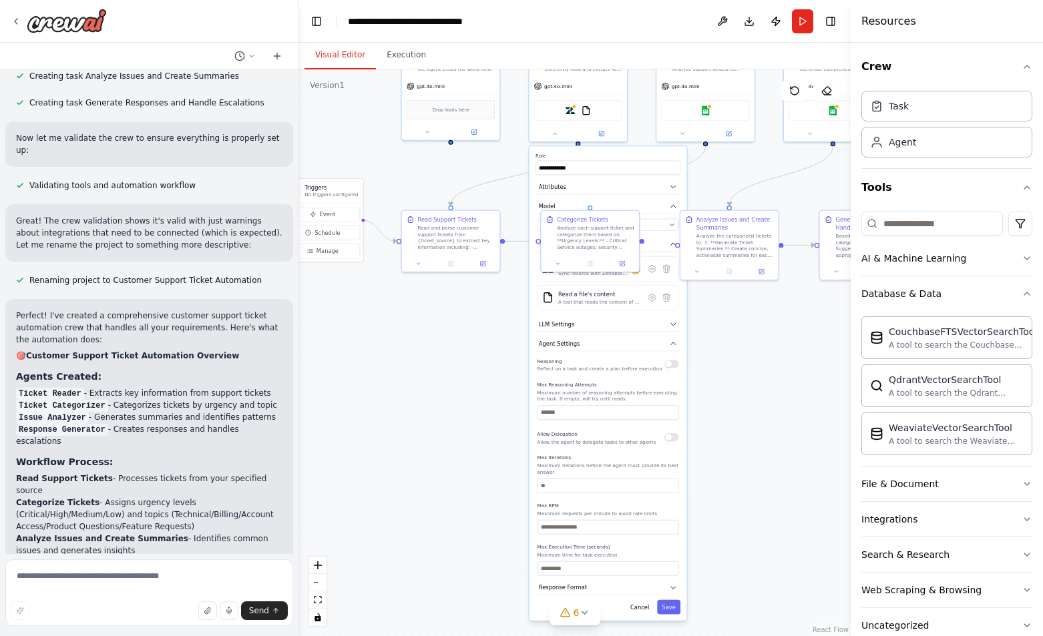
drag, startPoint x: 405, startPoint y: 339, endPoint x: 425, endPoint y: 179, distance: 161.5
click at [425, 179] on div ".deletable-edge-delete-btn { width: 20px; height: 20px; border: 0px solid #ffff…" at bounding box center [575, 352] width 552 height 567
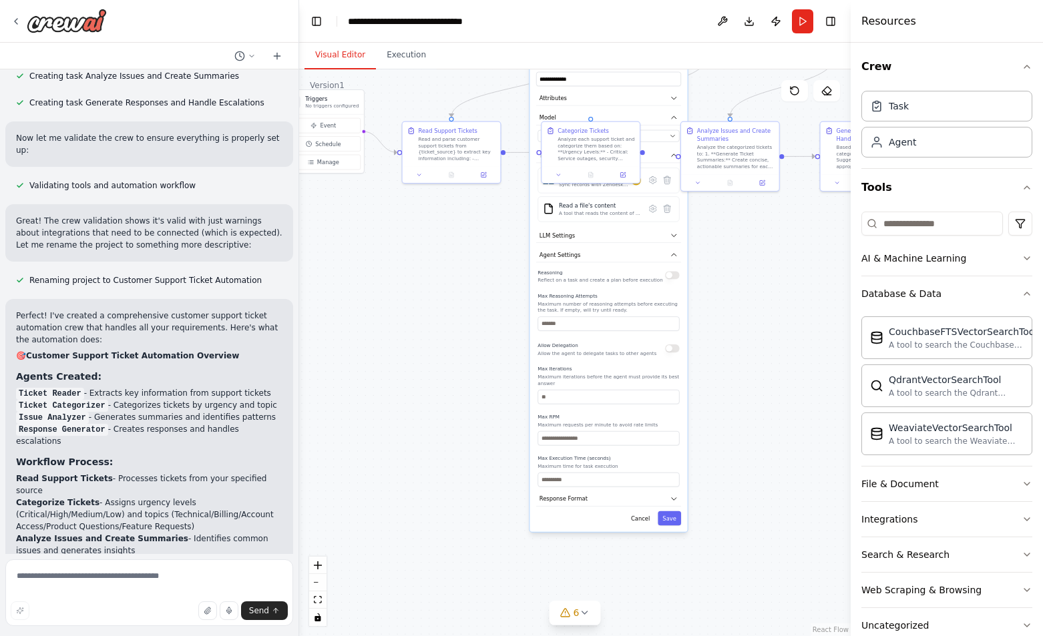
drag, startPoint x: 409, startPoint y: 422, endPoint x: 427, endPoint y: 441, distance: 26.0
click at [427, 441] on div ".deletable-edge-delete-btn { width: 20px; height: 20px; border: 0px solid #ffff…" at bounding box center [575, 352] width 552 height 567
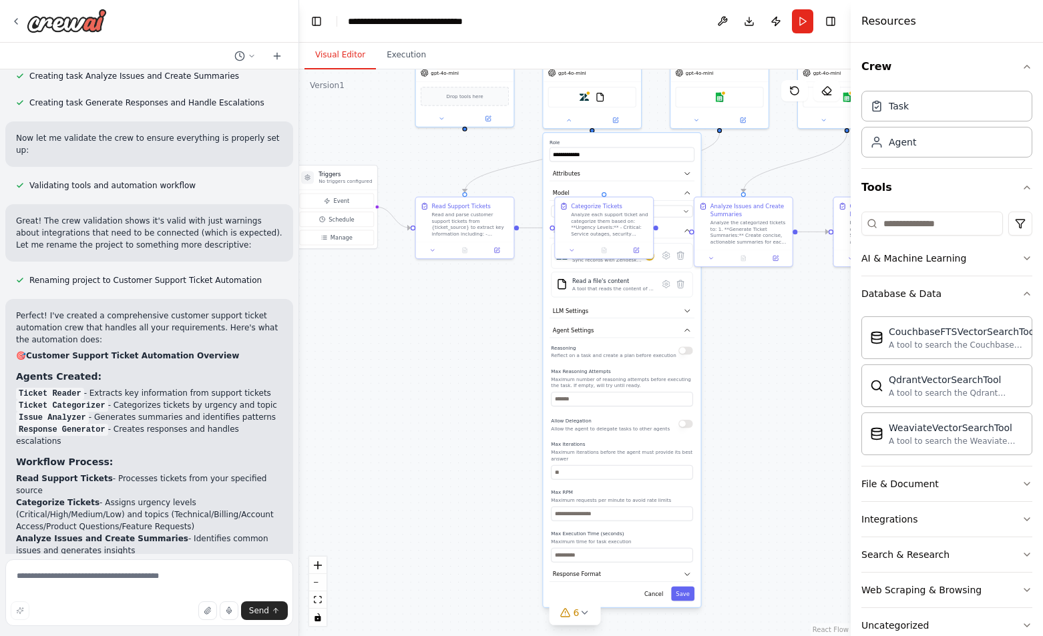
drag, startPoint x: 523, startPoint y: 300, endPoint x: 507, endPoint y: 425, distance: 125.8
click at [507, 425] on div ".deletable-edge-delete-btn { width: 20px; height: 20px; border: 0px solid #ffff…" at bounding box center [575, 352] width 552 height 567
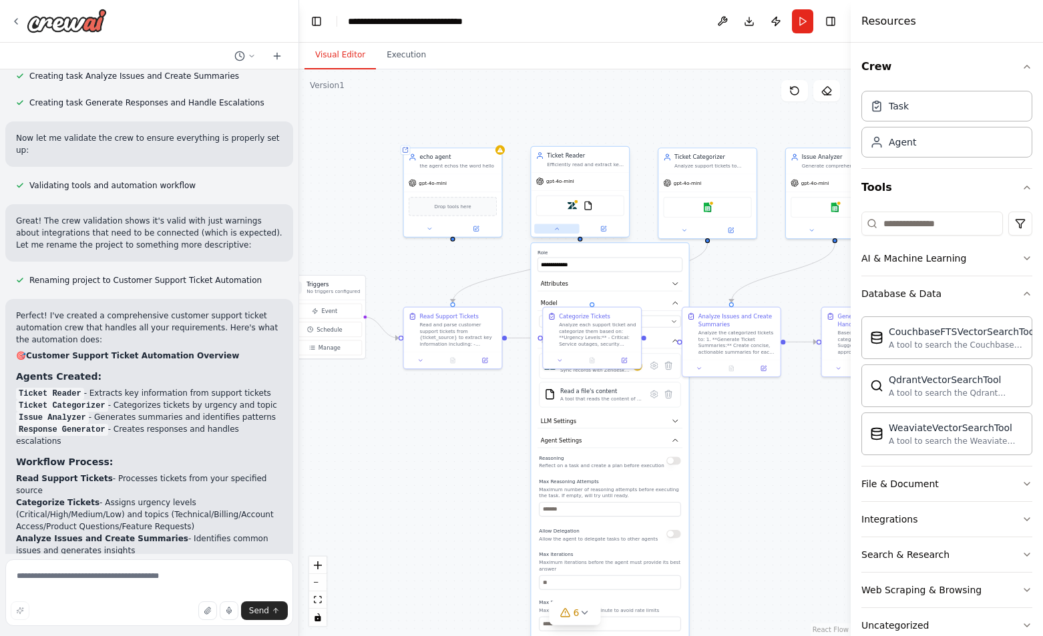
click at [558, 232] on button at bounding box center [556, 228] width 45 height 9
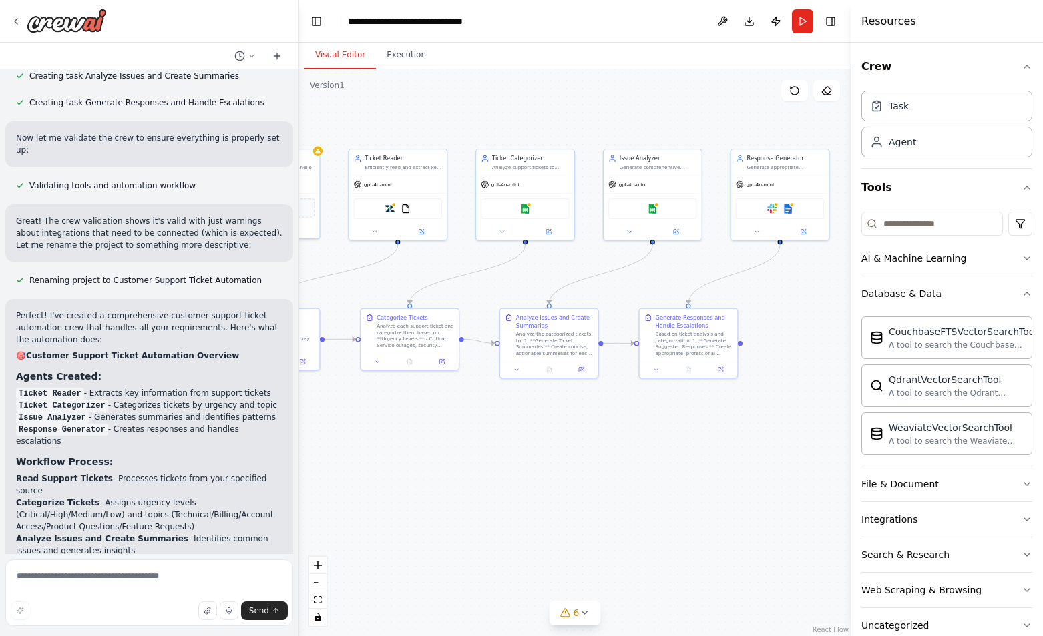
drag, startPoint x: 753, startPoint y: 397, endPoint x: 571, endPoint y: 398, distance: 182.3
click at [571, 398] on div ".deletable-edge-delete-btn { width: 20px; height: 20px; border: 0px solid #ffff…" at bounding box center [575, 352] width 552 height 567
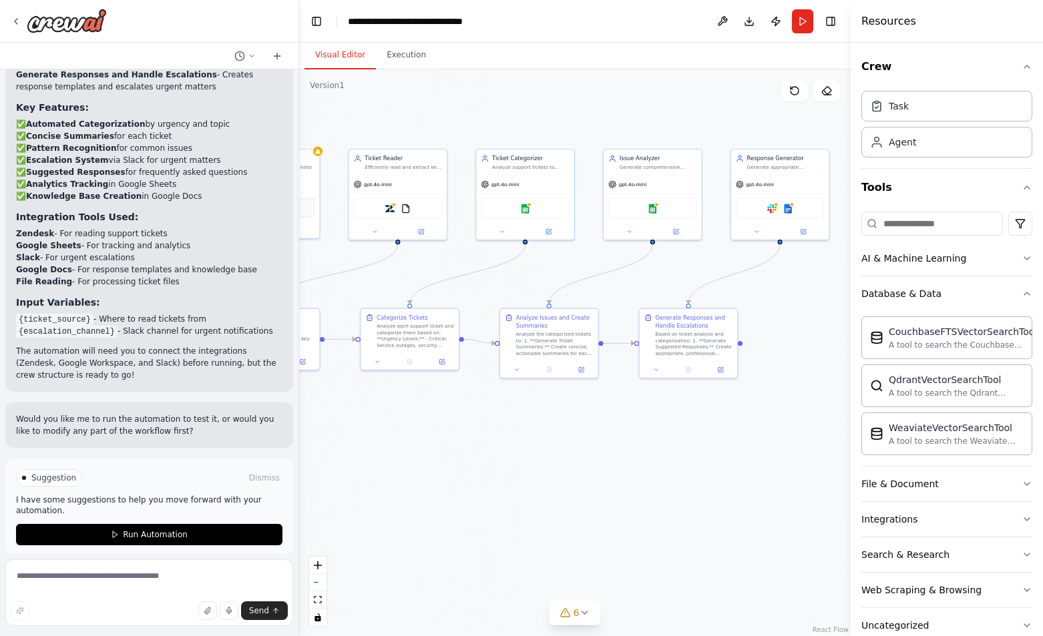
scroll to position [522, 0]
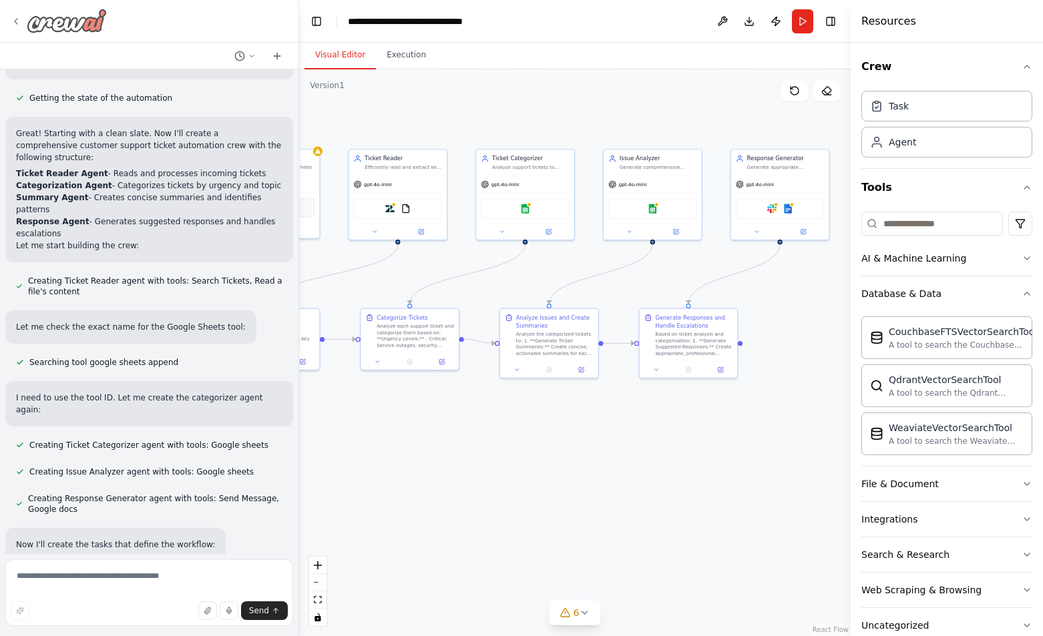
click at [15, 21] on icon at bounding box center [16, 21] width 3 height 5
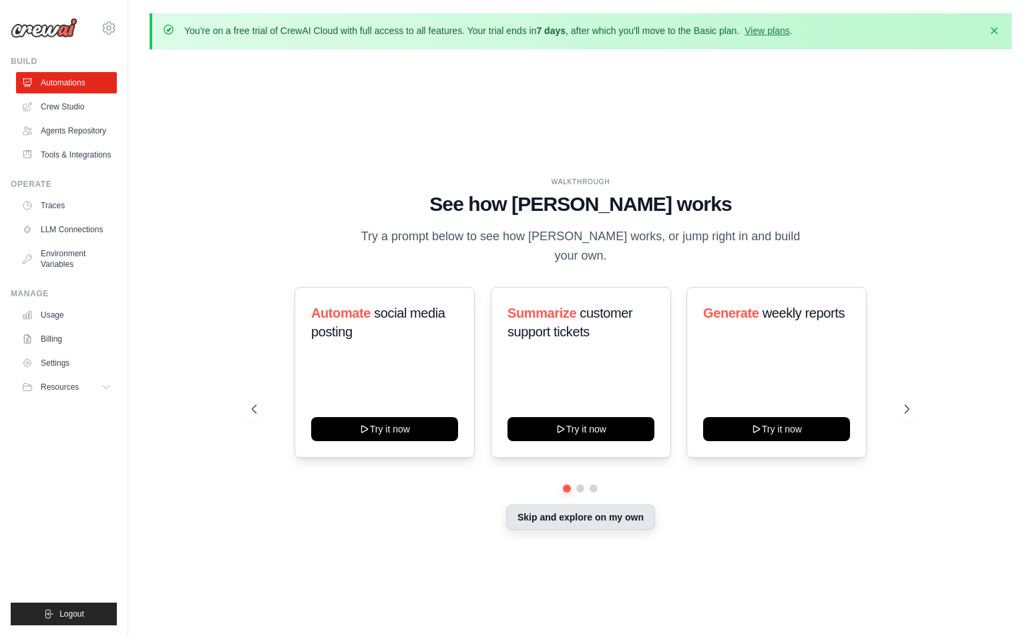
click at [593, 505] on button "Skip and explore on my own" at bounding box center [580, 517] width 149 height 25
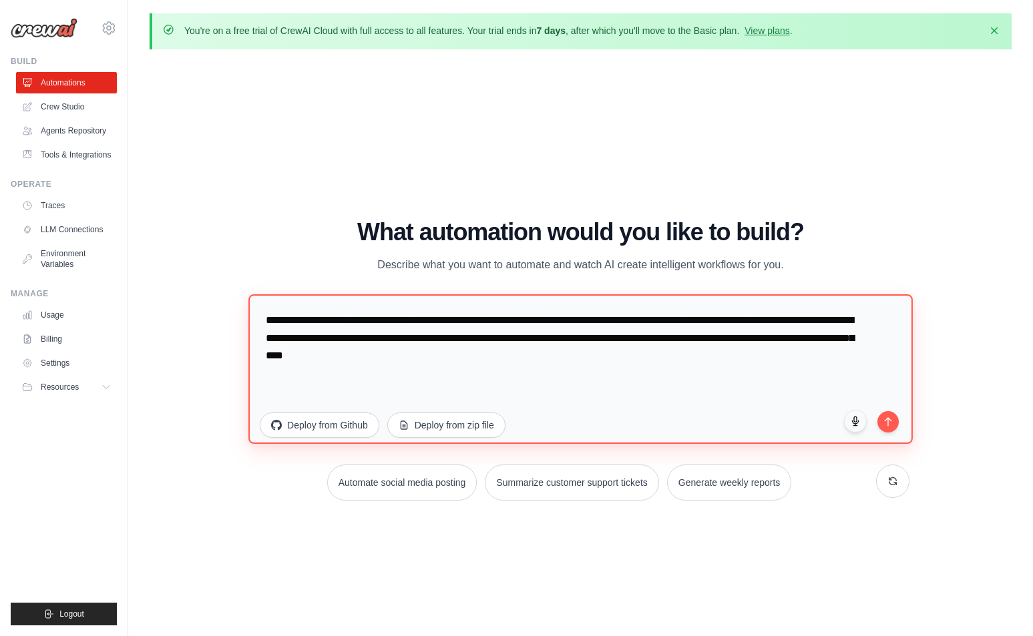
click at [387, 327] on textarea "**********" at bounding box center [580, 369] width 664 height 150
click at [589, 356] on textarea "**********" at bounding box center [580, 369] width 664 height 150
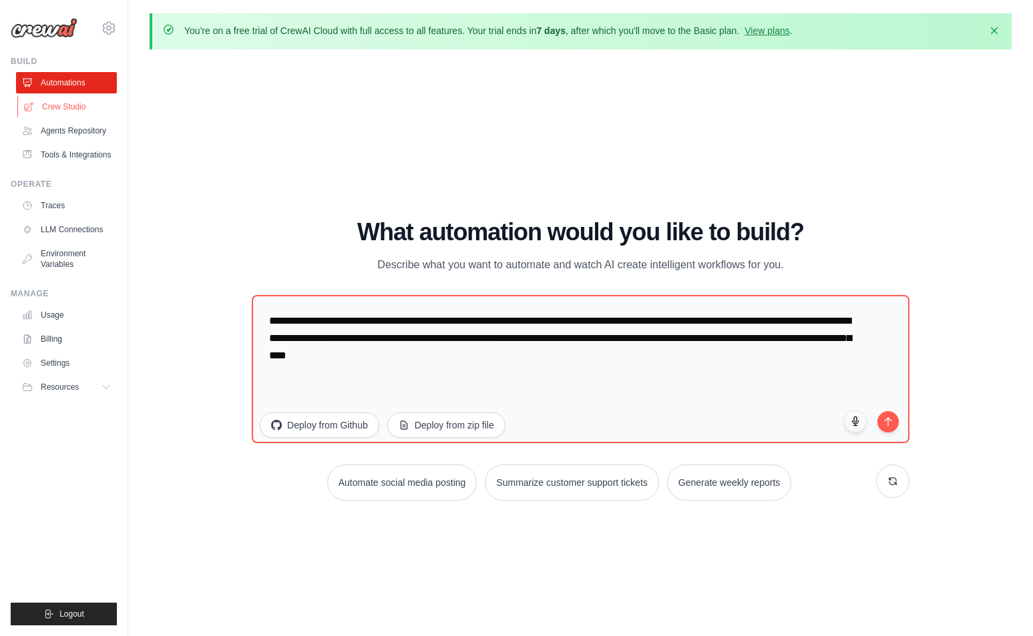
click at [80, 108] on link "Crew Studio" at bounding box center [67, 106] width 101 height 21
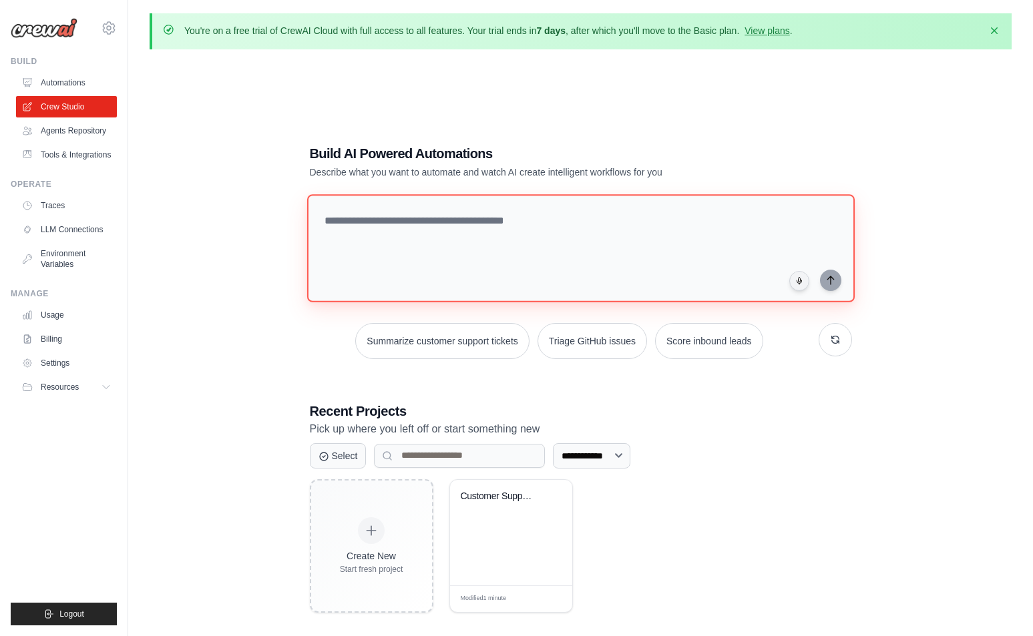
click at [459, 224] on textarea at bounding box center [580, 248] width 548 height 108
click at [281, 338] on div "**********" at bounding box center [581, 378] width 862 height 636
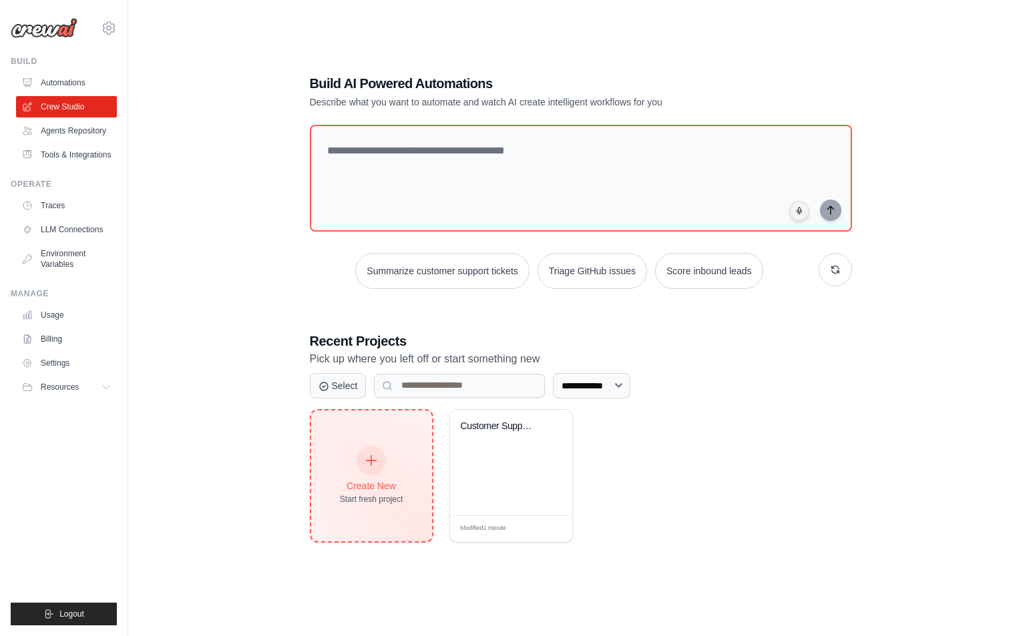
scroll to position [73, 0]
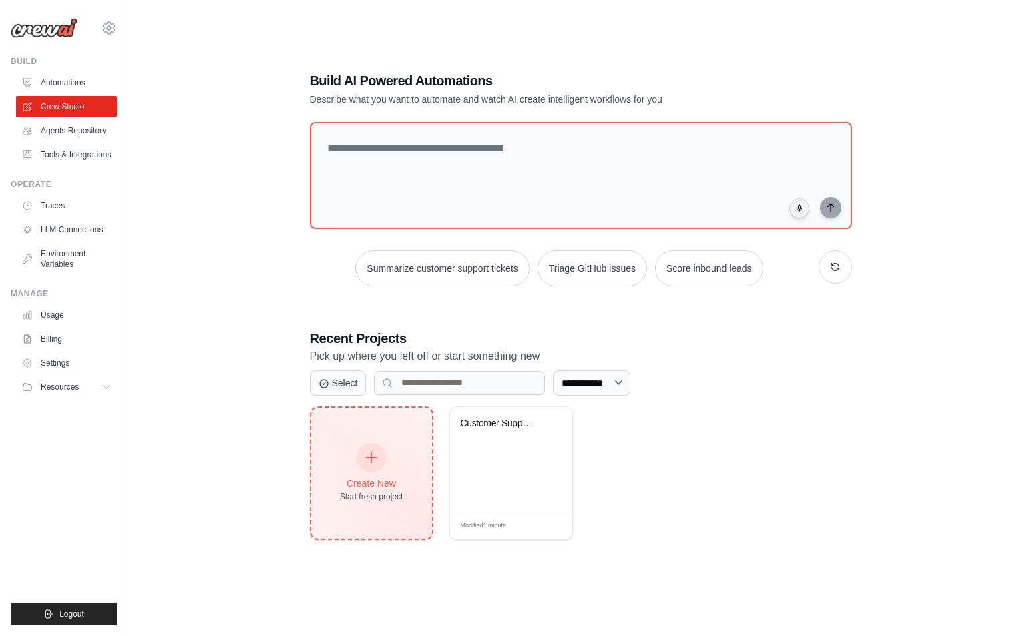
click at [401, 468] on div "Create New Start fresh project" at bounding box center [371, 473] width 63 height 57
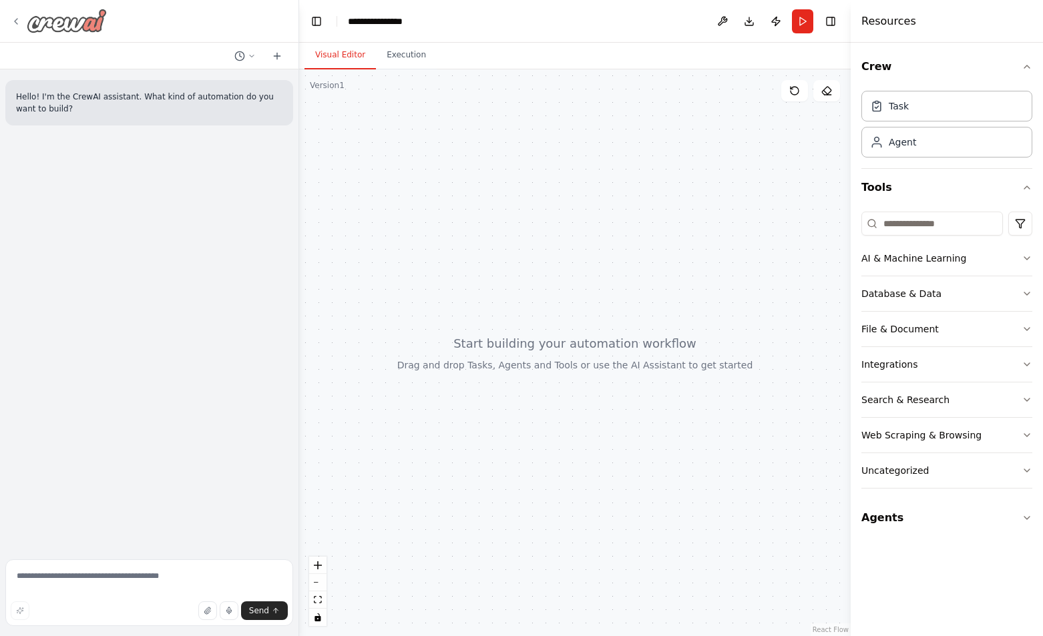
click at [19, 25] on icon at bounding box center [16, 21] width 11 height 11
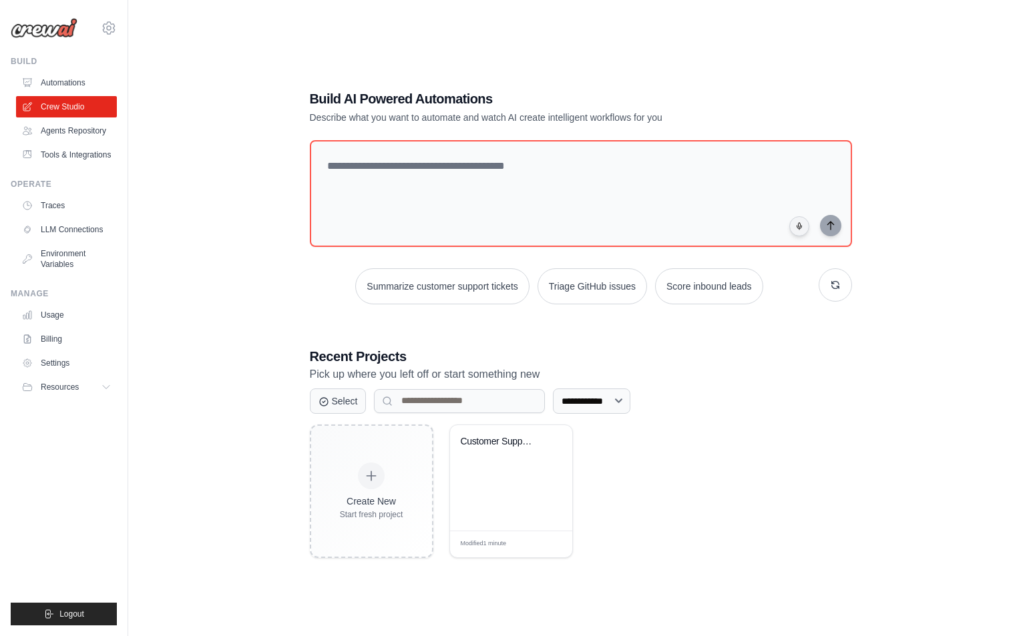
click at [199, 235] on div "**********" at bounding box center [581, 323] width 862 height 636
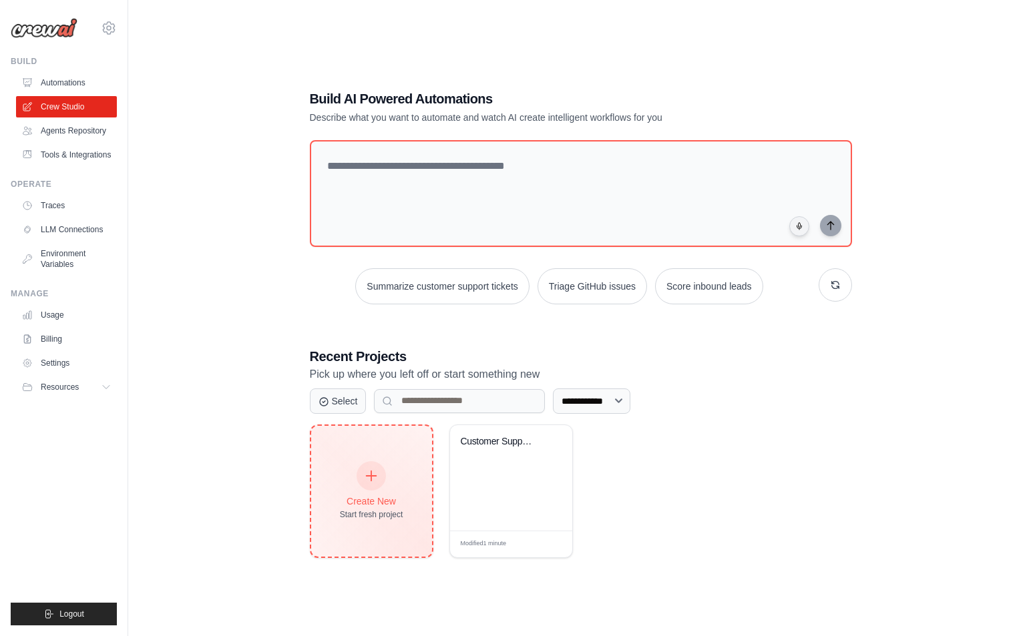
click at [391, 499] on div "Create New" at bounding box center [371, 501] width 63 height 13
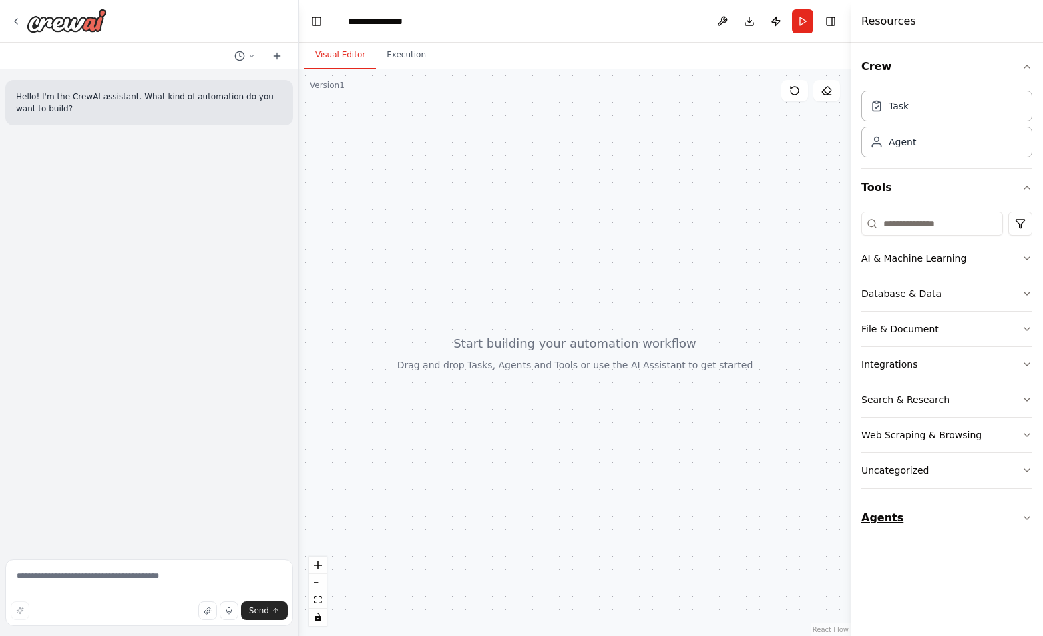
click at [919, 530] on button "Agents" at bounding box center [946, 517] width 171 height 37
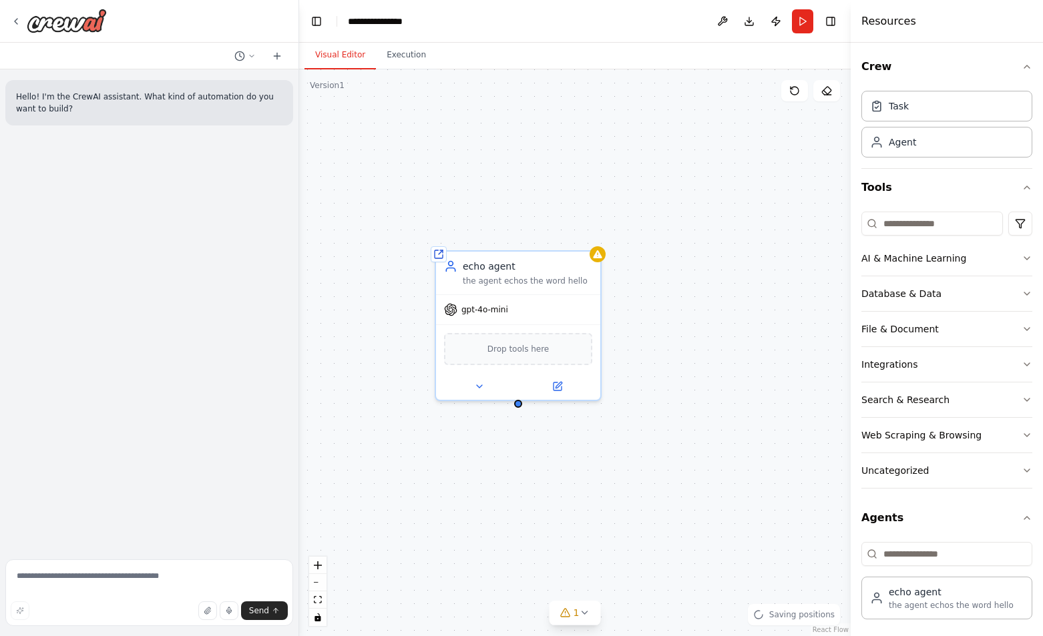
drag, startPoint x: 769, startPoint y: 454, endPoint x: 678, endPoint y: 368, distance: 125.7
click at [678, 368] on div "Shared agent from repository echo agent the agent echos the word hello gpt-4o-m…" at bounding box center [575, 352] width 552 height 567
click at [937, 110] on div "Task" at bounding box center [946, 105] width 171 height 31
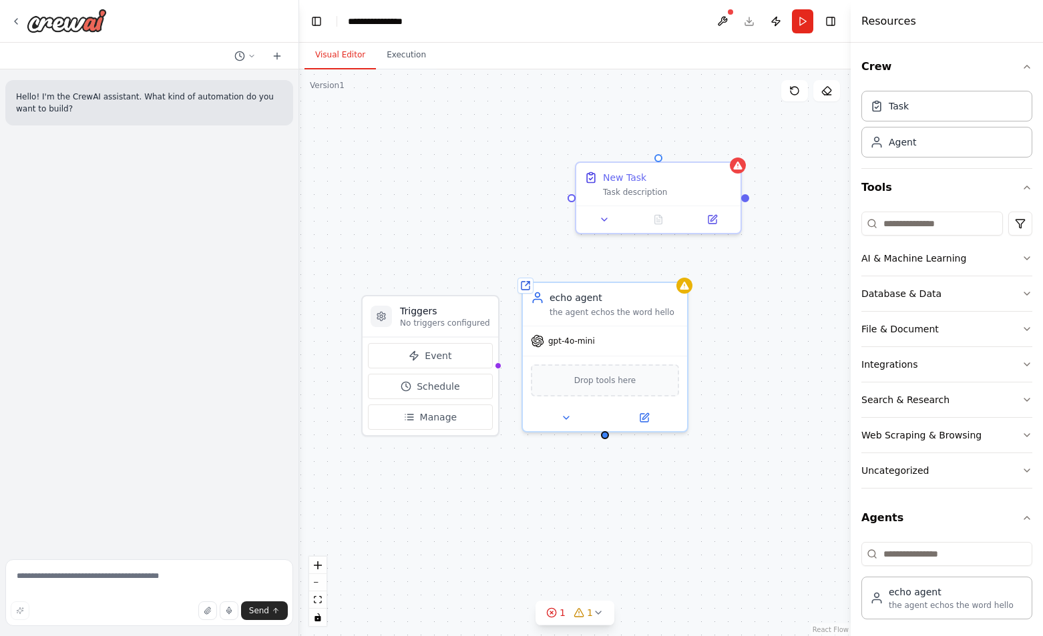
drag, startPoint x: 656, startPoint y: 242, endPoint x: 743, endPoint y: 274, distance: 92.3
click at [743, 274] on div "Triggers No triggers configured Event Schedule Manage Shared agent from reposit…" at bounding box center [575, 352] width 552 height 567
click at [636, 190] on div "Task description" at bounding box center [668, 189] width 130 height 11
click at [710, 213] on icon at bounding box center [712, 217] width 8 height 8
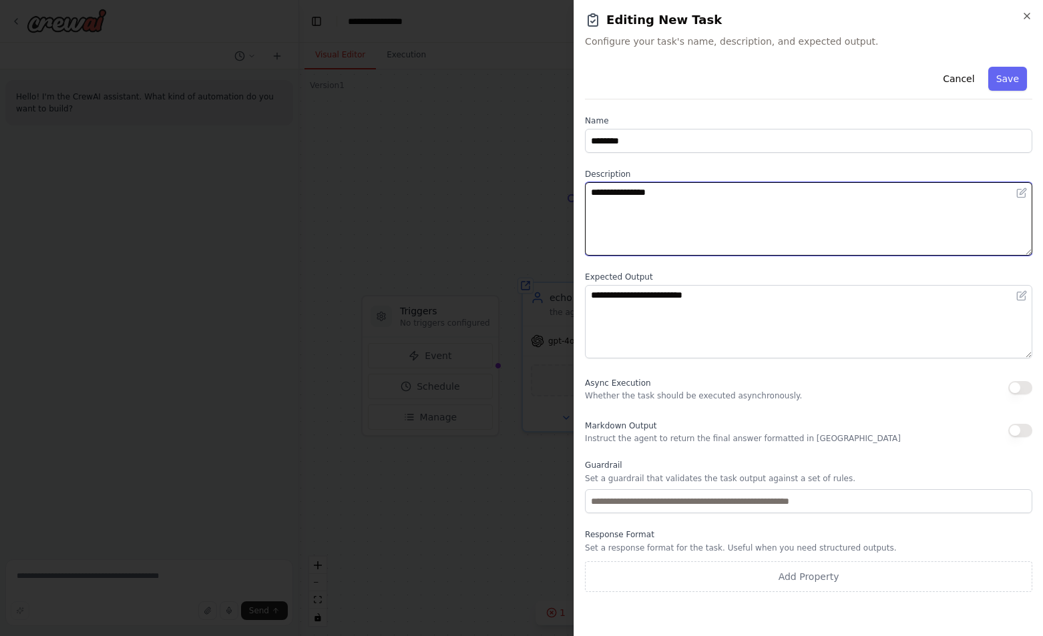
click at [701, 209] on textarea "**********" at bounding box center [808, 218] width 447 height 73
type textarea "*"
type textarea "**********"
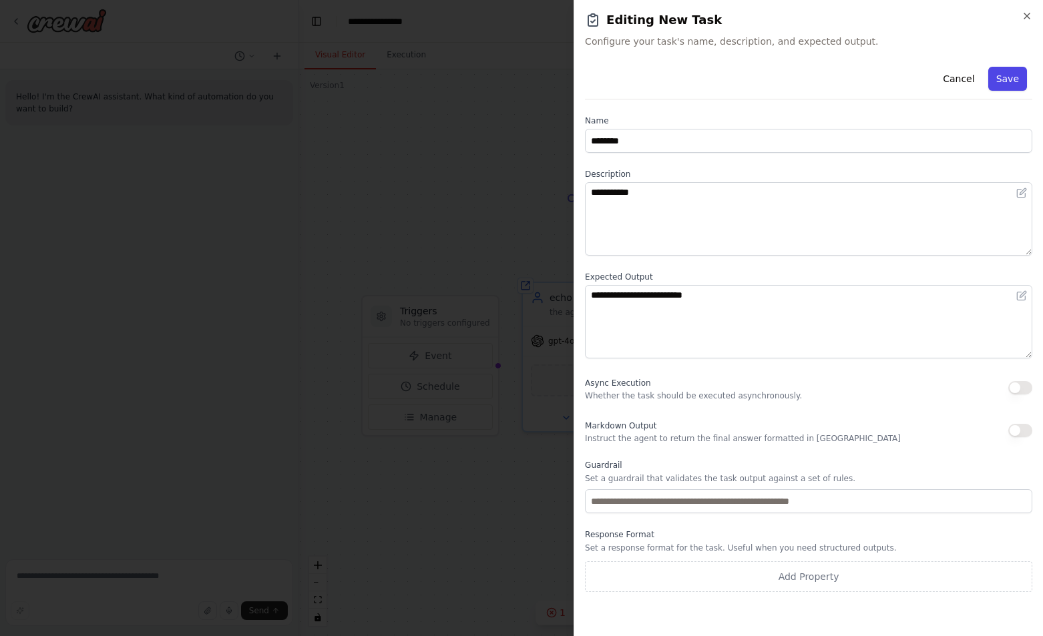
click at [1010, 77] on button "Save" at bounding box center [1007, 79] width 39 height 24
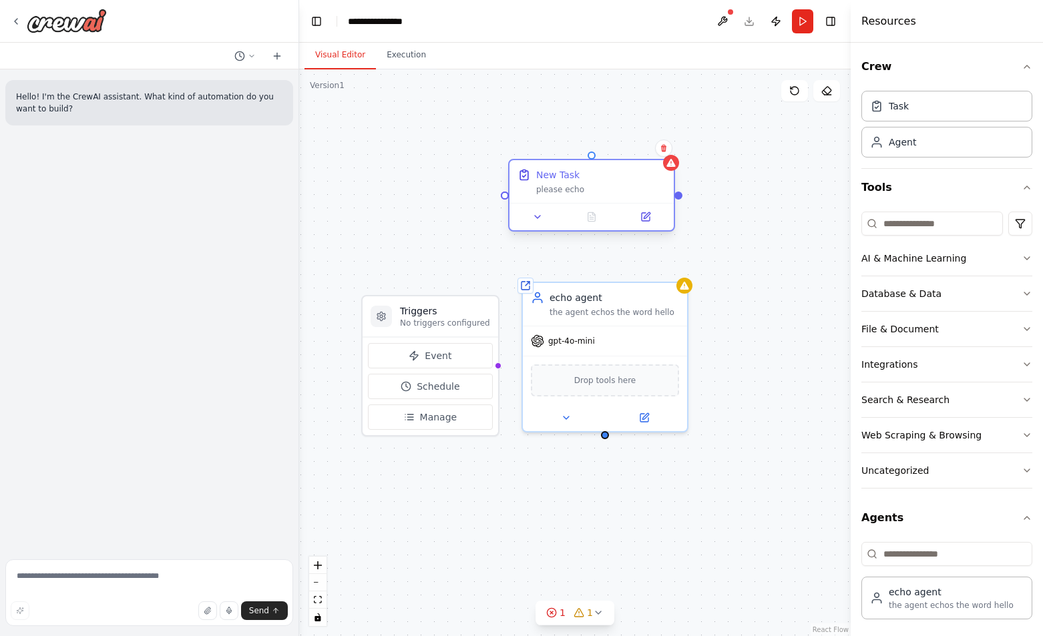
drag, startPoint x: 664, startPoint y: 194, endPoint x: 555, endPoint y: 178, distance: 110.1
click at [555, 184] on div "please echo" at bounding box center [601, 189] width 130 height 11
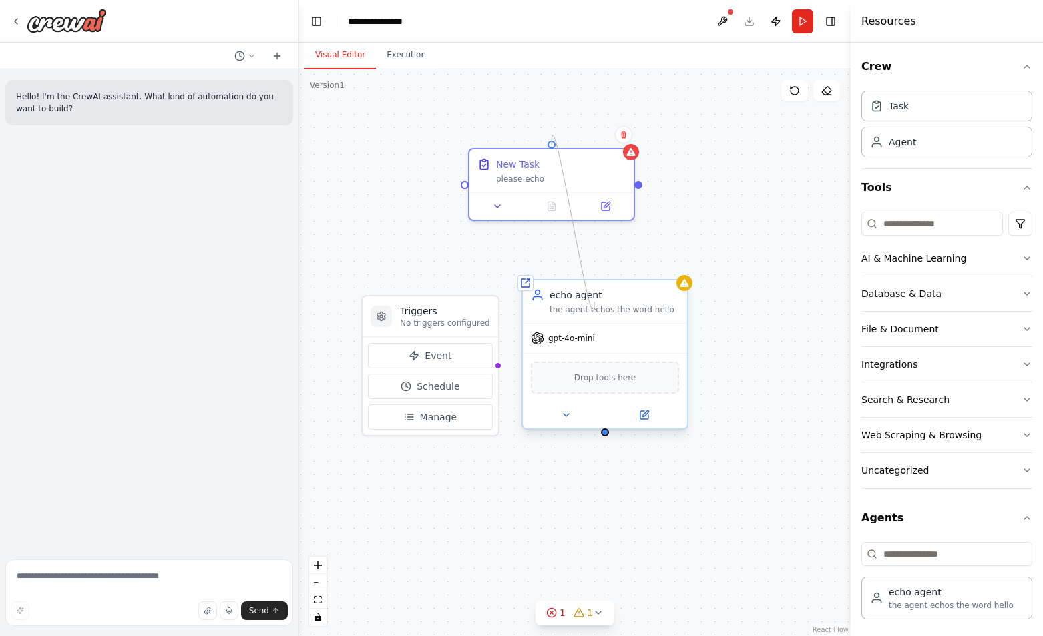
drag, startPoint x: 552, startPoint y: 142, endPoint x: 594, endPoint y: 302, distance: 165.9
click at [594, 302] on div "Triggers No triggers configured Event Schedule Manage Shared agent from reposit…" at bounding box center [570, 298] width 552 height 567
drag, startPoint x: 552, startPoint y: 143, endPoint x: 601, endPoint y: 431, distance: 292.7
click at [601, 431] on div "Triggers No triggers configured Event Schedule Manage Shared agent from reposit…" at bounding box center [570, 298] width 552 height 567
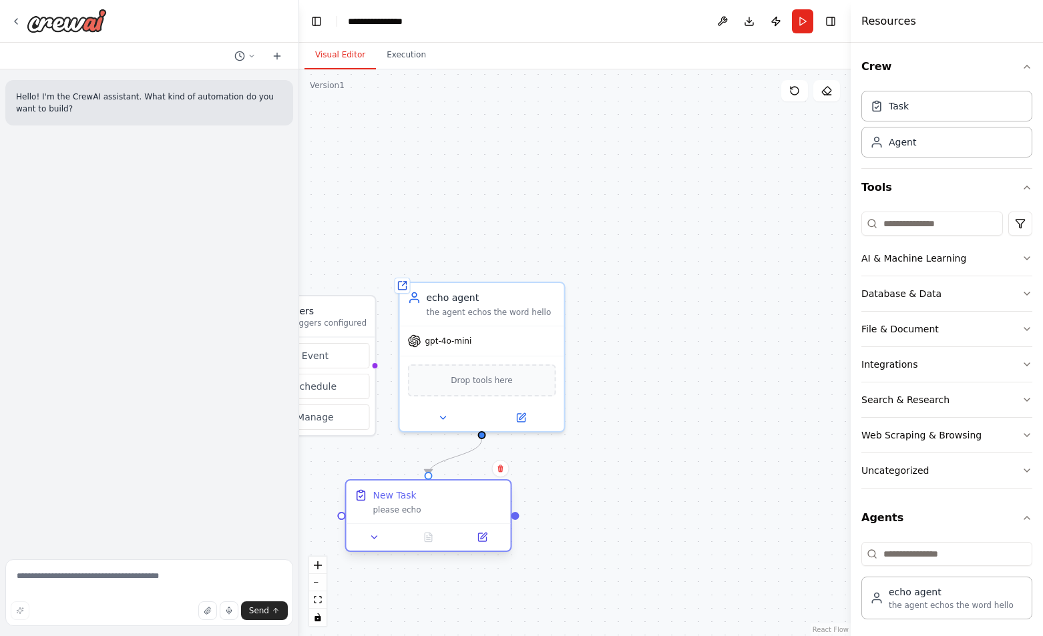
drag, startPoint x: 570, startPoint y: 176, endPoint x: 451, endPoint y: 508, distance: 352.7
click at [451, 508] on div "please echo" at bounding box center [438, 510] width 130 height 11
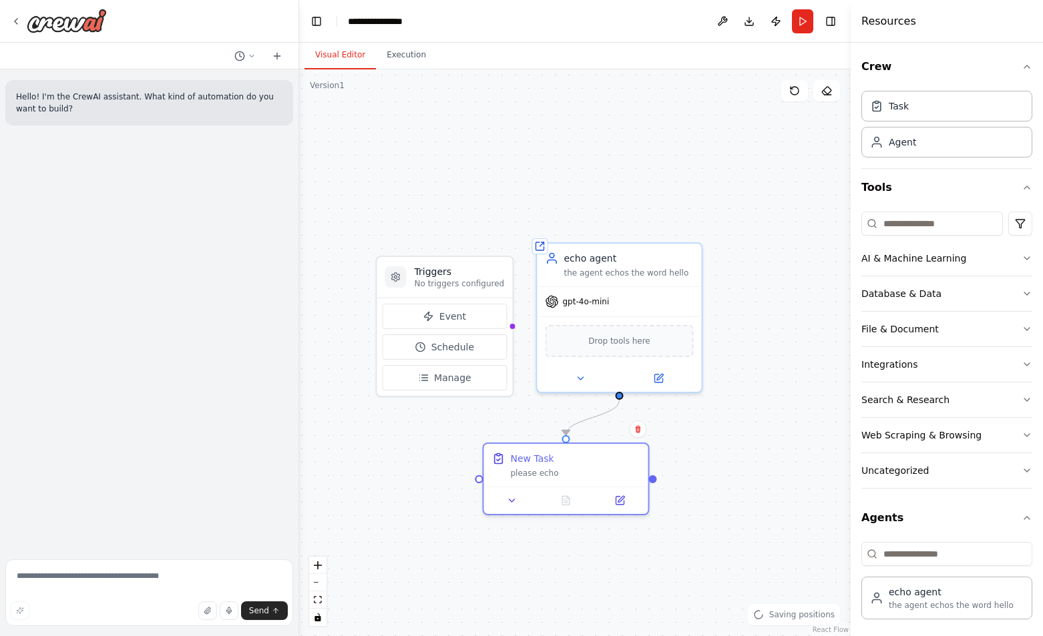
drag, startPoint x: 600, startPoint y: 368, endPoint x: 735, endPoint y: 329, distance: 140.5
click at [735, 329] on div ".deletable-edge-delete-btn { width: 20px; height: 20px; border: 0px solid #ffff…" at bounding box center [575, 352] width 552 height 567
drag, startPoint x: 613, startPoint y: 489, endPoint x: 668, endPoint y: 485, distance: 55.6
click at [668, 485] on div at bounding box center [620, 497] width 164 height 27
click at [774, 359] on div ".deletable-edge-delete-btn { width: 20px; height: 20px; border: 0px solid #ffff…" at bounding box center [575, 352] width 552 height 567
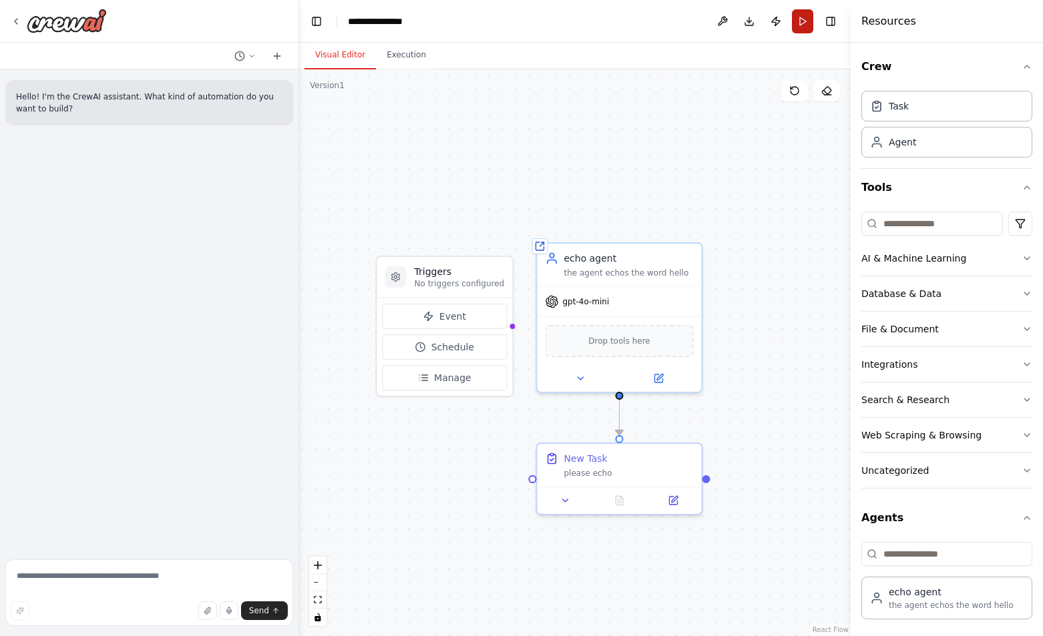
click at [805, 11] on button "Run" at bounding box center [802, 21] width 21 height 24
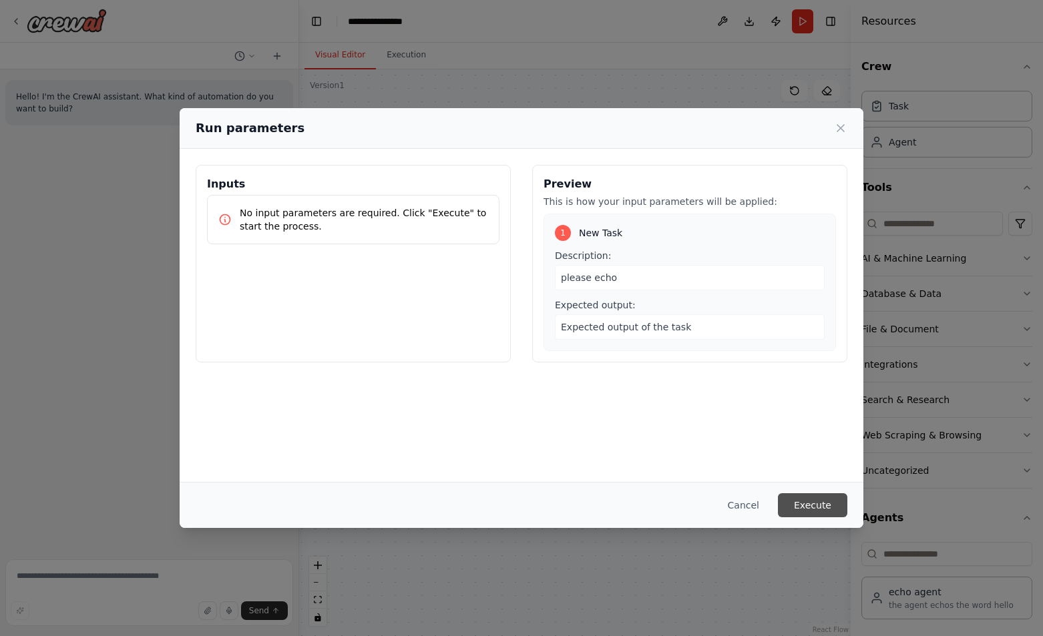
click at [811, 503] on button "Execute" at bounding box center [812, 505] width 69 height 24
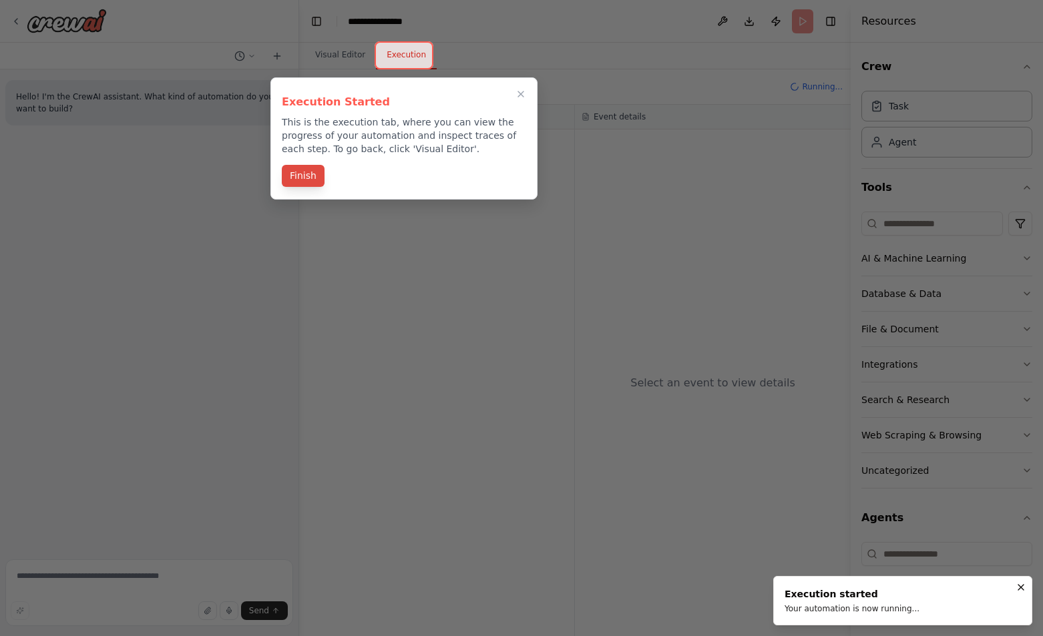
click at [303, 174] on button "Finish" at bounding box center [303, 176] width 43 height 22
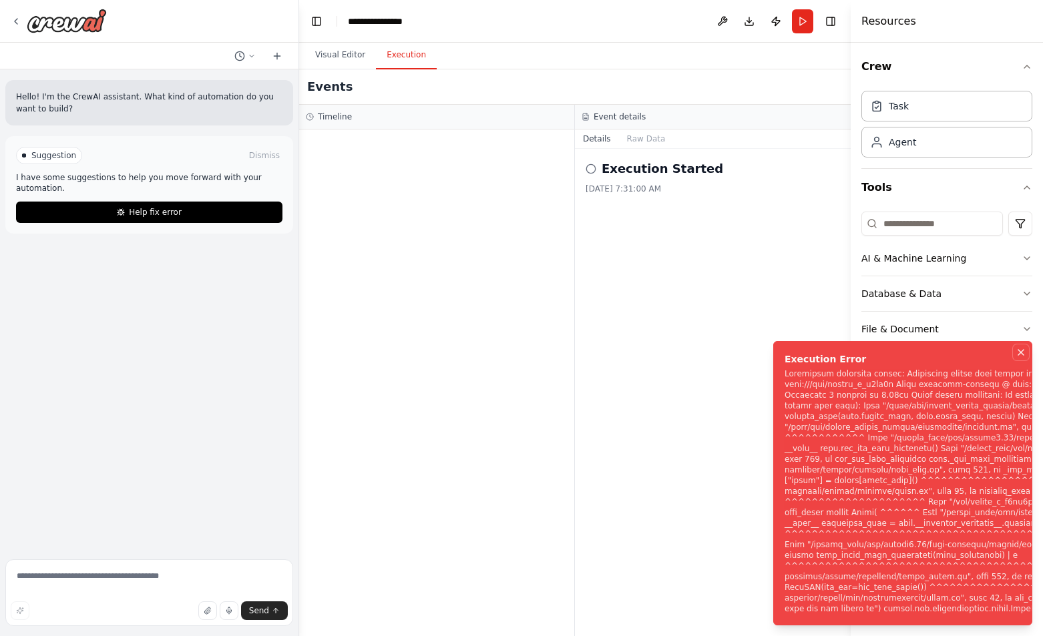
click at [1016, 347] on icon "Notifications (F8)" at bounding box center [1021, 352] width 11 height 11
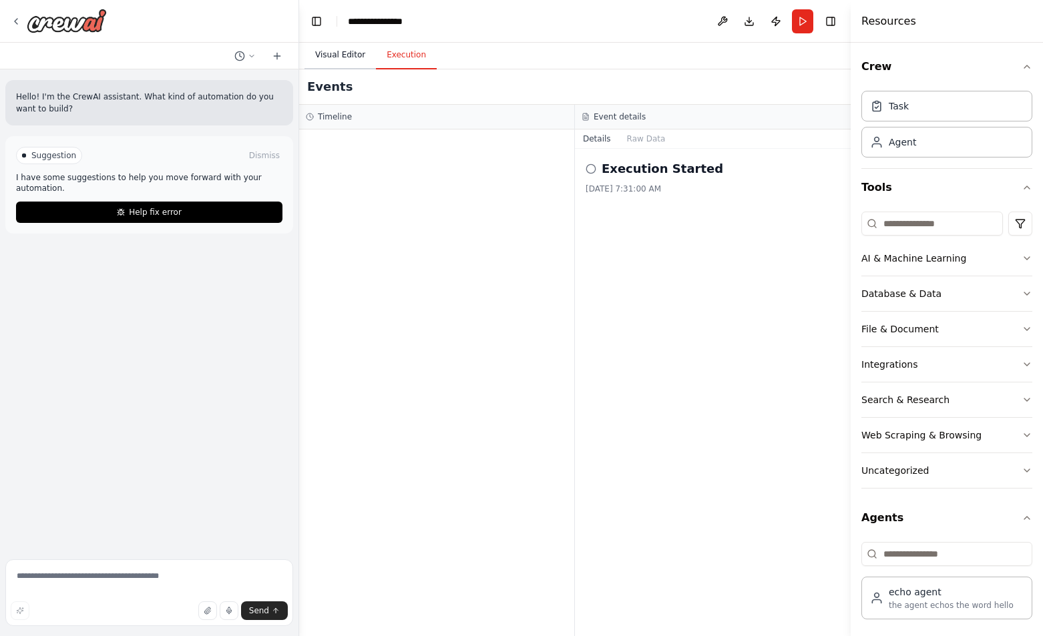
click at [337, 58] on button "Visual Editor" at bounding box center [339, 55] width 71 height 28
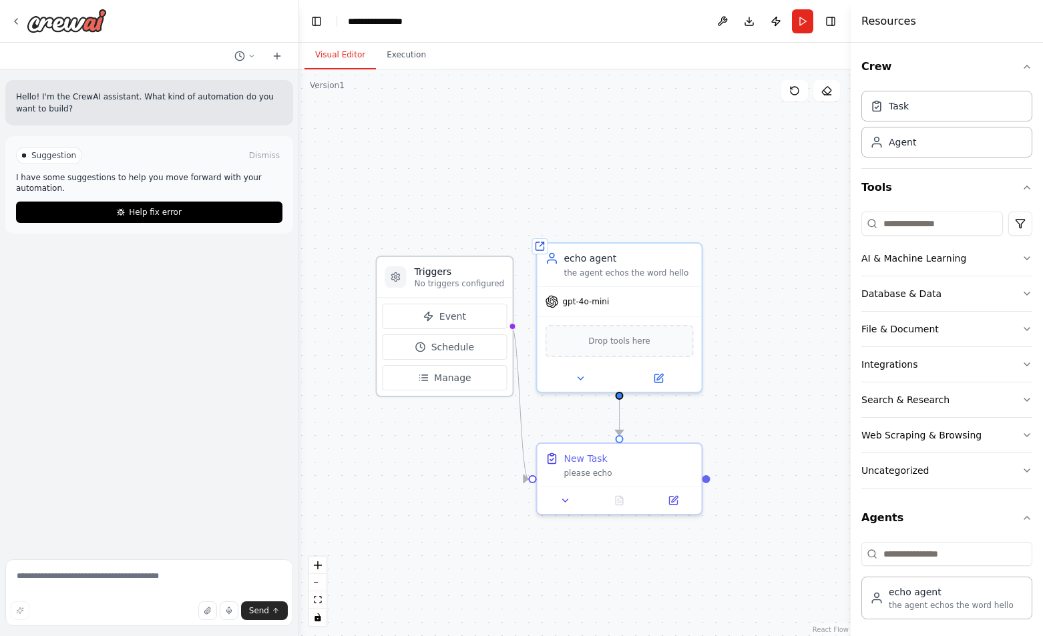
click at [441, 271] on h3 "Triggers" at bounding box center [460, 271] width 90 height 13
click at [466, 272] on h3 "Triggers" at bounding box center [460, 271] width 90 height 13
drag, startPoint x: 467, startPoint y: 287, endPoint x: 445, endPoint y: 448, distance: 162.5
click at [445, 448] on h3 "Triggers" at bounding box center [433, 445] width 90 height 13
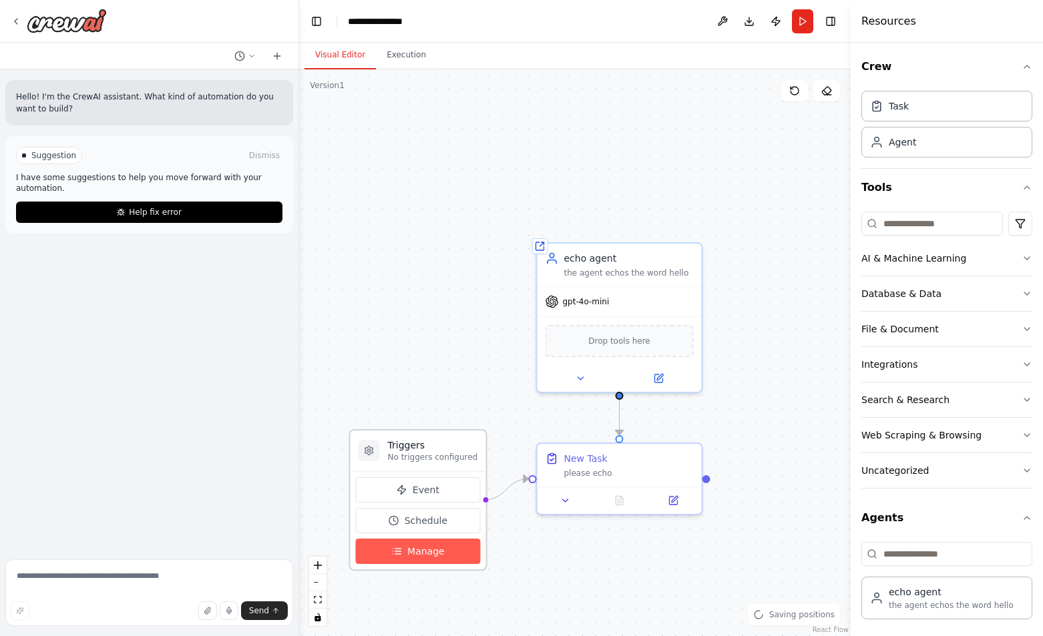
click at [419, 545] on span "Manage" at bounding box center [425, 551] width 37 height 13
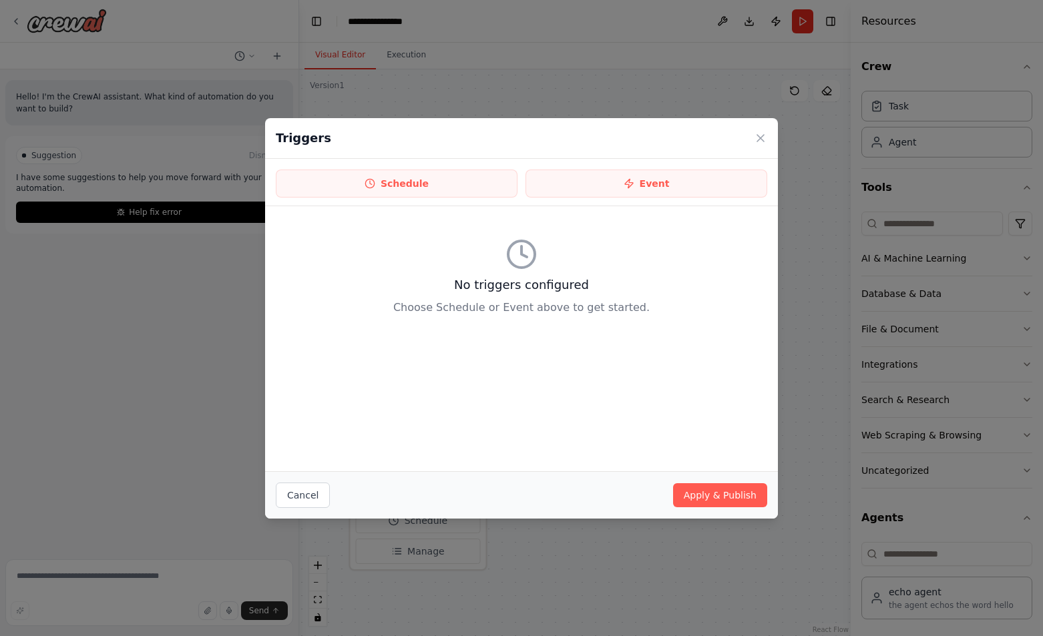
click at [384, 162] on div "Schedule Event" at bounding box center [521, 182] width 513 height 47
click at [391, 187] on button "Schedule" at bounding box center [397, 184] width 242 height 28
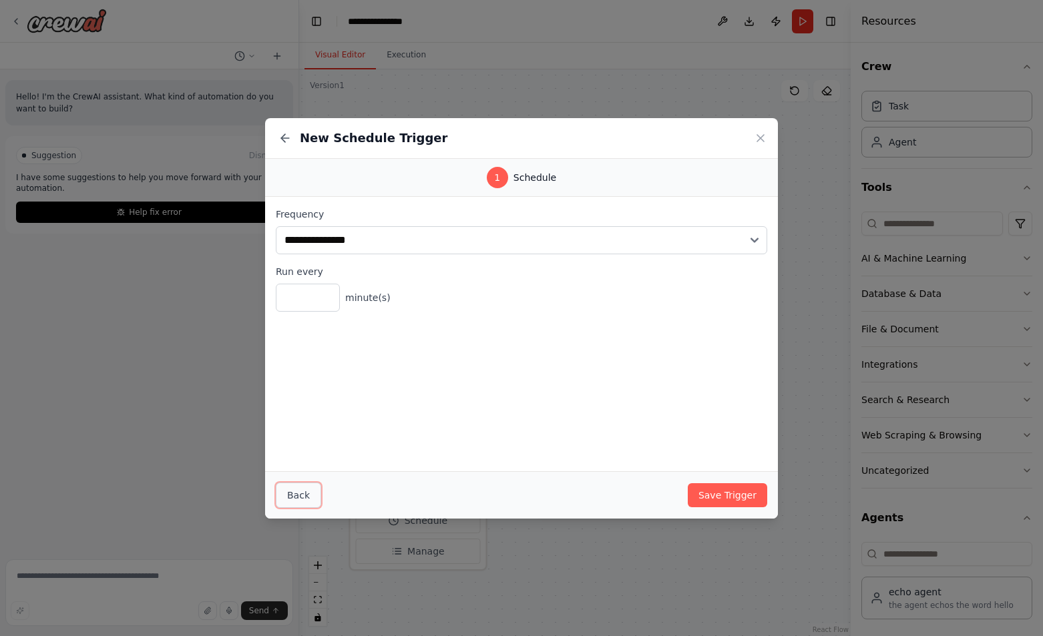
click at [301, 503] on button "Back" at bounding box center [298, 495] width 45 height 25
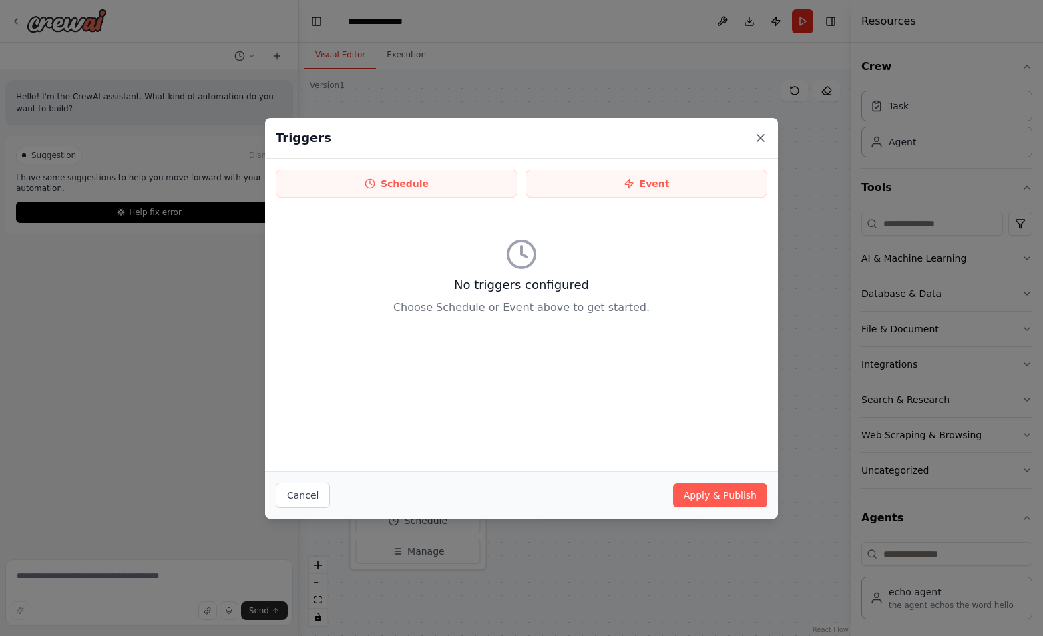
click at [763, 136] on icon at bounding box center [760, 138] width 7 height 7
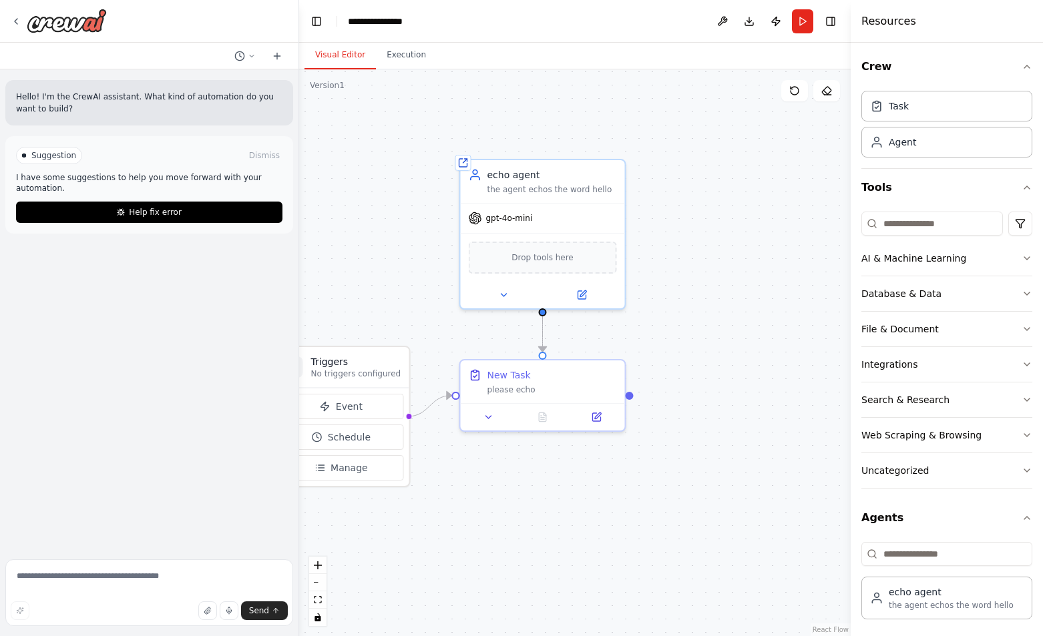
drag, startPoint x: 711, startPoint y: 547, endPoint x: 633, endPoint y: 463, distance: 114.3
click at [633, 463] on div ".deletable-edge-delete-btn { width: 20px; height: 20px; border: 0px solid #ffff…" at bounding box center [575, 352] width 552 height 567
click at [940, 602] on div "the agent echos the word hello" at bounding box center [951, 605] width 125 height 11
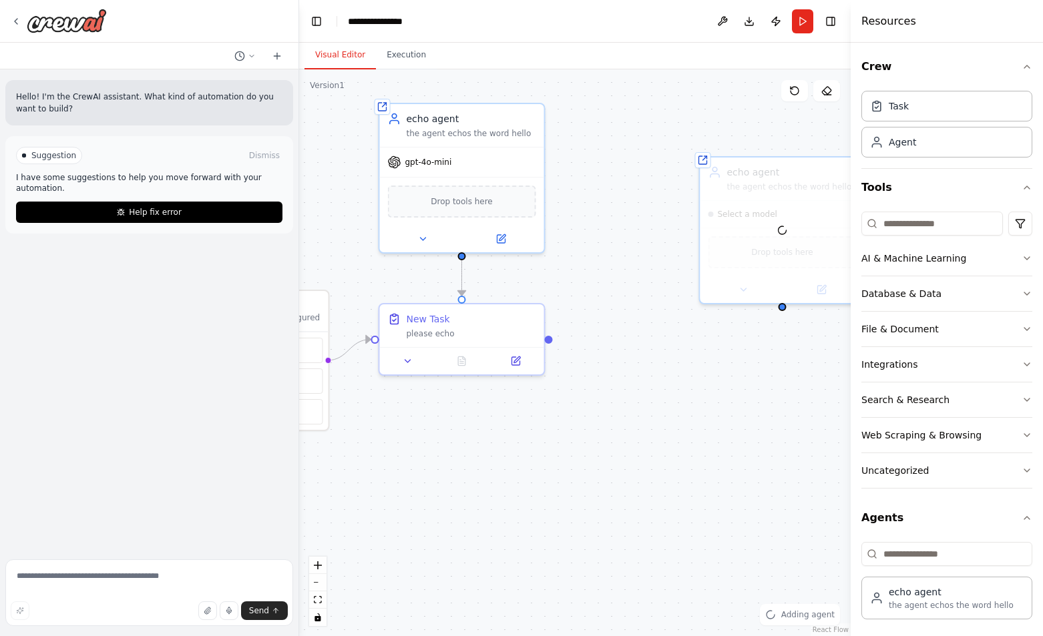
drag, startPoint x: 766, startPoint y: 425, endPoint x: 586, endPoint y: 417, distance: 179.8
click at [586, 417] on div ".deletable-edge-delete-btn { width: 20px; height: 20px; border: 0px solid #ffff…" at bounding box center [575, 352] width 552 height 567
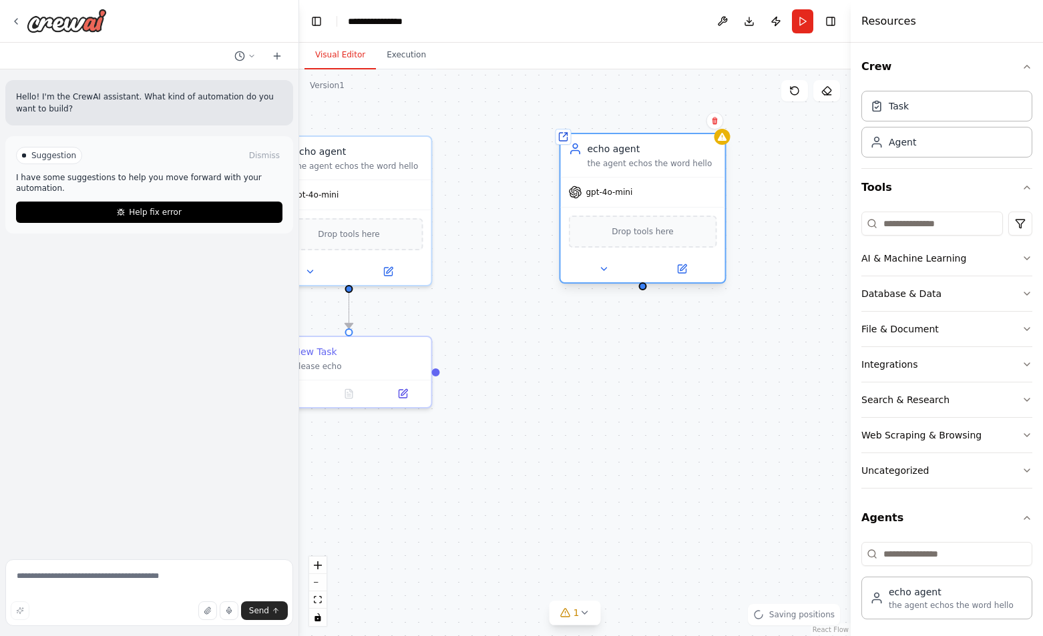
drag, startPoint x: 689, startPoint y: 264, endPoint x: 662, endPoint y: 216, distance: 55.0
click at [662, 216] on div "Drop tools here" at bounding box center [643, 231] width 164 height 49
click at [639, 293] on div ".deletable-edge-delete-btn { width: 20px; height: 20px; border: 0px solid #ffff…" at bounding box center [575, 352] width 552 height 567
drag, startPoint x: 638, startPoint y: 289, endPoint x: 346, endPoint y: 292, distance: 292.5
click at [346, 292] on div ".deletable-edge-delete-btn { width: 20px; height: 20px; border: 0px solid #ffff…" at bounding box center [575, 352] width 552 height 567
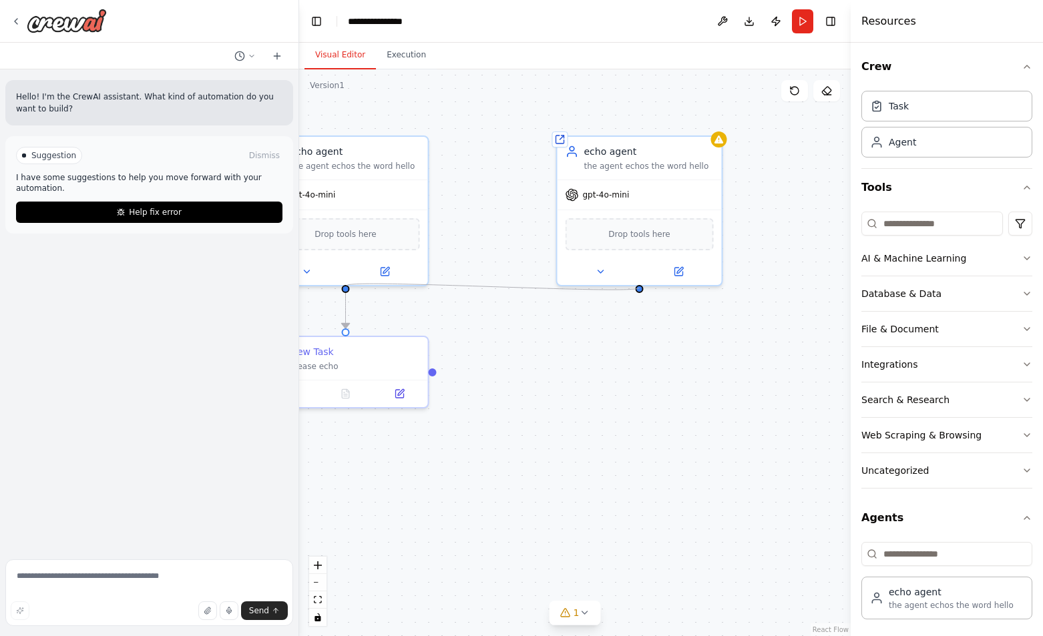
drag, startPoint x: 640, startPoint y: 288, endPoint x: 346, endPoint y: 285, distance: 294.5
click at [346, 285] on div "Triggers No triggers configured Event Schedule Manage Shared agent from reposit…" at bounding box center [311, 151] width 552 height 567
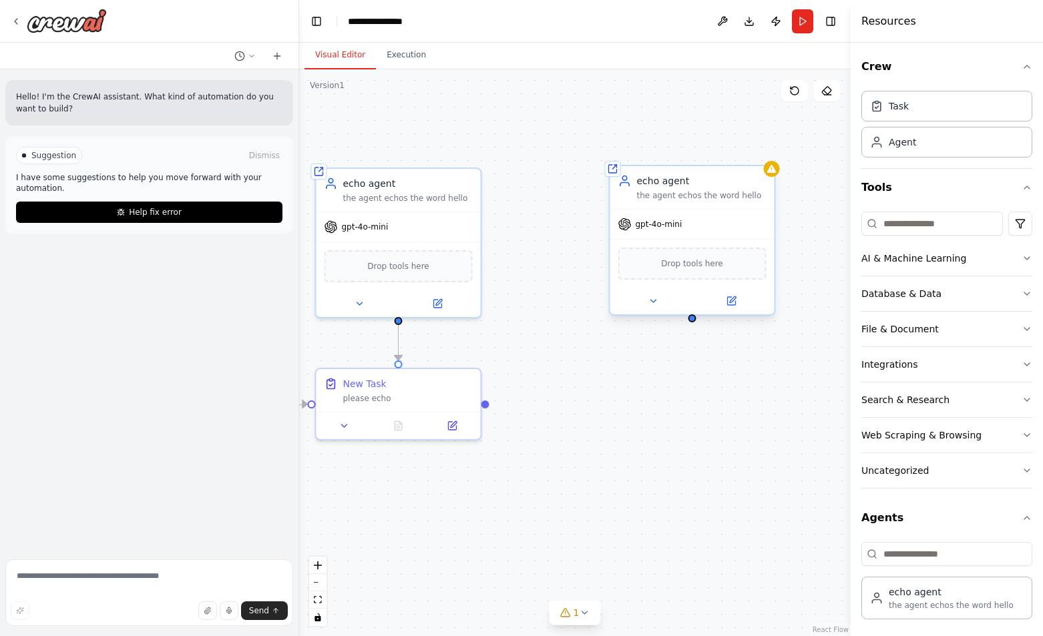
drag, startPoint x: 582, startPoint y: 323, endPoint x: 755, endPoint y: 301, distance: 174.3
click at [694, 389] on div ".deletable-edge-delete-btn { width: 20px; height: 20px; border: 0px solid #ffff…" at bounding box center [575, 352] width 552 height 567
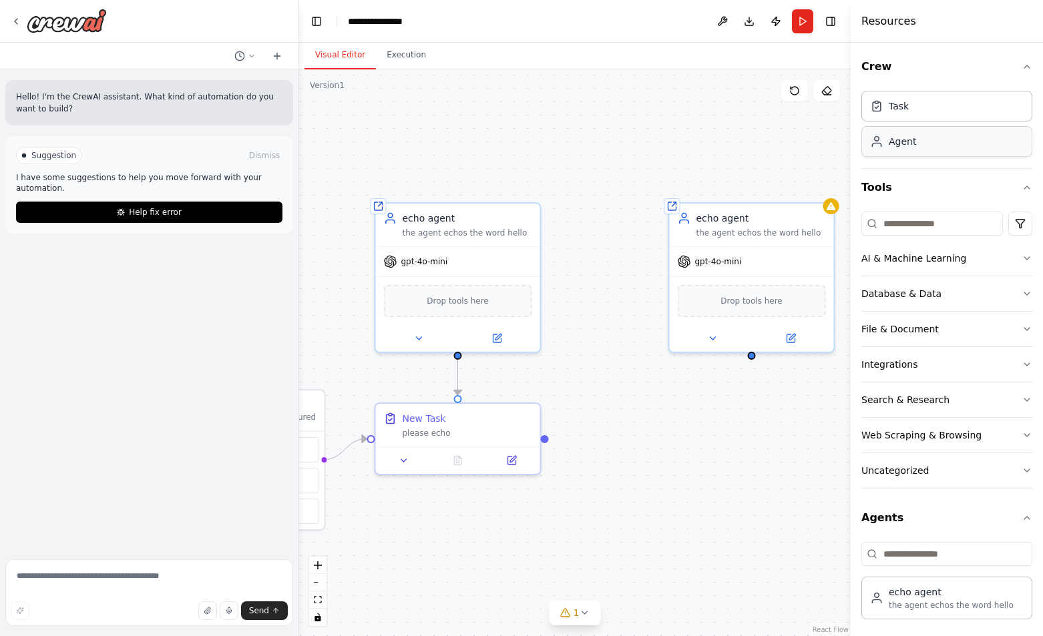
click at [930, 139] on div "Agent" at bounding box center [946, 141] width 171 height 31
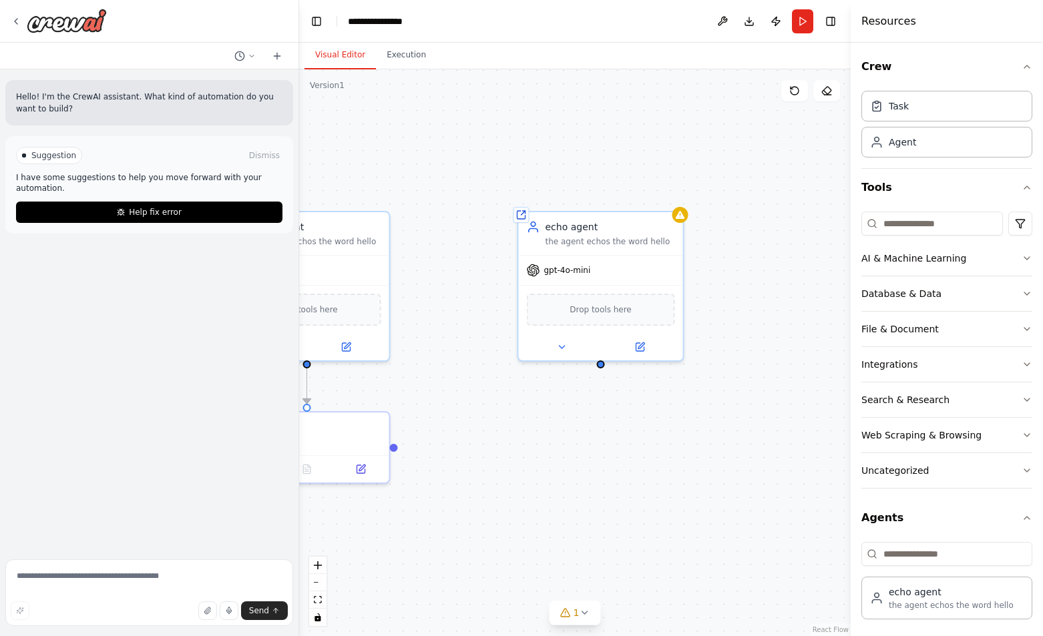
drag, startPoint x: 797, startPoint y: 379, endPoint x: 646, endPoint y: 388, distance: 151.2
click at [646, 388] on div ".deletable-edge-delete-btn { width: 20px; height: 20px; border: 0px solid #ffff…" at bounding box center [575, 352] width 552 height 567
click at [628, 224] on div "echo agent" at bounding box center [611, 224] width 130 height 13
click at [673, 192] on icon at bounding box center [673, 196] width 8 height 8
click at [640, 193] on button "Confirm" at bounding box center [634, 196] width 47 height 16
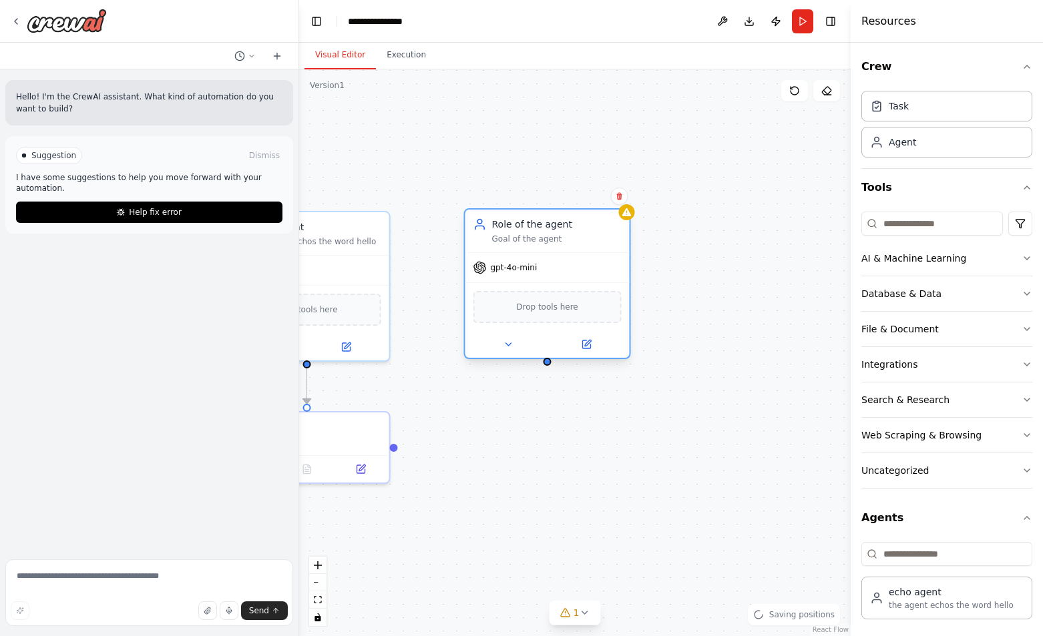
drag, startPoint x: 665, startPoint y: 298, endPoint x: 577, endPoint y: 232, distance: 110.6
click at [577, 232] on div "Role of the agent Goal of the agent" at bounding box center [557, 231] width 130 height 27
click at [620, 196] on icon at bounding box center [620, 196] width 8 height 8
click at [586, 198] on button "Confirm" at bounding box center [581, 196] width 47 height 16
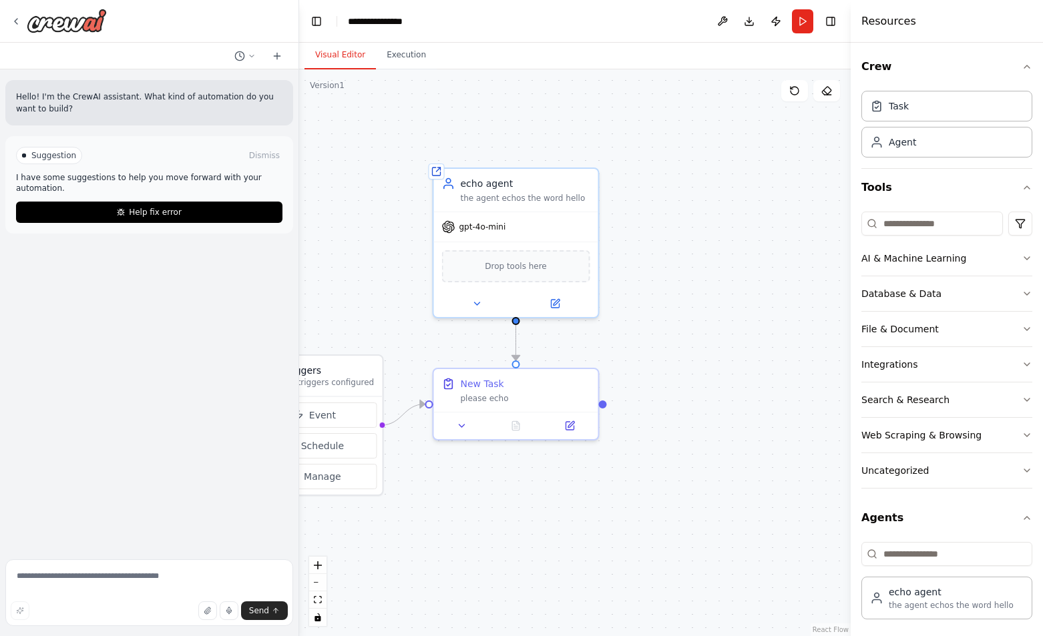
drag, startPoint x: 512, startPoint y: 329, endPoint x: 721, endPoint y: 285, distance: 213.5
click at [721, 285] on div ".deletable-edge-delete-btn { width: 20px; height: 20px; border: 0px solid #ffff…" at bounding box center [575, 352] width 552 height 567
click at [415, 56] on button "Execution" at bounding box center [406, 55] width 61 height 28
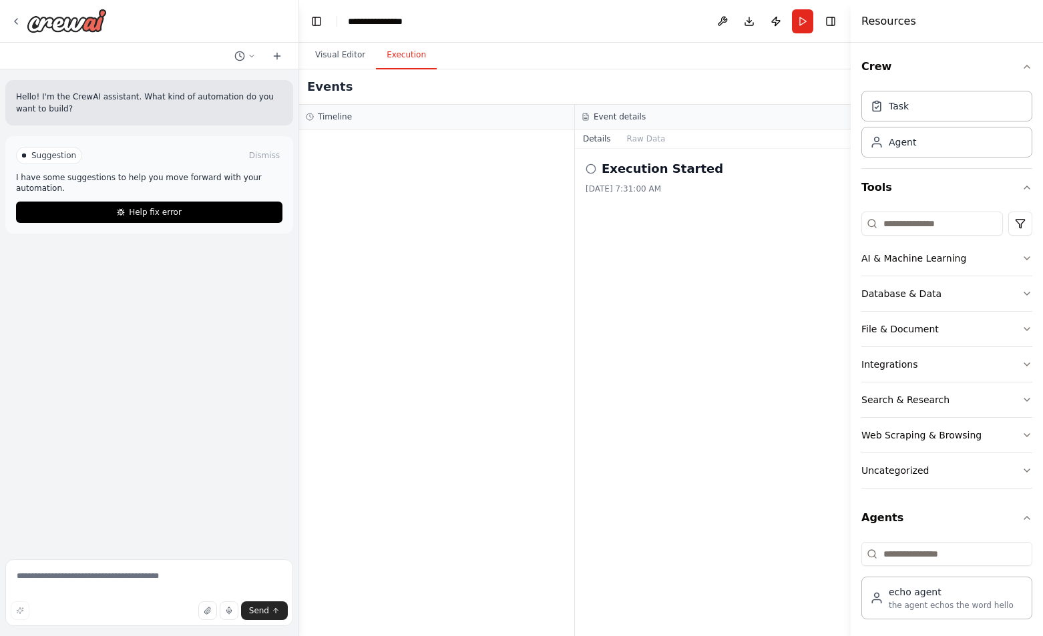
click at [672, 182] on div "Execution Started 10/5/2025, 7:31:00 AM" at bounding box center [713, 177] width 254 height 35
click at [644, 166] on h2 "Execution Started" at bounding box center [663, 169] width 122 height 19
click at [592, 141] on button "Details" at bounding box center [597, 139] width 44 height 19
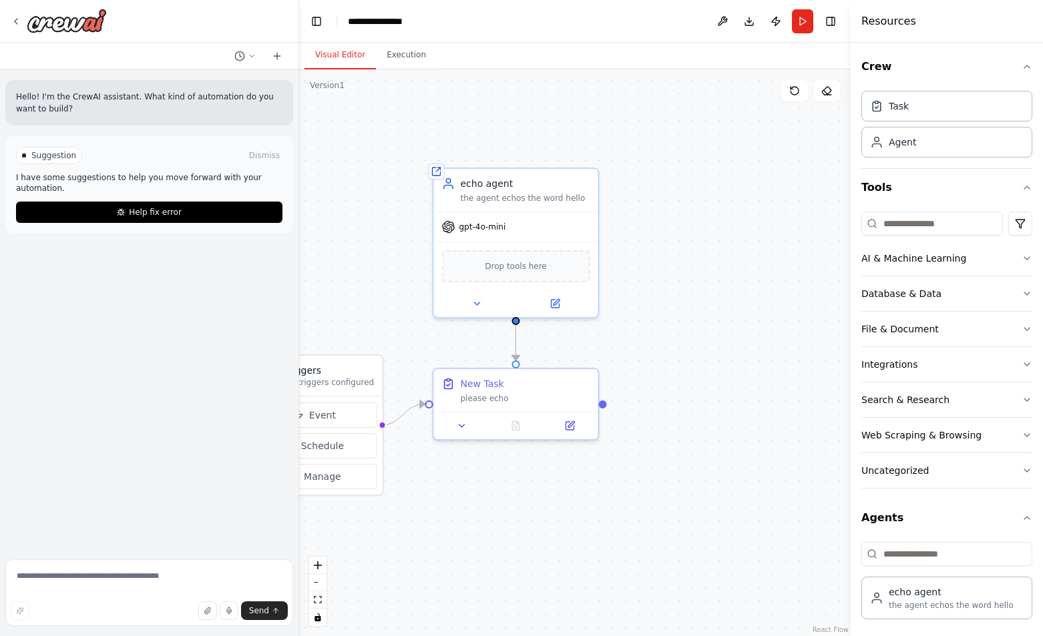
click at [333, 56] on button "Visual Editor" at bounding box center [339, 55] width 71 height 28
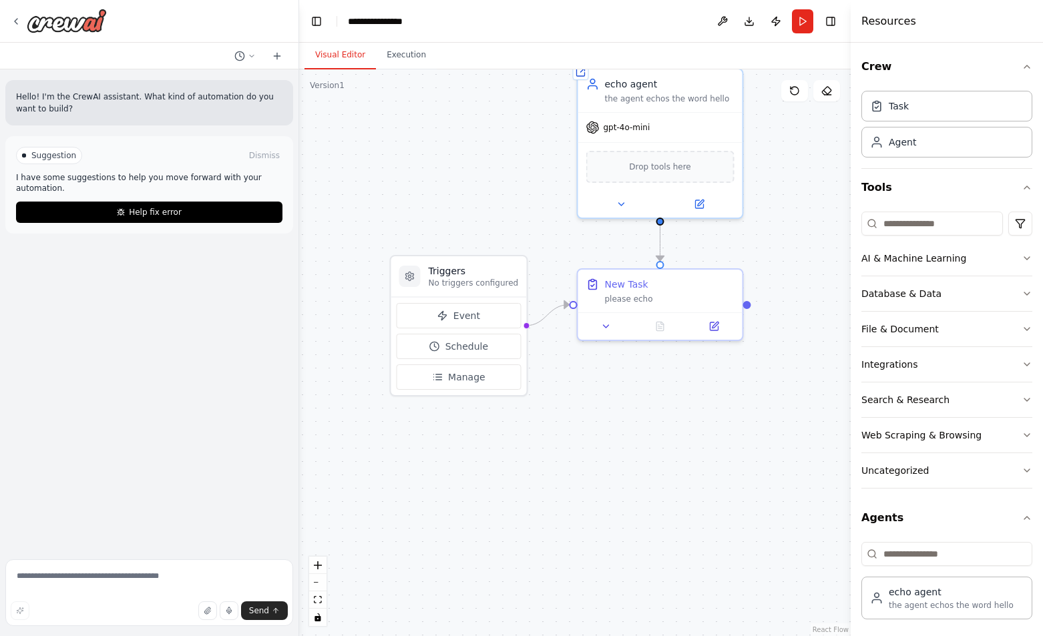
drag, startPoint x: 582, startPoint y: 480, endPoint x: 722, endPoint y: 367, distance: 180.5
click at [737, 374] on div ".deletable-edge-delete-btn { width: 20px; height: 20px; border: 0px solid #ffff…" at bounding box center [575, 352] width 552 height 567
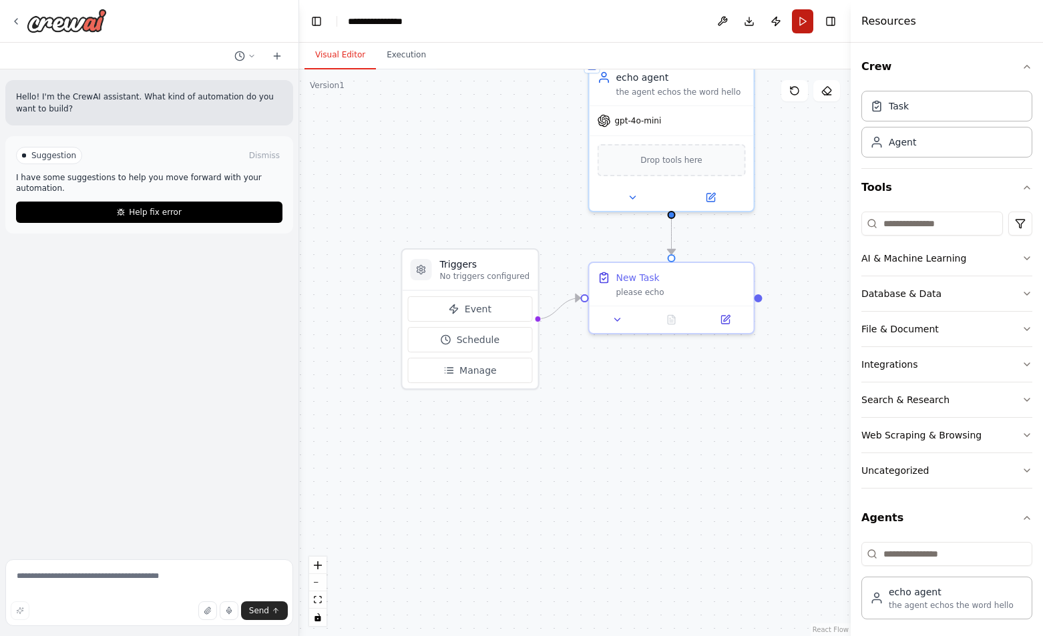
click at [797, 17] on button "Run" at bounding box center [802, 21] width 21 height 24
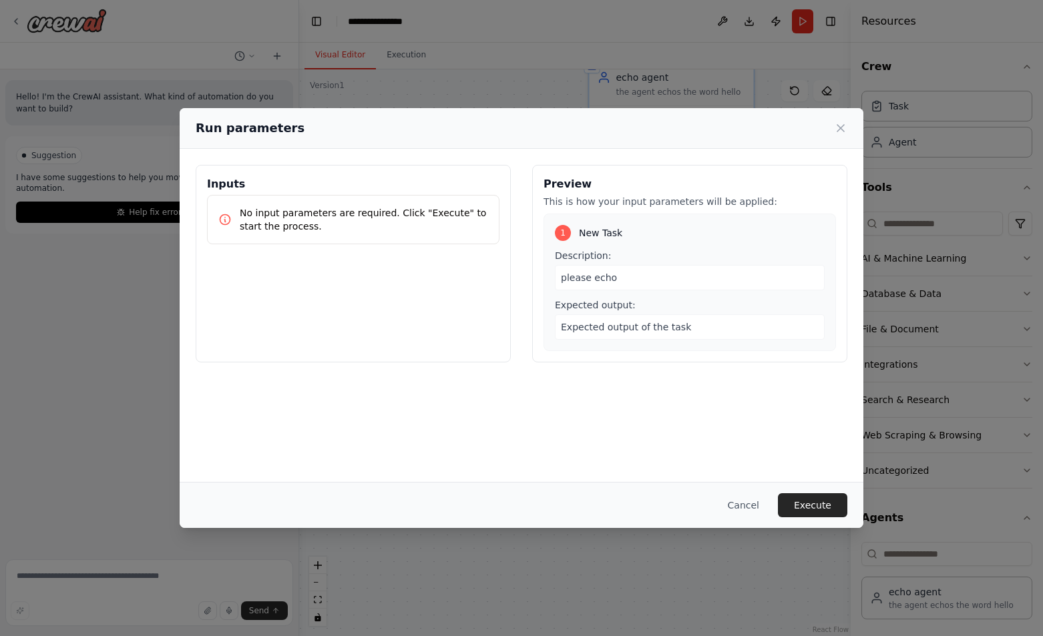
click at [624, 327] on span "Expected output of the task" at bounding box center [626, 327] width 130 height 11
click at [756, 505] on button "Cancel" at bounding box center [743, 505] width 53 height 24
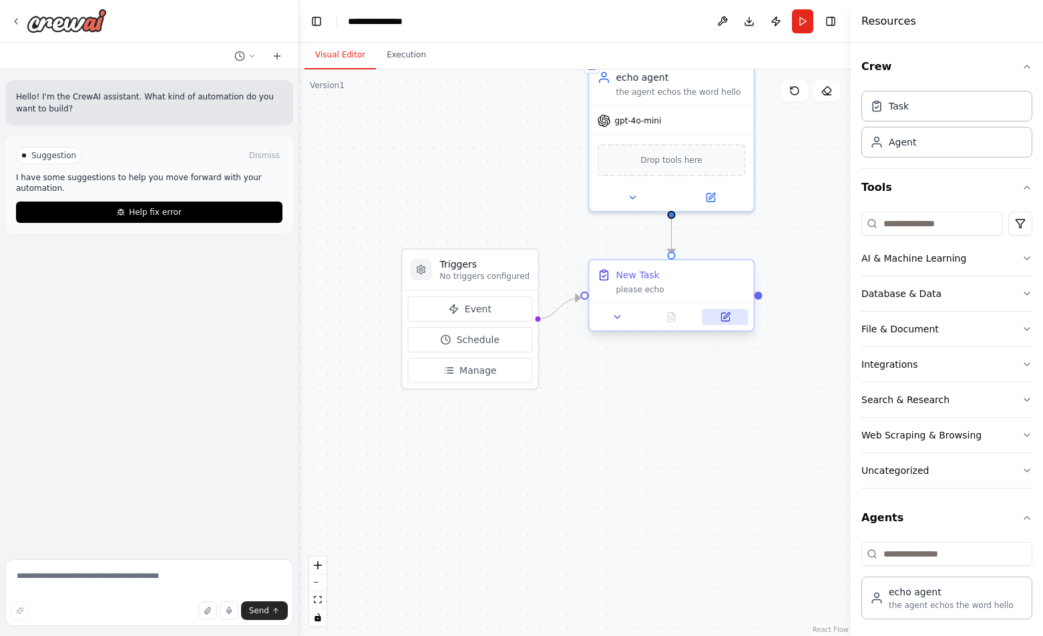
click at [726, 324] on button at bounding box center [725, 317] width 46 height 16
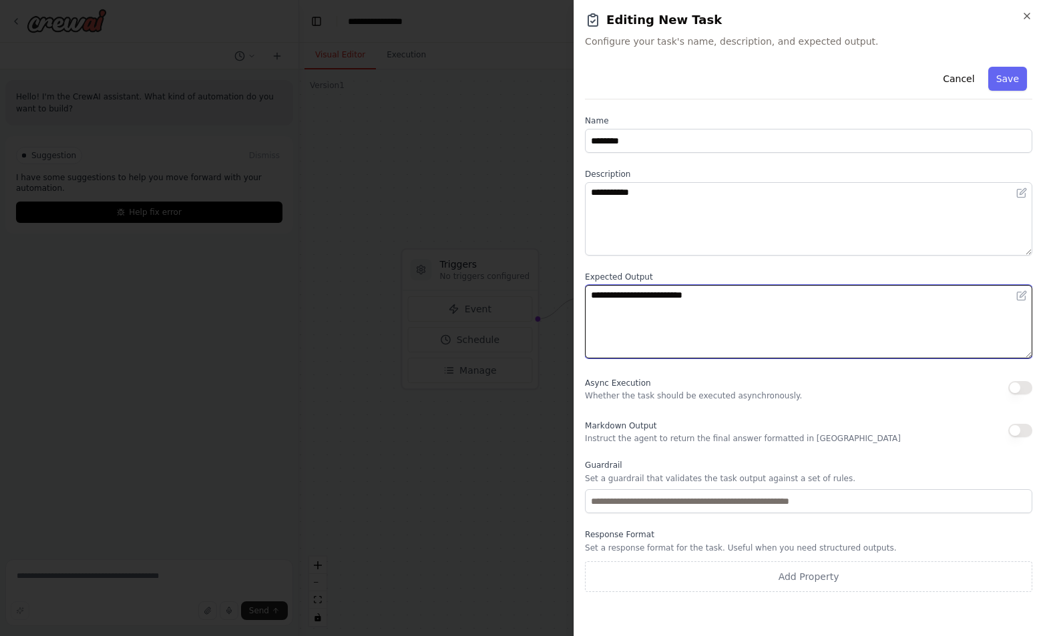
click at [724, 298] on textarea "**********" at bounding box center [808, 321] width 447 height 73
type textarea "**********"
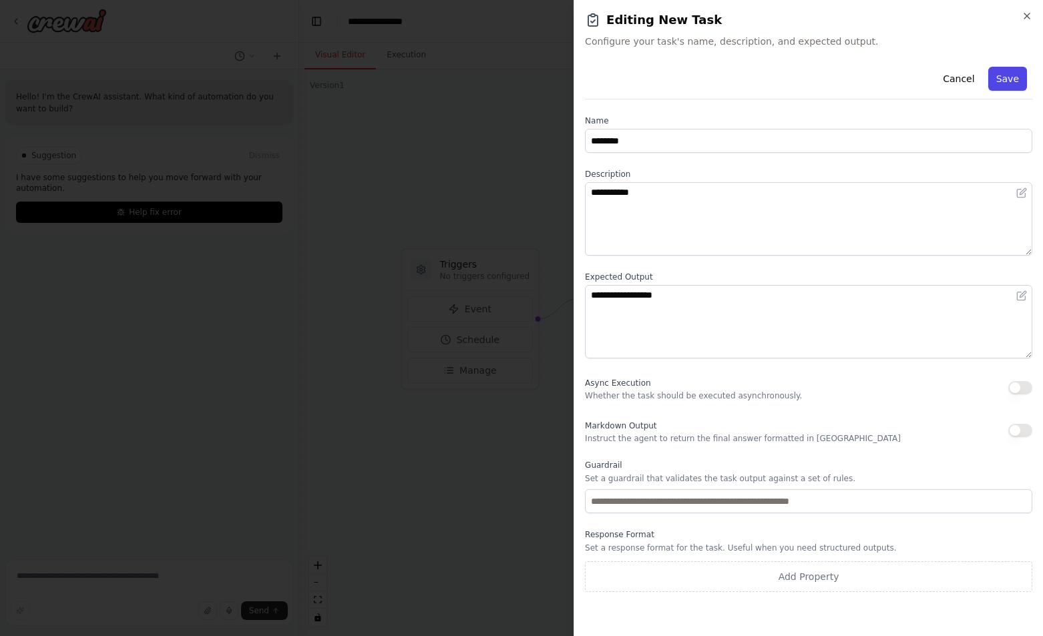
click at [1017, 69] on button "Save" at bounding box center [1007, 79] width 39 height 24
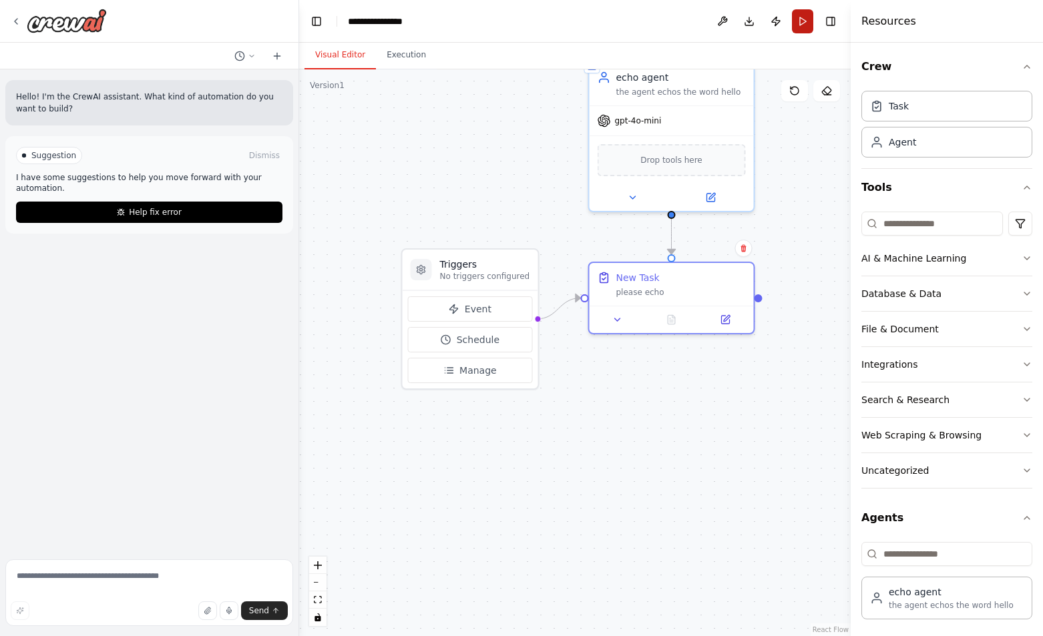
click at [807, 16] on button "Run" at bounding box center [802, 21] width 21 height 24
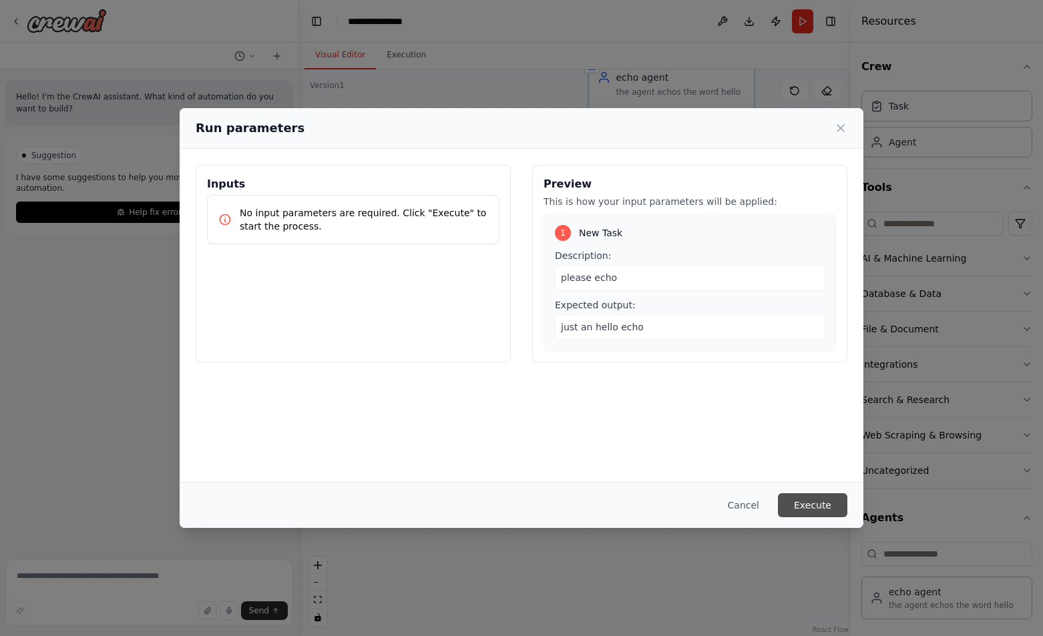
click at [819, 499] on button "Execute" at bounding box center [812, 505] width 69 height 24
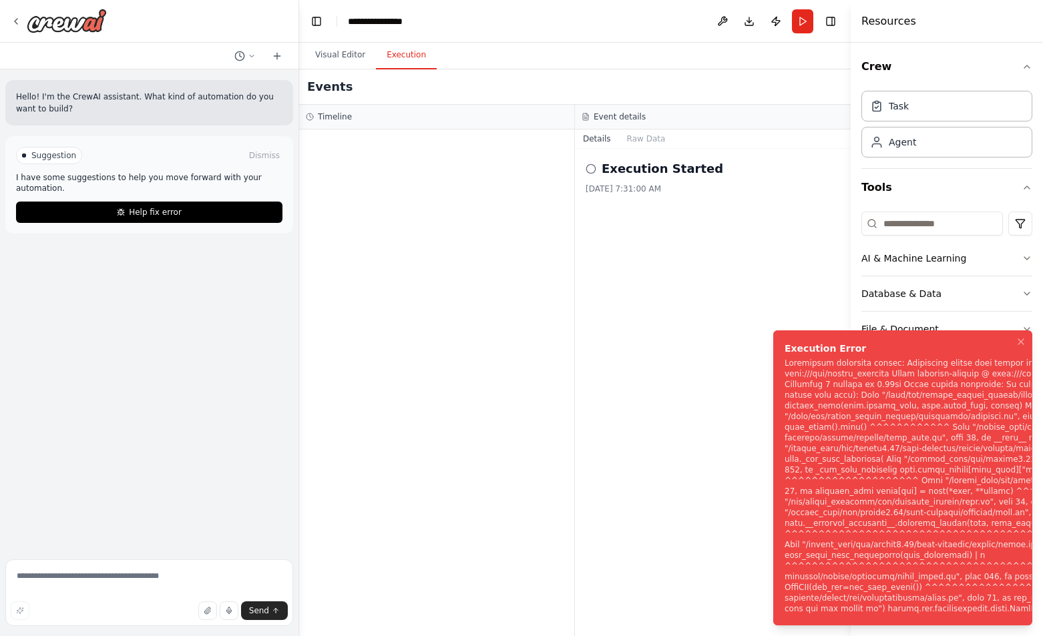
click at [905, 485] on div "Notifications (F8)" at bounding box center [1016, 486] width 463 height 256
click at [869, 358] on div "Notifications (F8)" at bounding box center [1016, 486] width 463 height 256
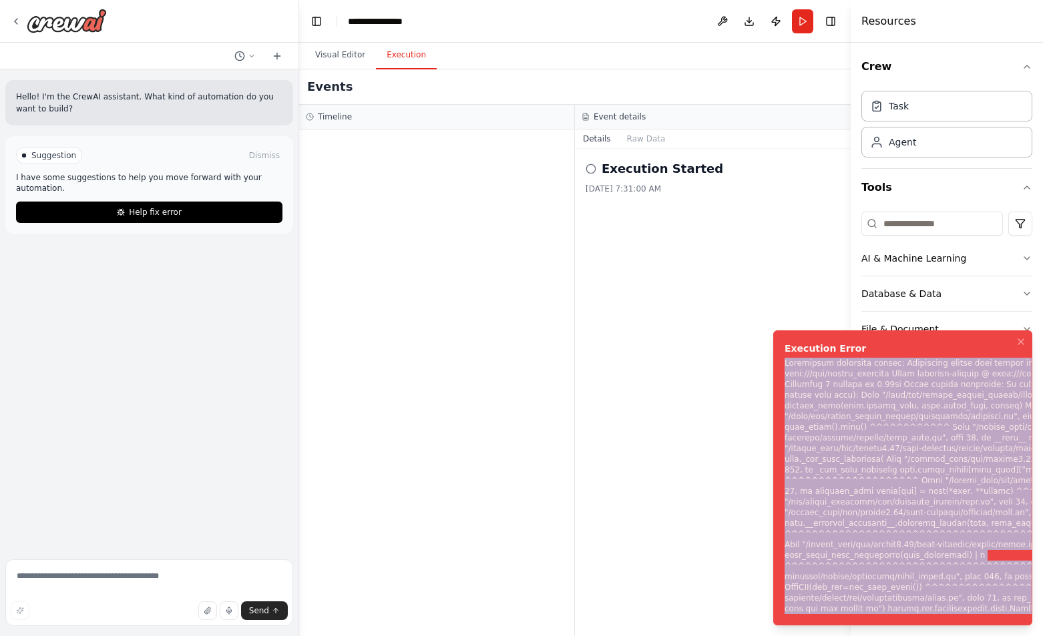
click at [869, 358] on div "Notifications (F8)" at bounding box center [1016, 486] width 463 height 256
click at [885, 366] on div "Notifications (F8)" at bounding box center [1016, 486] width 463 height 256
drag, startPoint x: 877, startPoint y: 292, endPoint x: 735, endPoint y: 300, distance: 142.4
click at [737, 297] on div "**********" at bounding box center [521, 318] width 1043 height 636
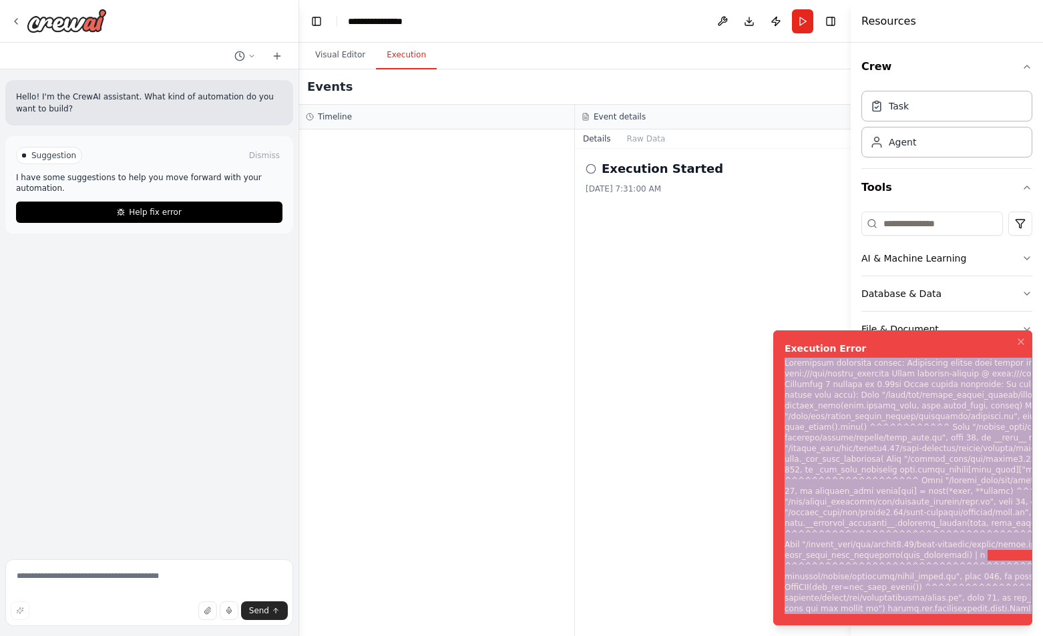
click at [708, 342] on div "Execution Started 10/5/2025, 7:31:00 AM" at bounding box center [713, 392] width 276 height 487
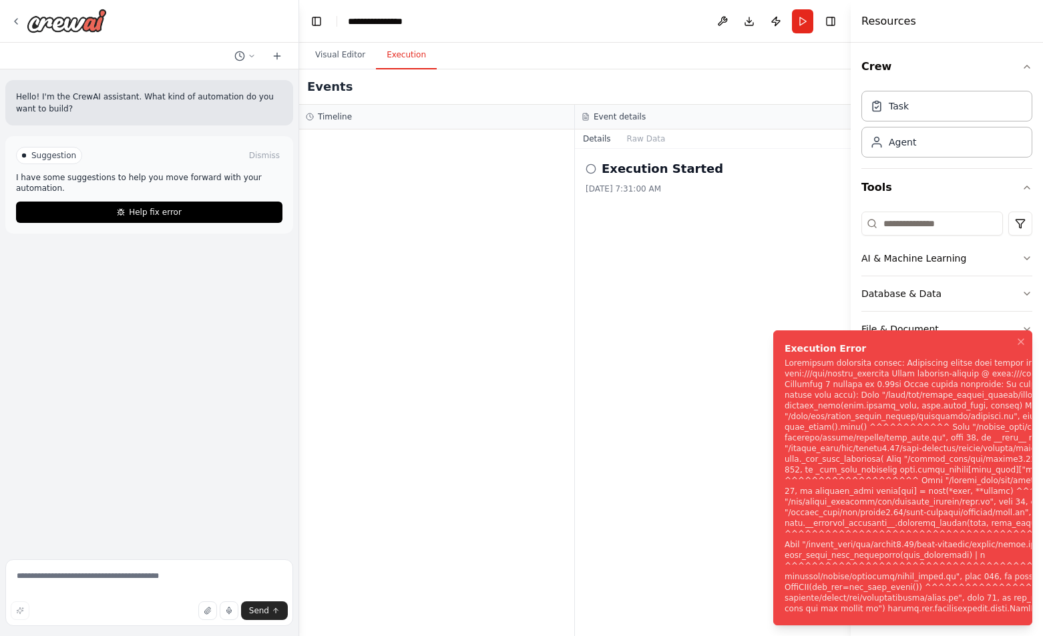
click at [869, 373] on div "Notifications (F8)" at bounding box center [1016, 486] width 463 height 256
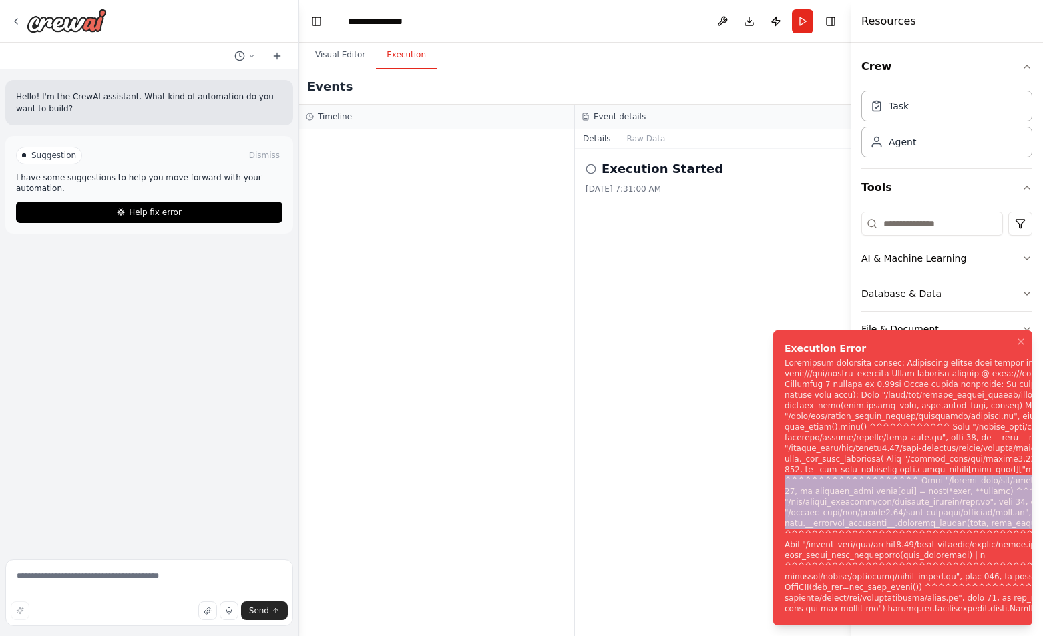
drag, startPoint x: 950, startPoint y: 438, endPoint x: 877, endPoint y: 505, distance: 98.7
click at [877, 505] on div "Notifications (F8)" at bounding box center [1016, 486] width 463 height 256
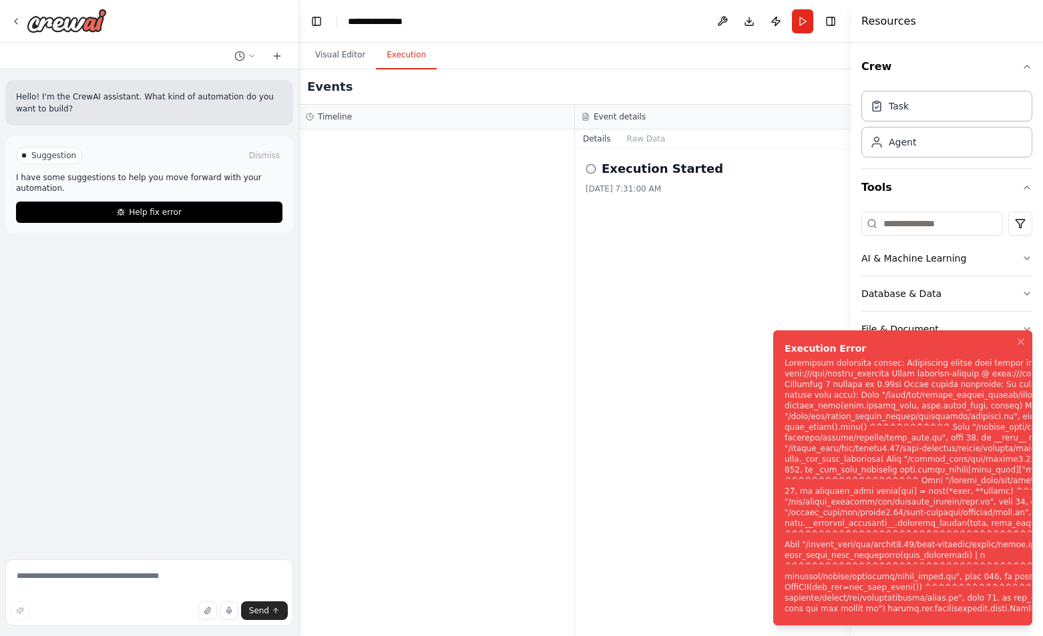
click at [903, 544] on div "Notifications (F8)" at bounding box center [1016, 486] width 463 height 256
drag, startPoint x: 947, startPoint y: 614, endPoint x: 818, endPoint y: 469, distance: 194.4
click at [818, 469] on li "Execution Error" at bounding box center [902, 478] width 259 height 295
click at [863, 453] on div "Notifications (F8)" at bounding box center [1016, 486] width 463 height 256
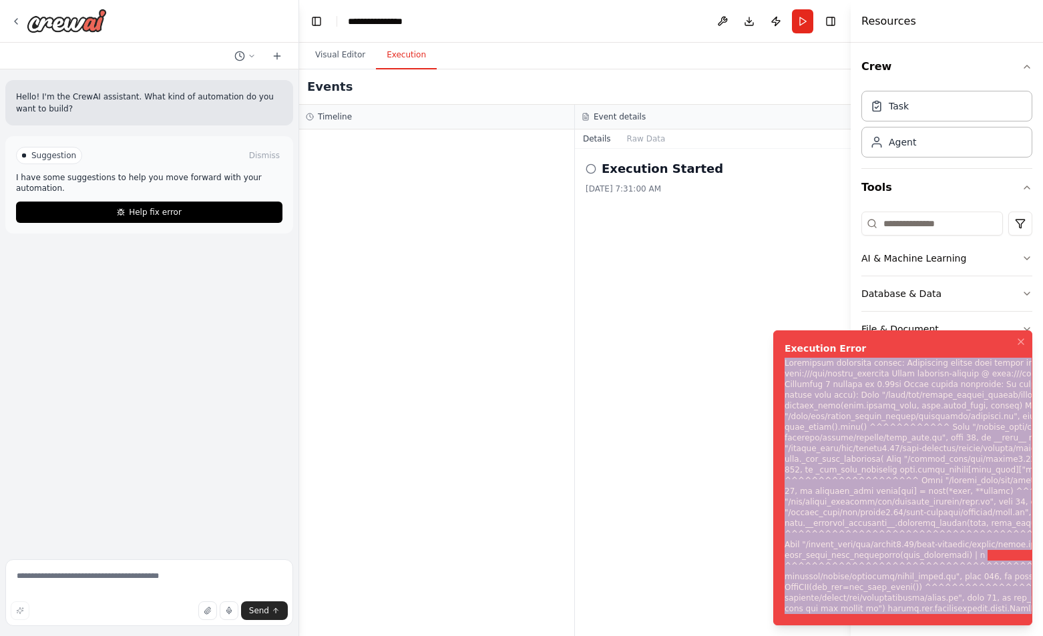
drag, startPoint x: 785, startPoint y: 308, endPoint x: 963, endPoint y: 610, distance: 349.6
click at [963, 610] on div "Notifications (F8)" at bounding box center [1016, 486] width 463 height 256
copy div "Subprocess execution failed: Subprocess failed with return code 1. STDERR: Buil…"
click at [1025, 337] on icon "Notifications (F8)" at bounding box center [1021, 342] width 11 height 11
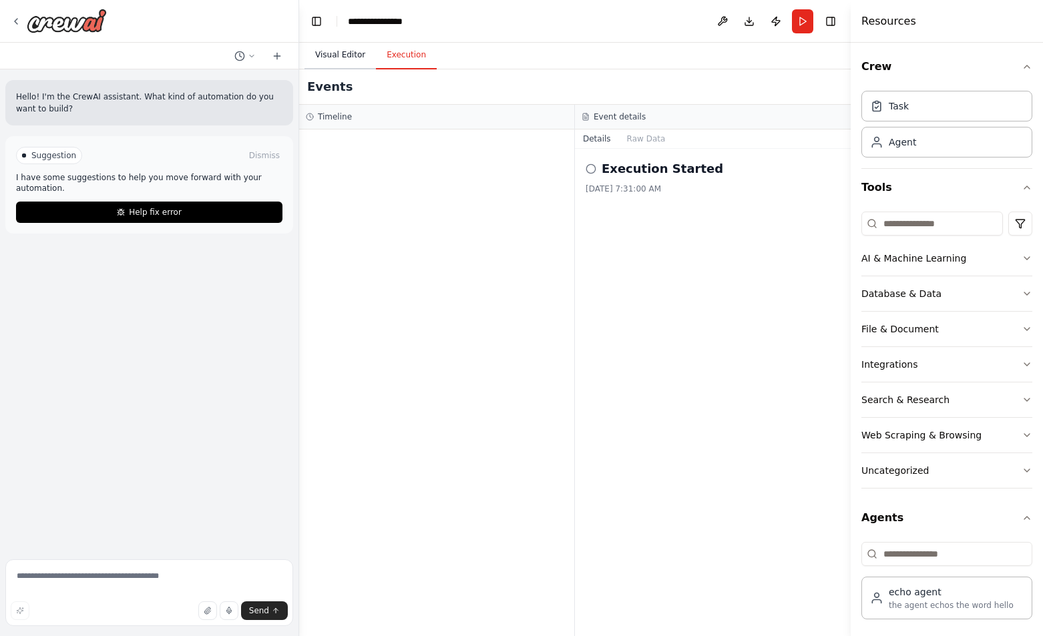
click at [309, 60] on button "Visual Editor" at bounding box center [339, 55] width 71 height 28
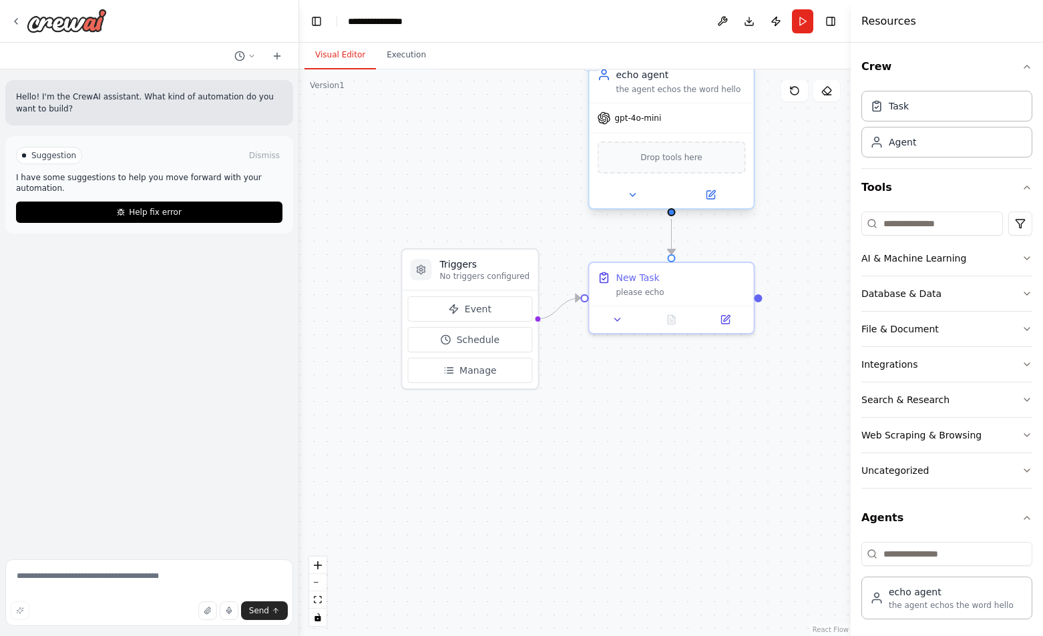
click at [619, 120] on span "gpt-4o-mini" at bounding box center [638, 118] width 47 height 11
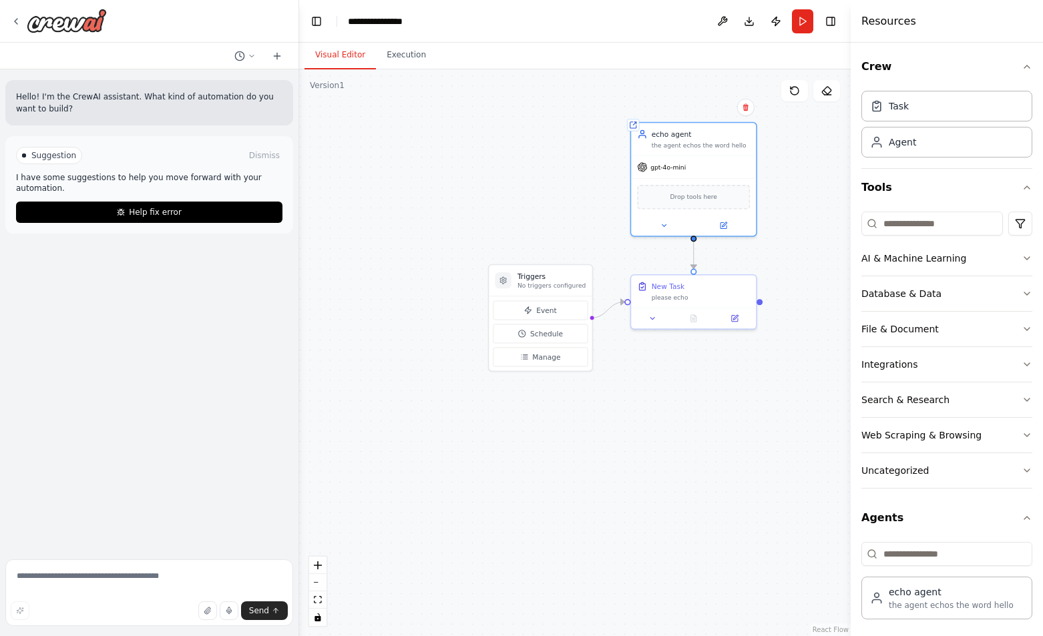
drag, startPoint x: 800, startPoint y: 152, endPoint x: 773, endPoint y: 252, distance: 104.5
click at [773, 252] on div ".deletable-edge-delete-btn { width: 20px; height: 20px; border: 0px solid #ffff…" at bounding box center [575, 352] width 552 height 567
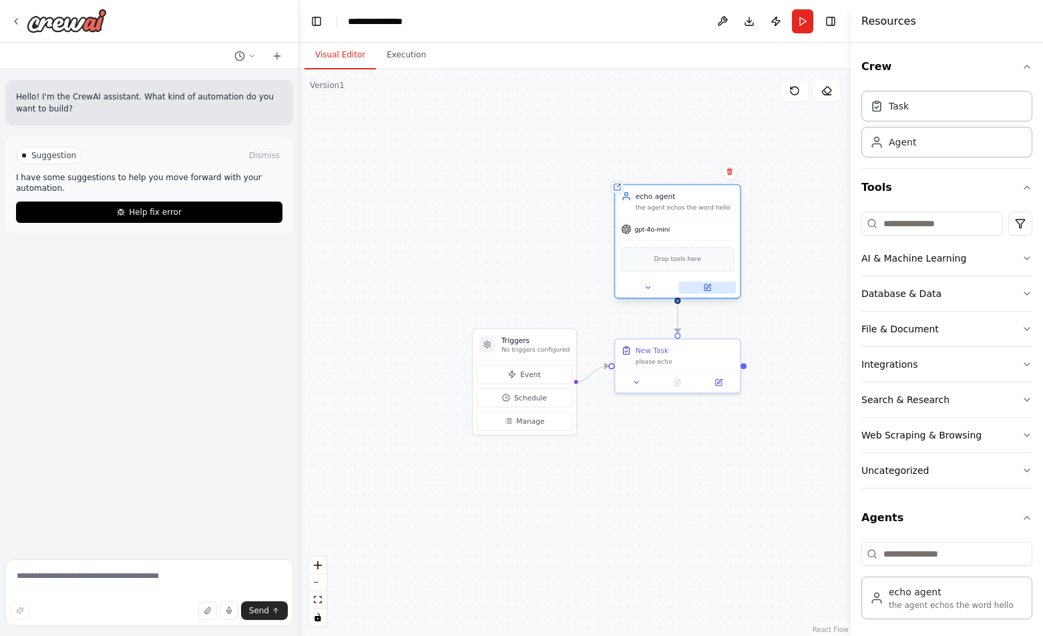
click at [712, 292] on button at bounding box center [706, 288] width 57 height 12
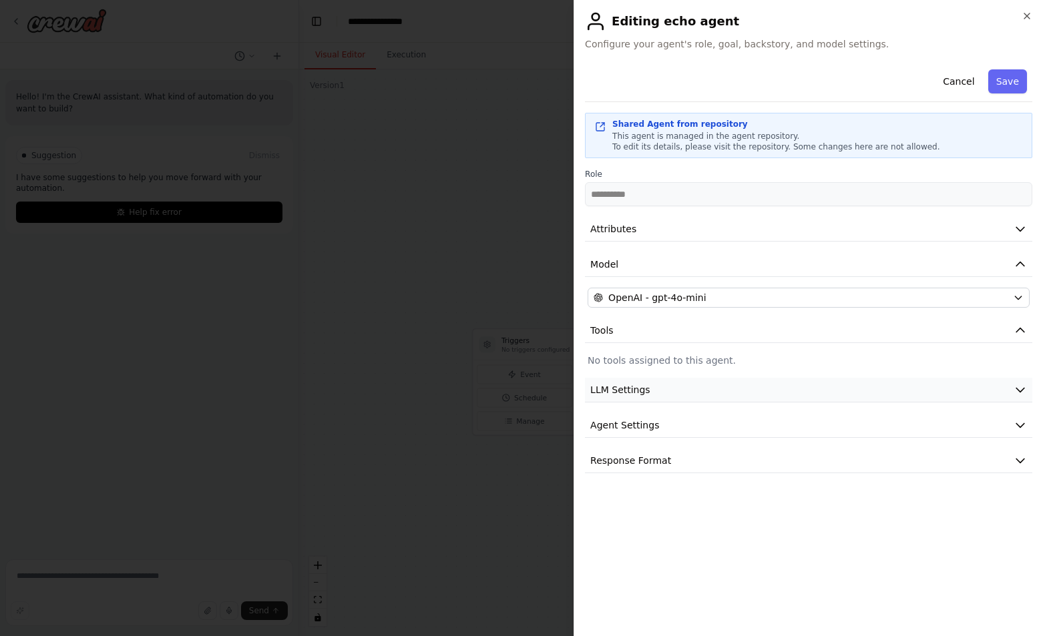
click at [682, 392] on button "LLM Settings" at bounding box center [808, 390] width 447 height 25
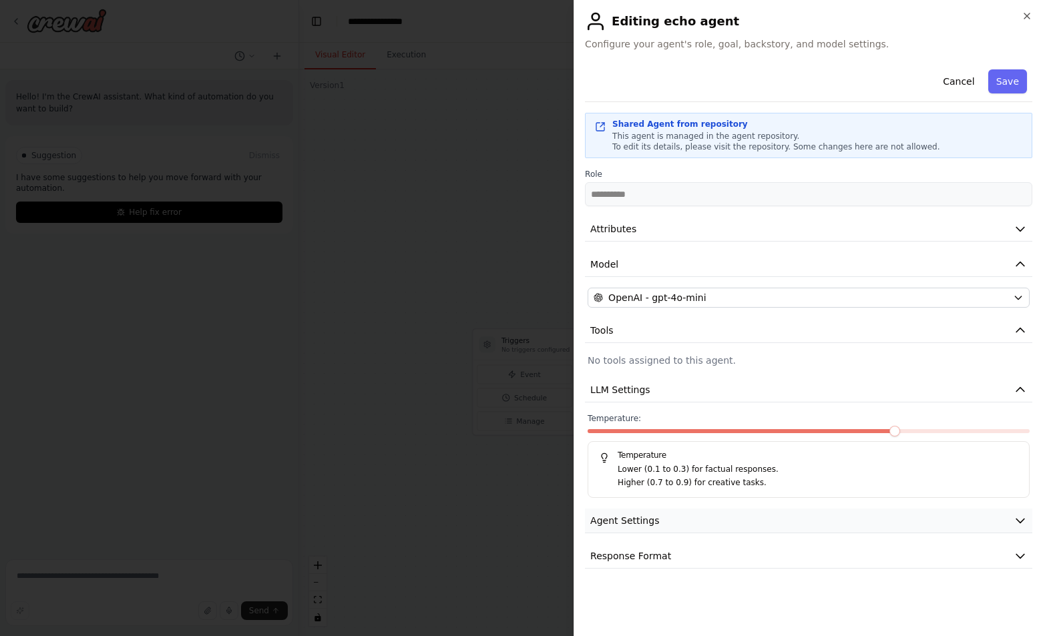
click at [696, 524] on button "Agent Settings" at bounding box center [808, 521] width 447 height 25
click at [663, 221] on button "Attributes" at bounding box center [808, 229] width 447 height 25
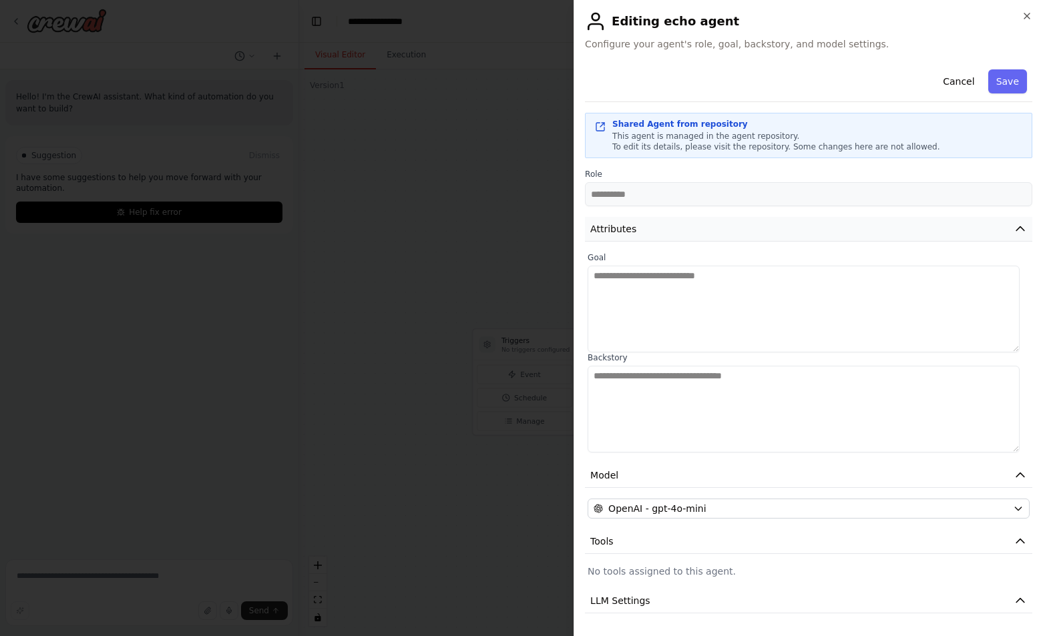
click at [668, 222] on button "Attributes" at bounding box center [808, 229] width 447 height 25
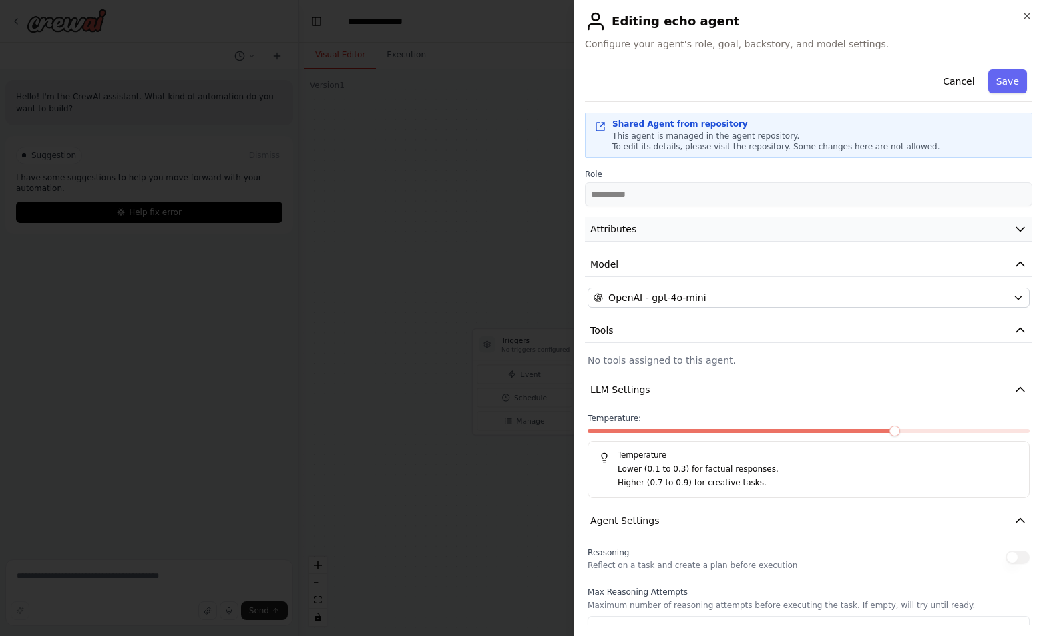
click at [683, 236] on button "Attributes" at bounding box center [808, 229] width 447 height 25
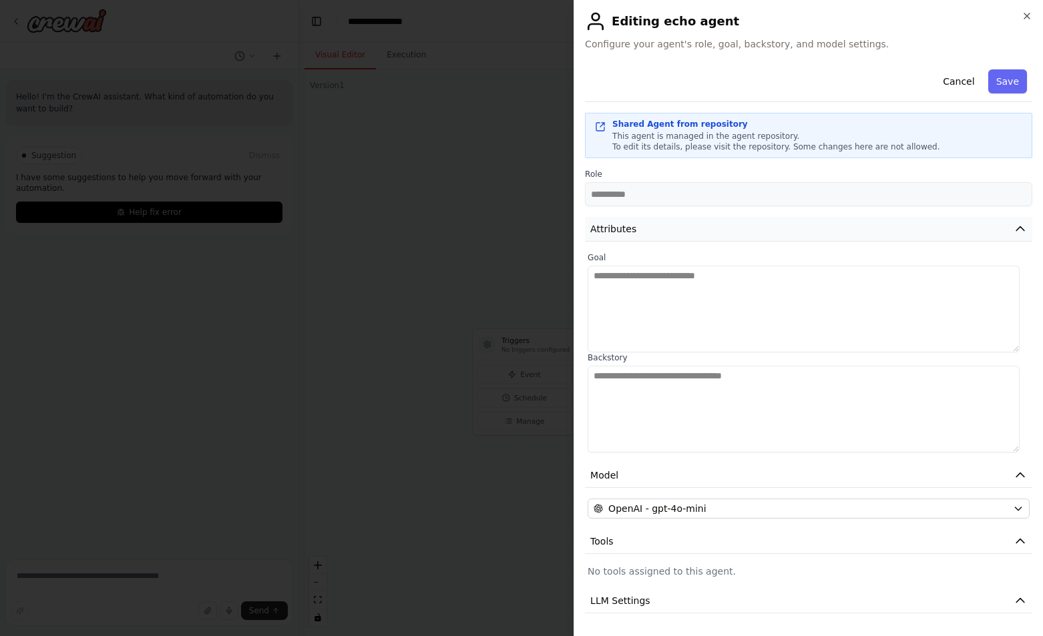
click at [672, 229] on button "Attributes" at bounding box center [808, 229] width 447 height 25
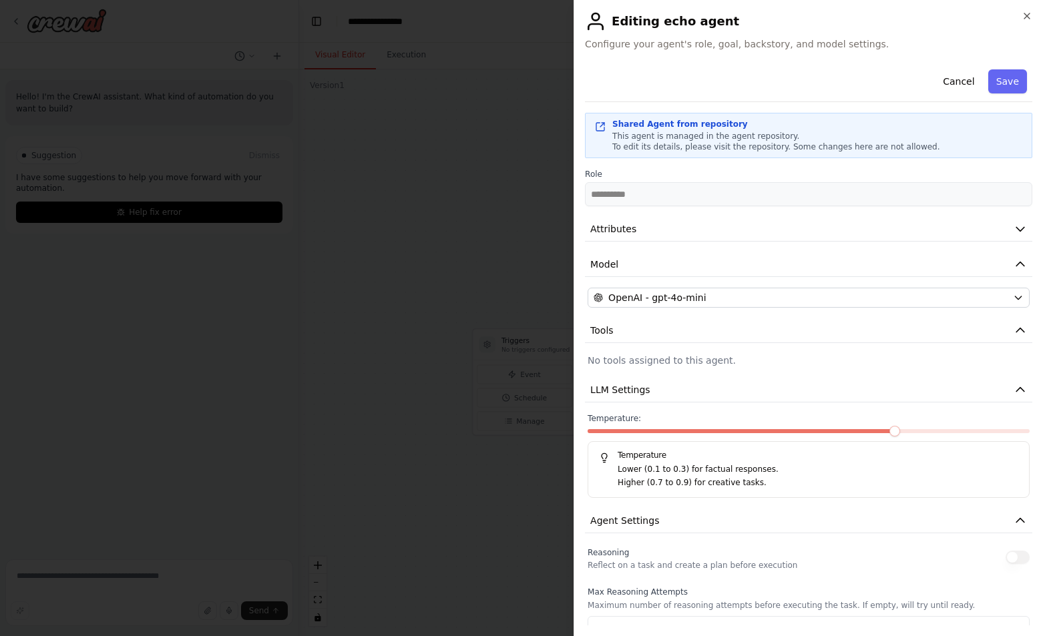
scroll to position [312, 0]
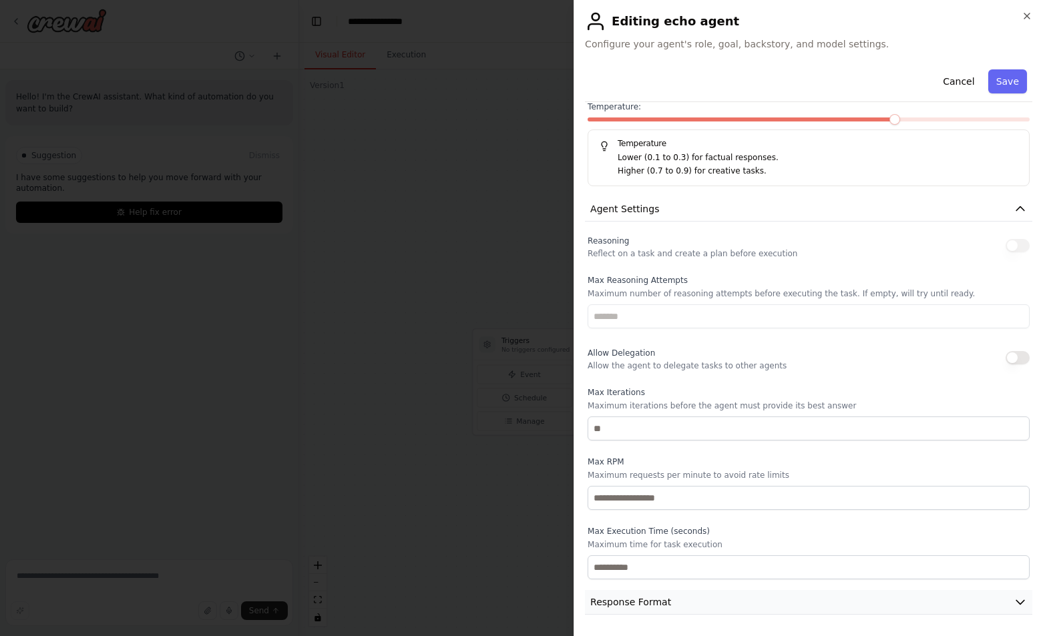
click at [710, 600] on button "Response Format" at bounding box center [808, 602] width 447 height 25
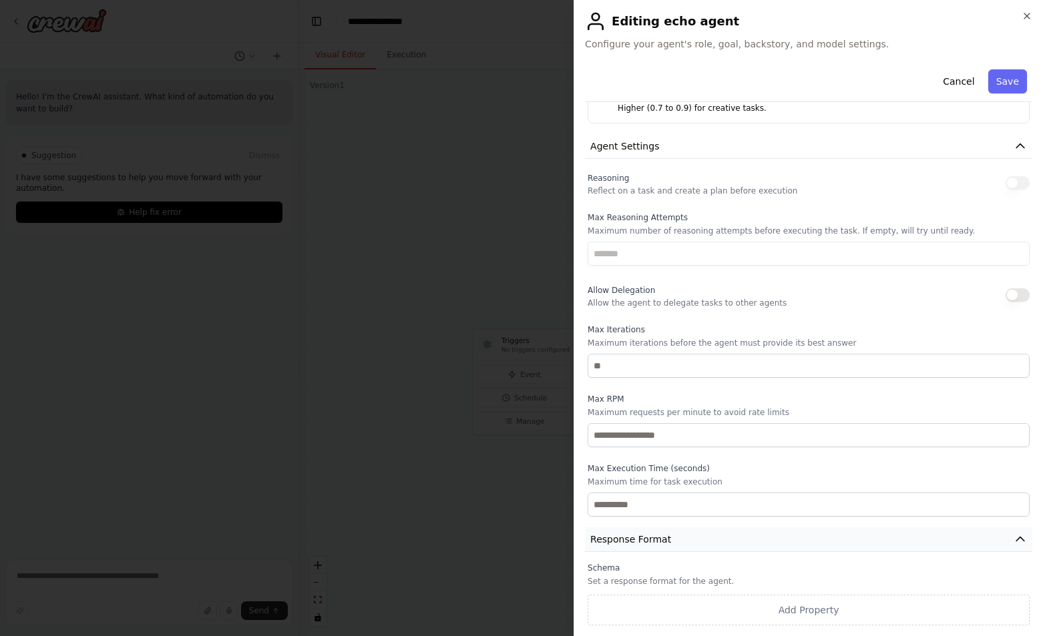
click at [760, 542] on button "Response Format" at bounding box center [808, 540] width 447 height 25
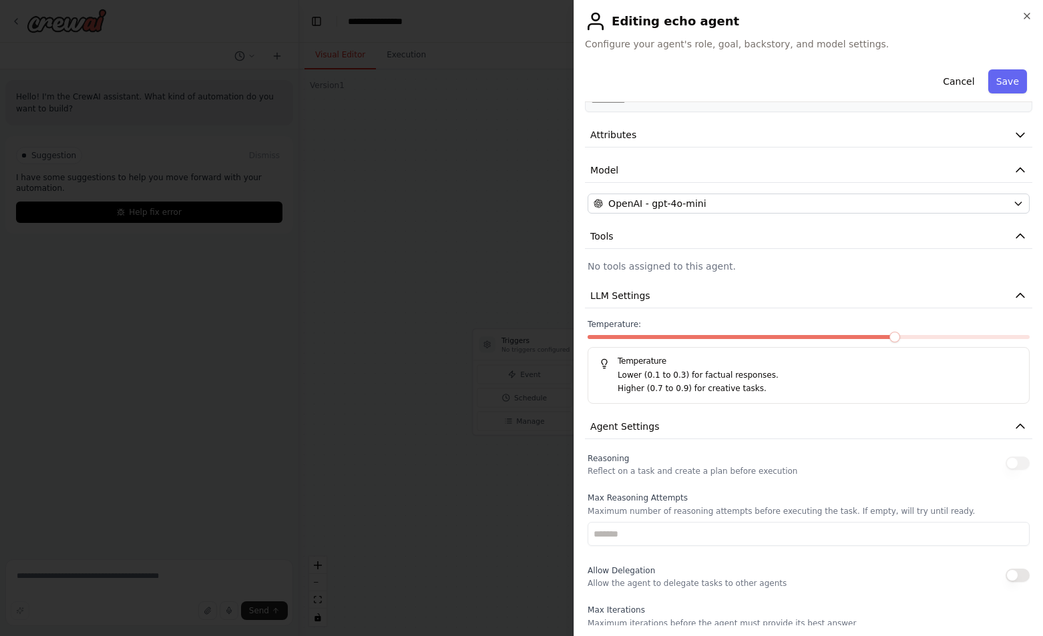
scroll to position [0, 0]
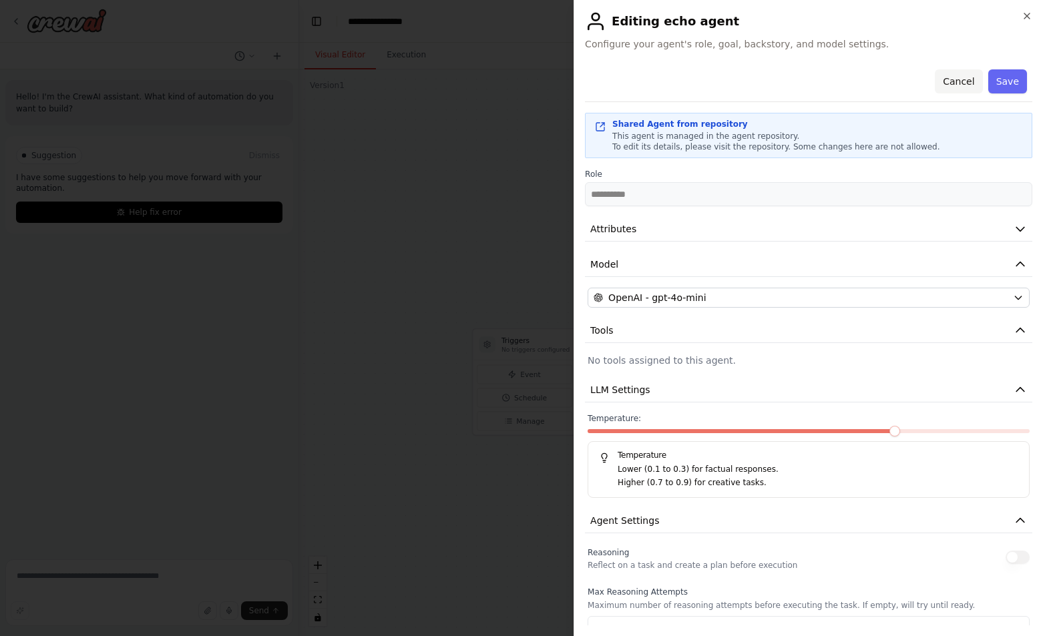
click at [935, 79] on button "Cancel" at bounding box center [958, 81] width 47 height 24
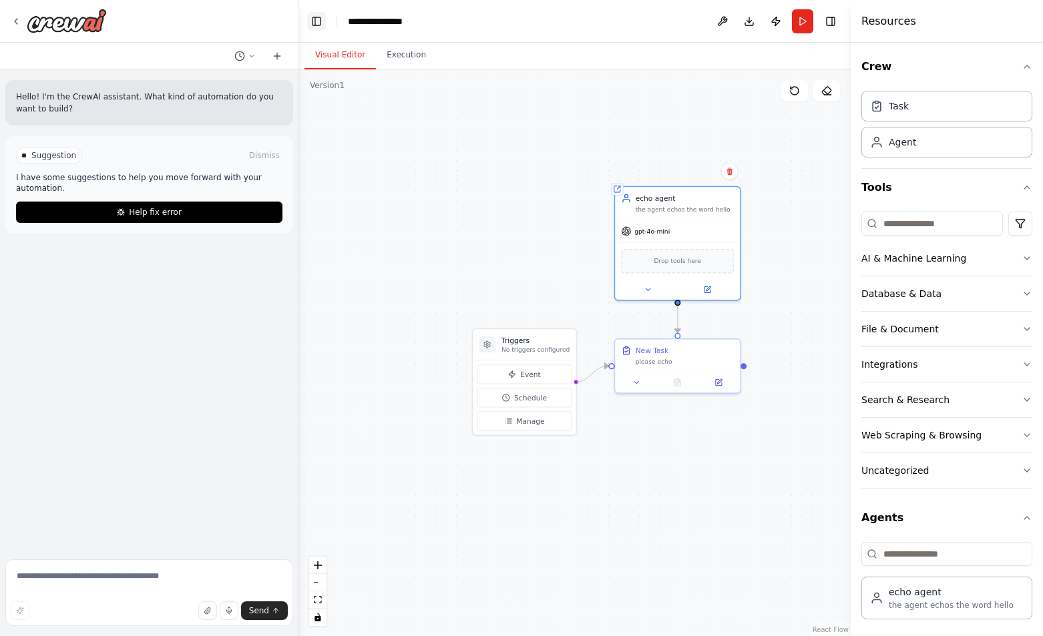
click at [318, 22] on button "Toggle Left Sidebar" at bounding box center [316, 21] width 19 height 19
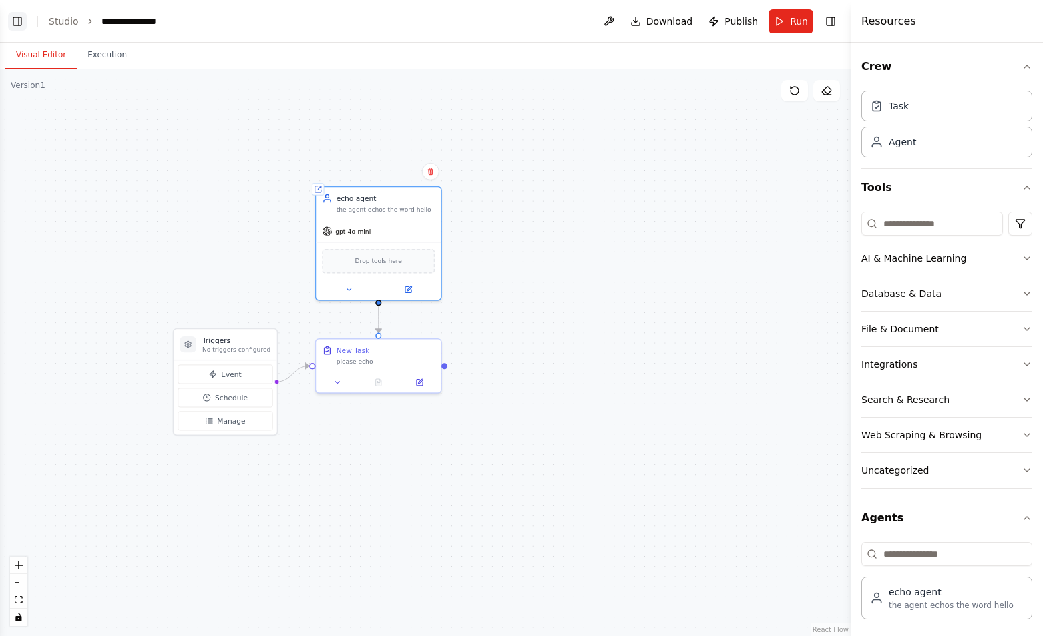
click at [19, 21] on button "Toggle Left Sidebar" at bounding box center [17, 21] width 19 height 19
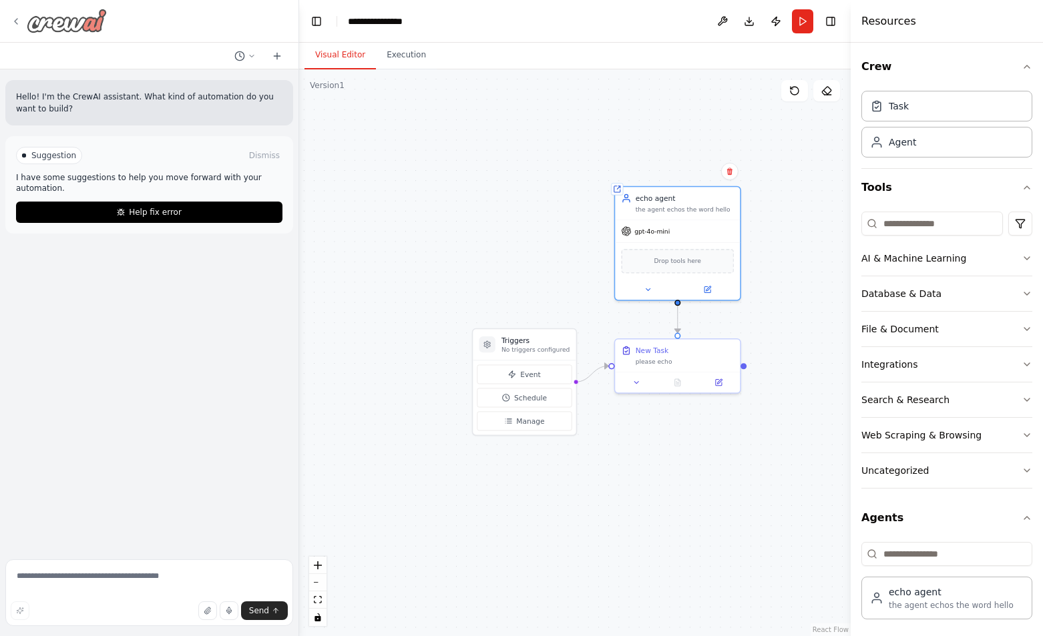
click at [14, 21] on icon at bounding box center [16, 21] width 11 height 11
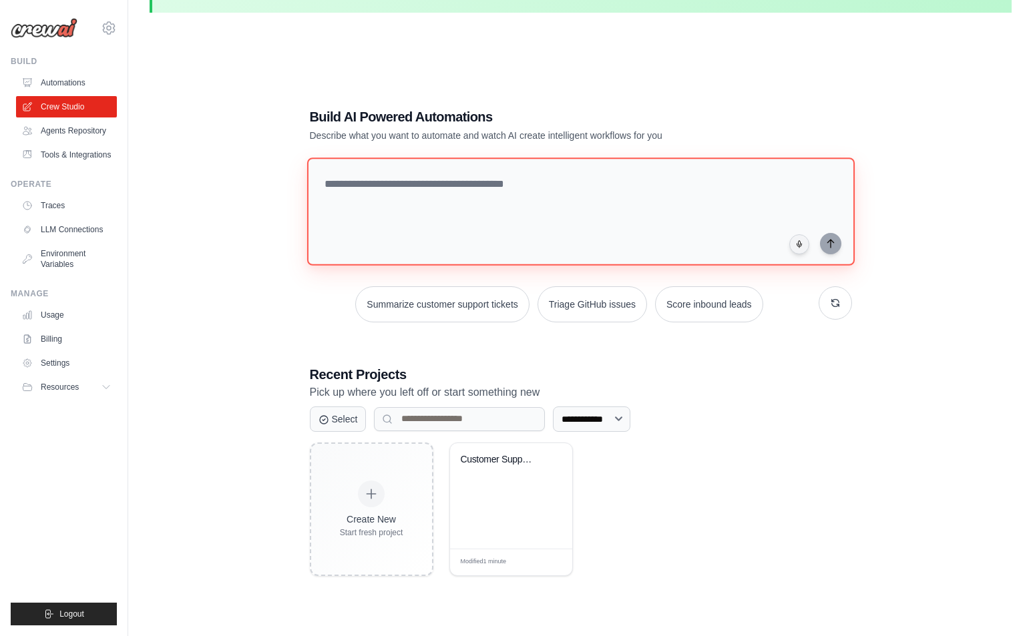
click at [451, 185] on textarea at bounding box center [580, 212] width 548 height 108
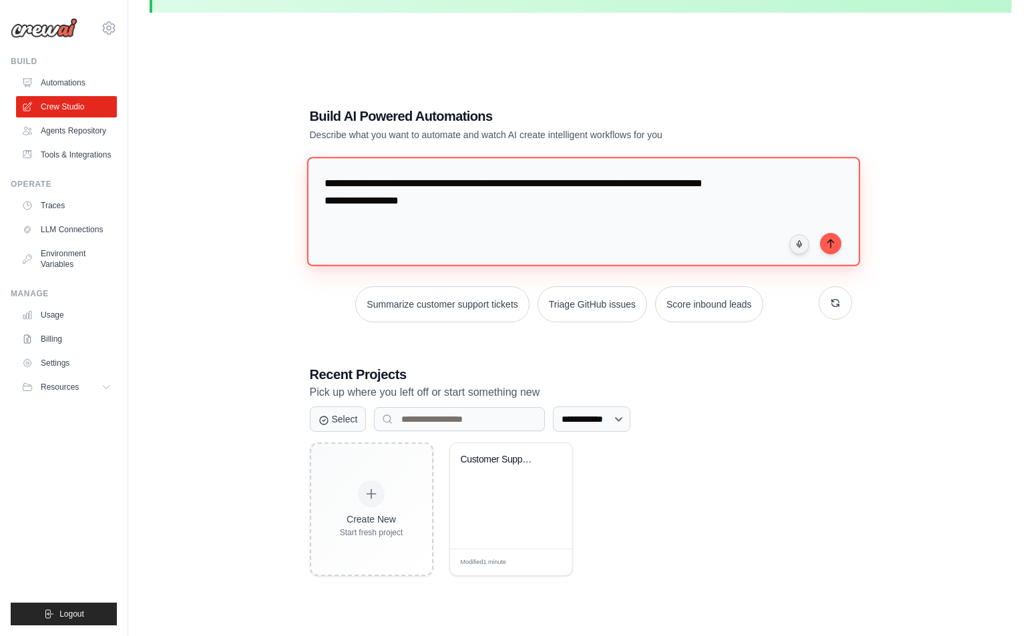
type textarea "**********"
